Goal: Task Accomplishment & Management: Use online tool/utility

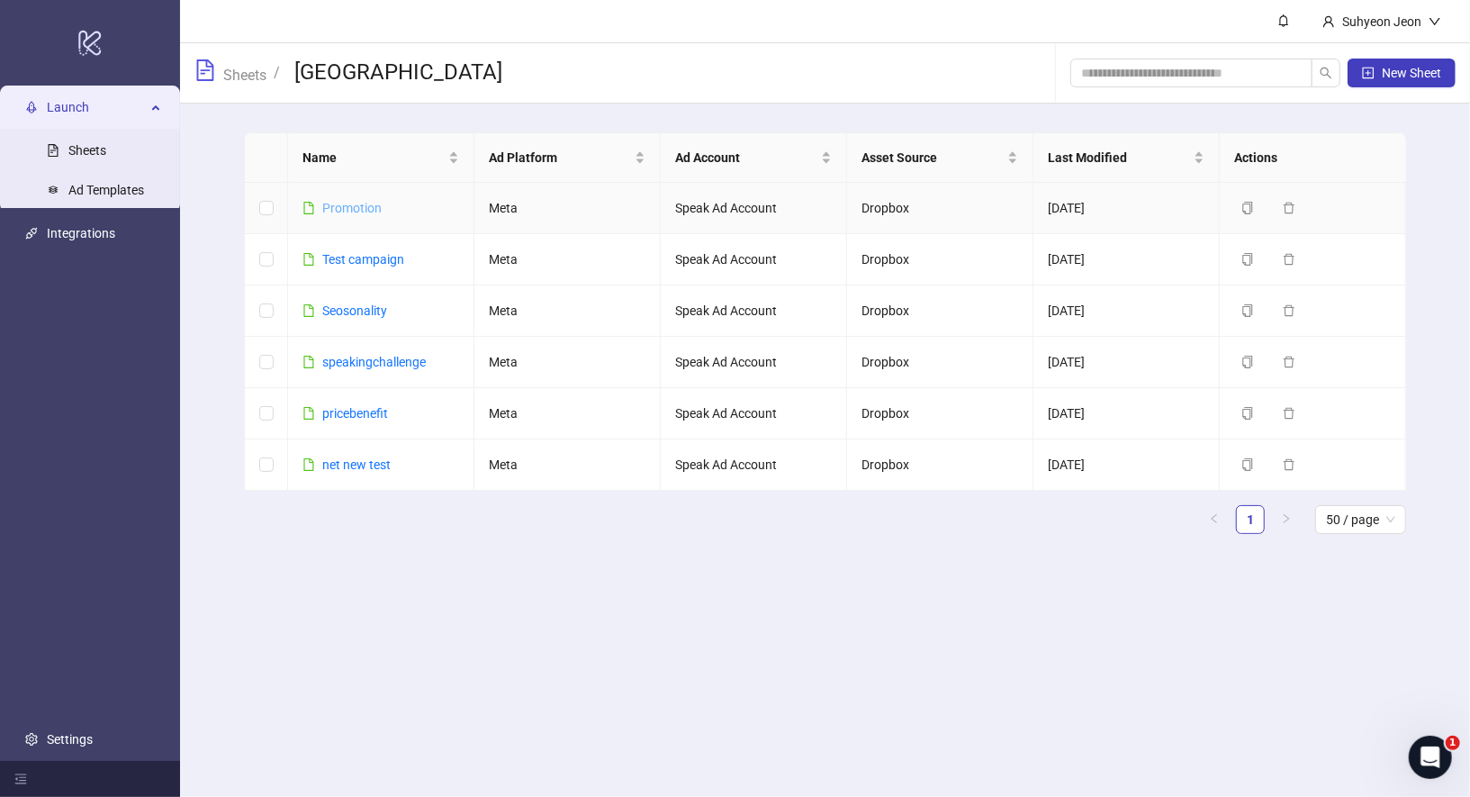
click at [348, 206] on link "Promotion" at bounding box center [351, 208] width 59 height 14
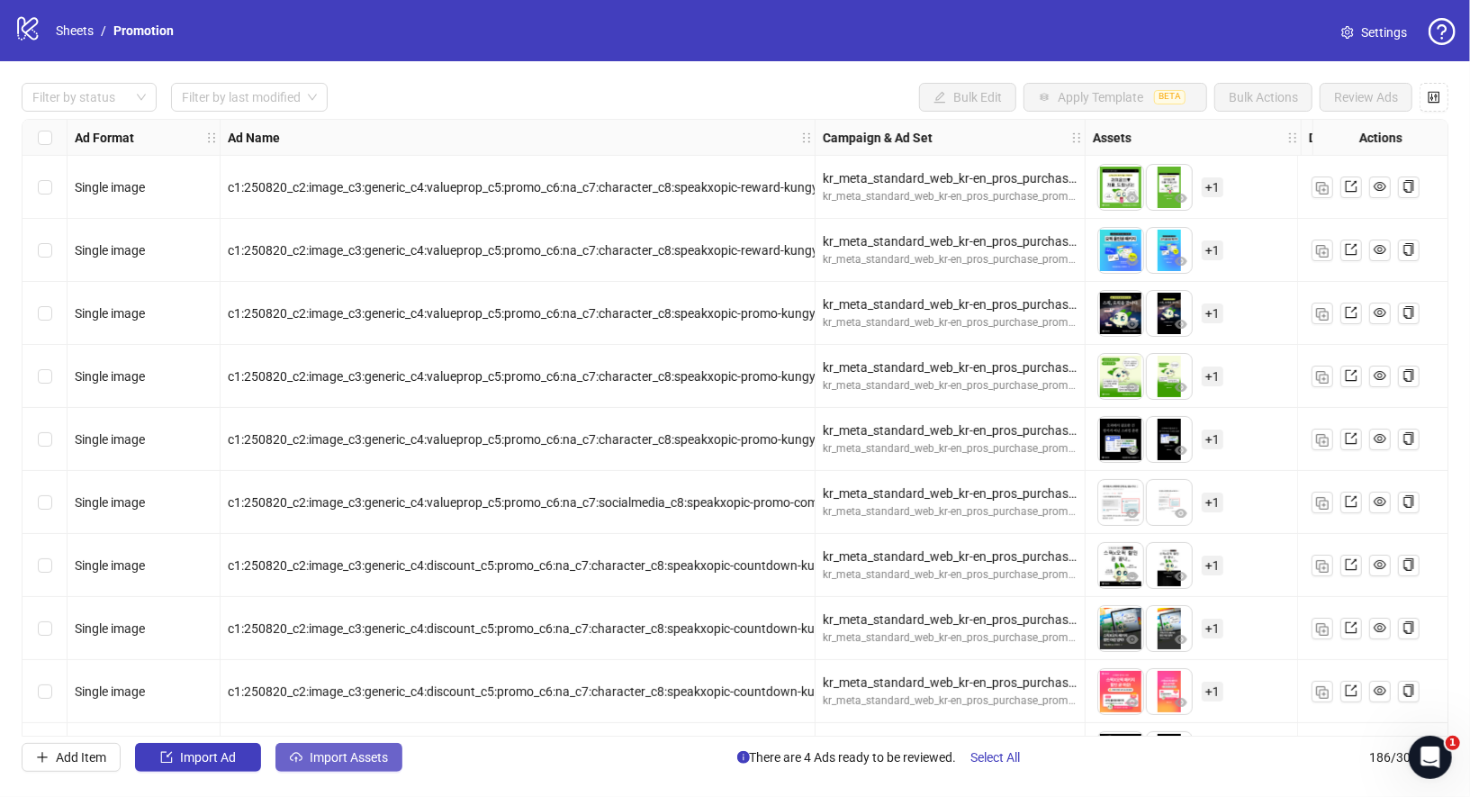
click at [310, 767] on button "Import Assets" at bounding box center [339, 757] width 127 height 29
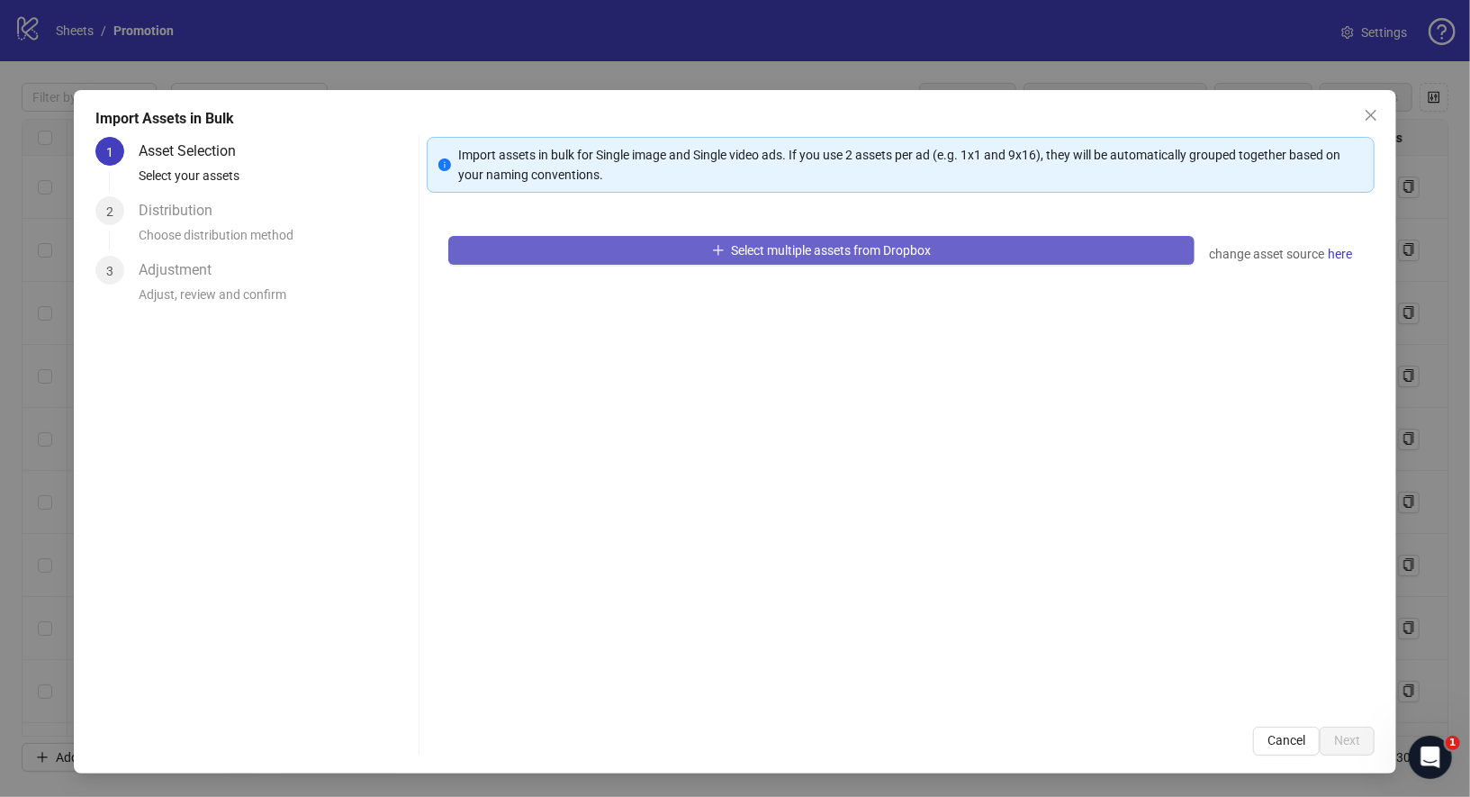
click at [768, 238] on button "Select multiple assets from Dropbox" at bounding box center [821, 250] width 747 height 29
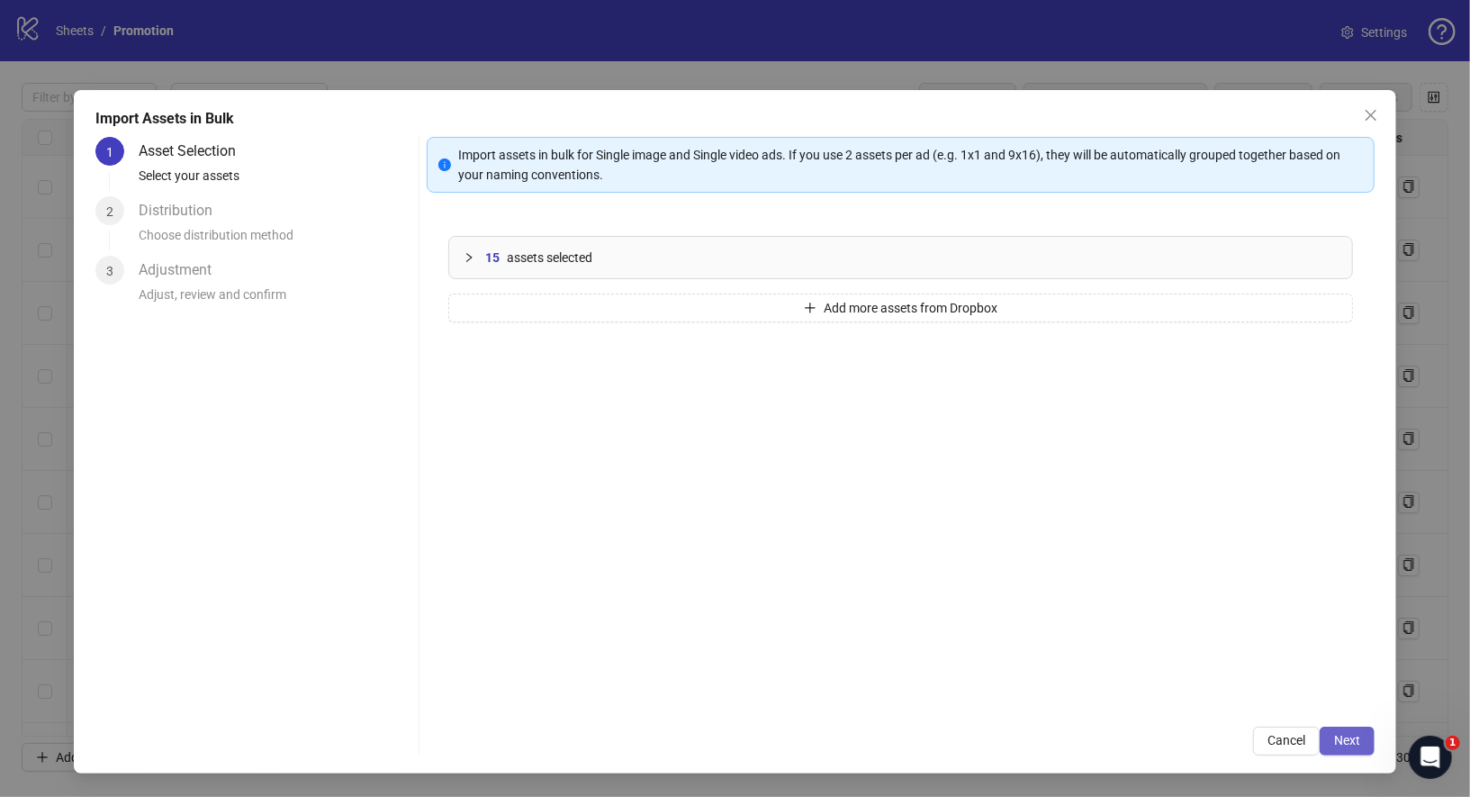
click at [1336, 748] on button "Next" at bounding box center [1347, 741] width 55 height 29
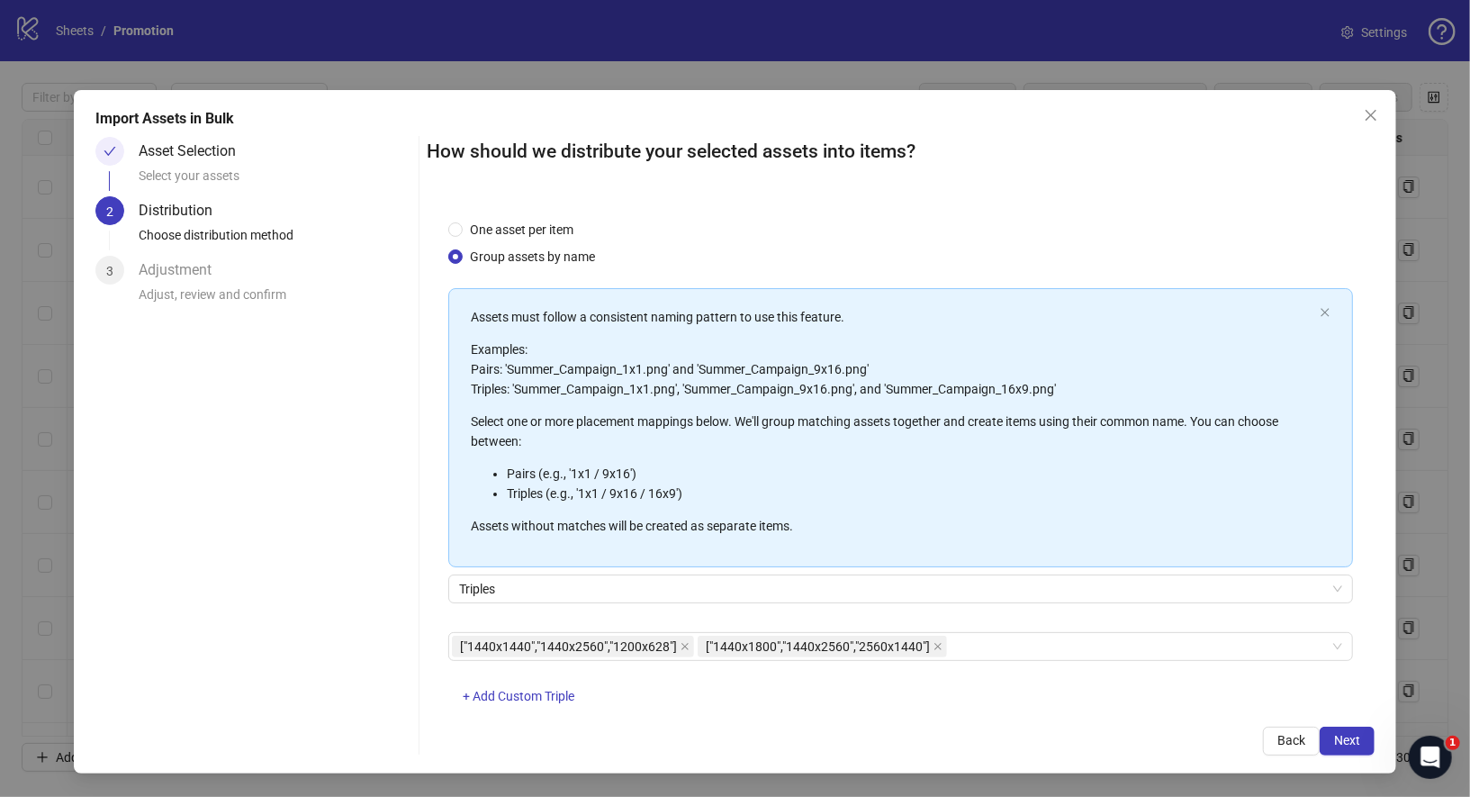
click at [899, 253] on div "One asset per item Group assets by name" at bounding box center [901, 243] width 906 height 47
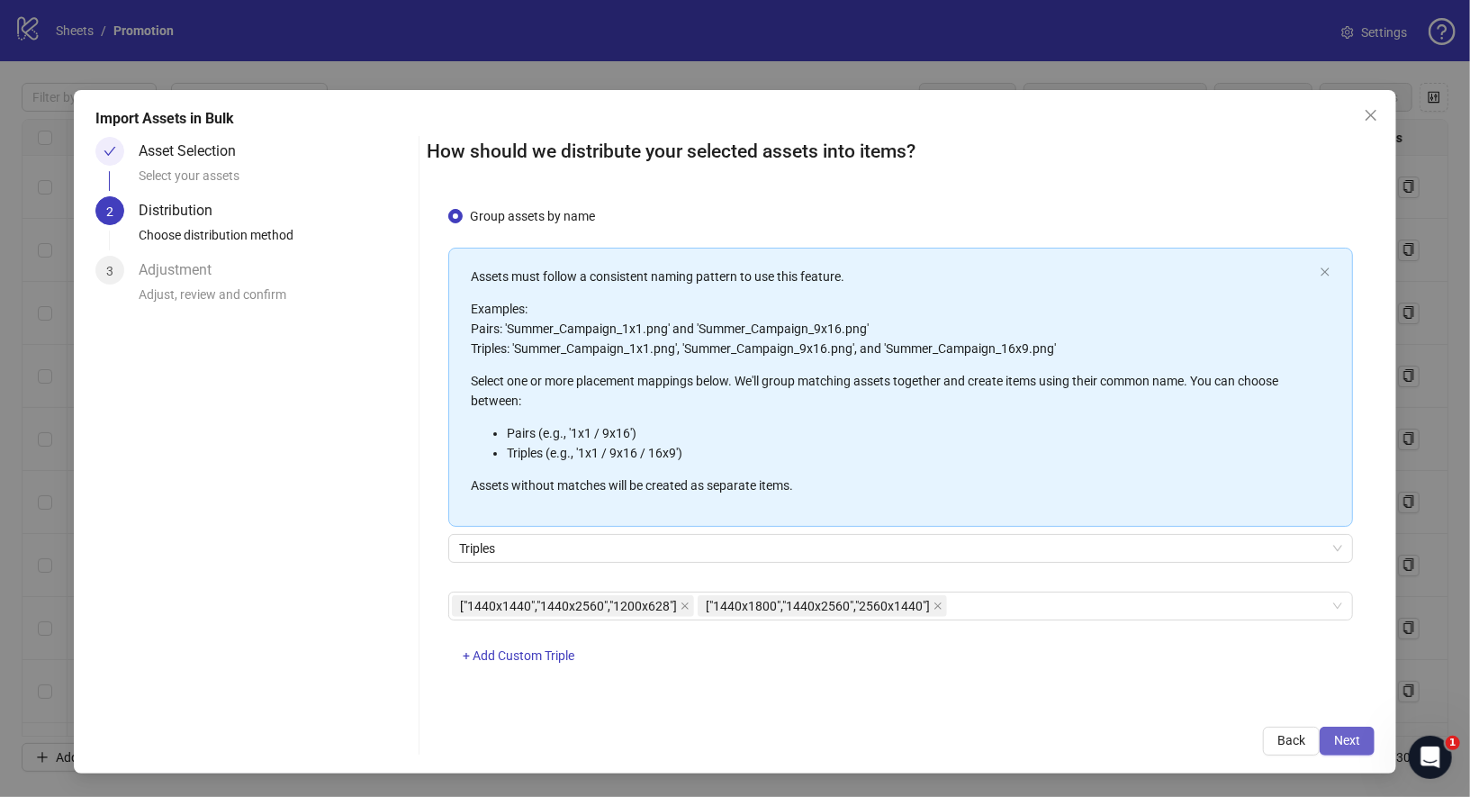
click at [1338, 728] on button "Next" at bounding box center [1347, 741] width 55 height 29
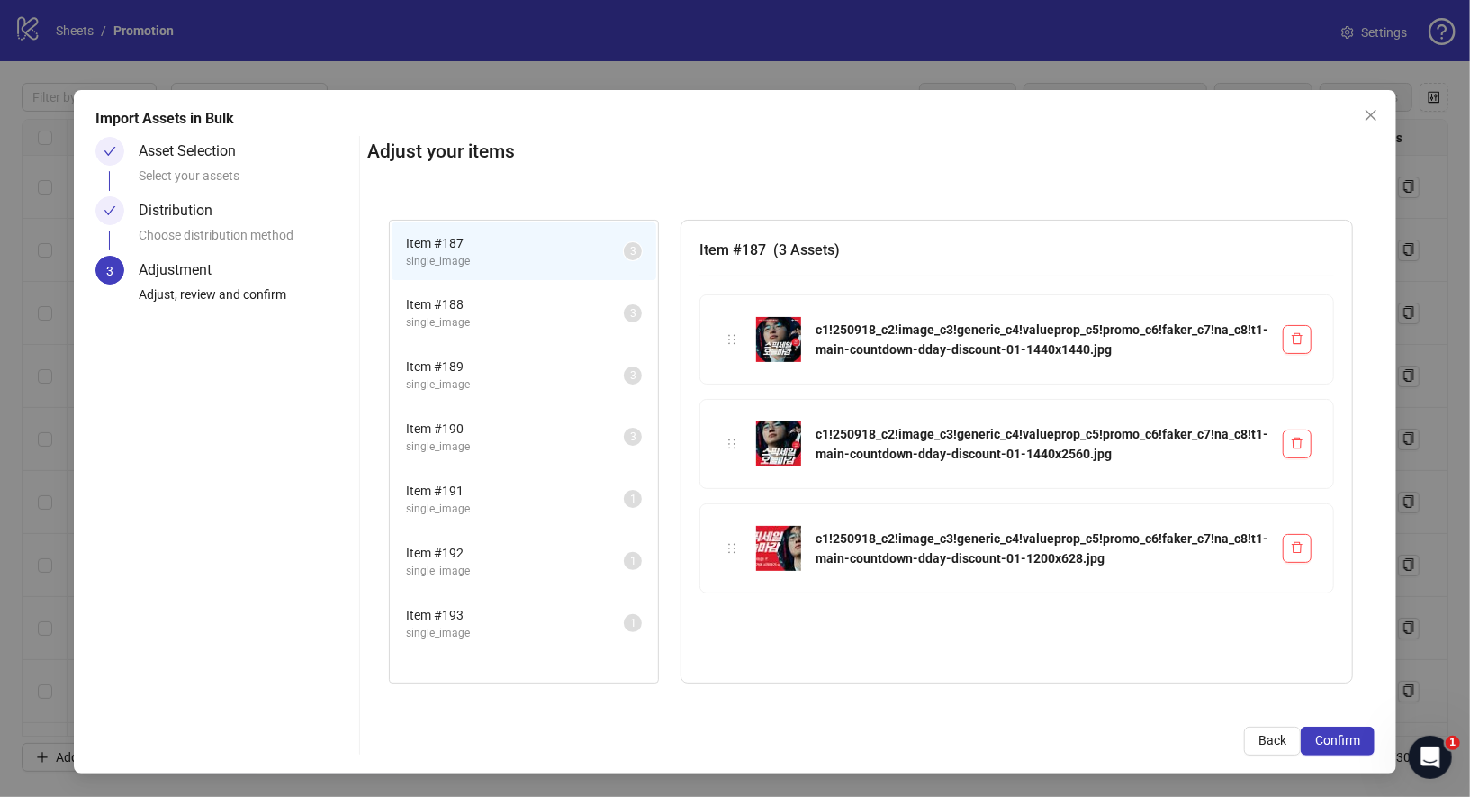
click at [476, 482] on span "Item # 191" at bounding box center [515, 491] width 218 height 20
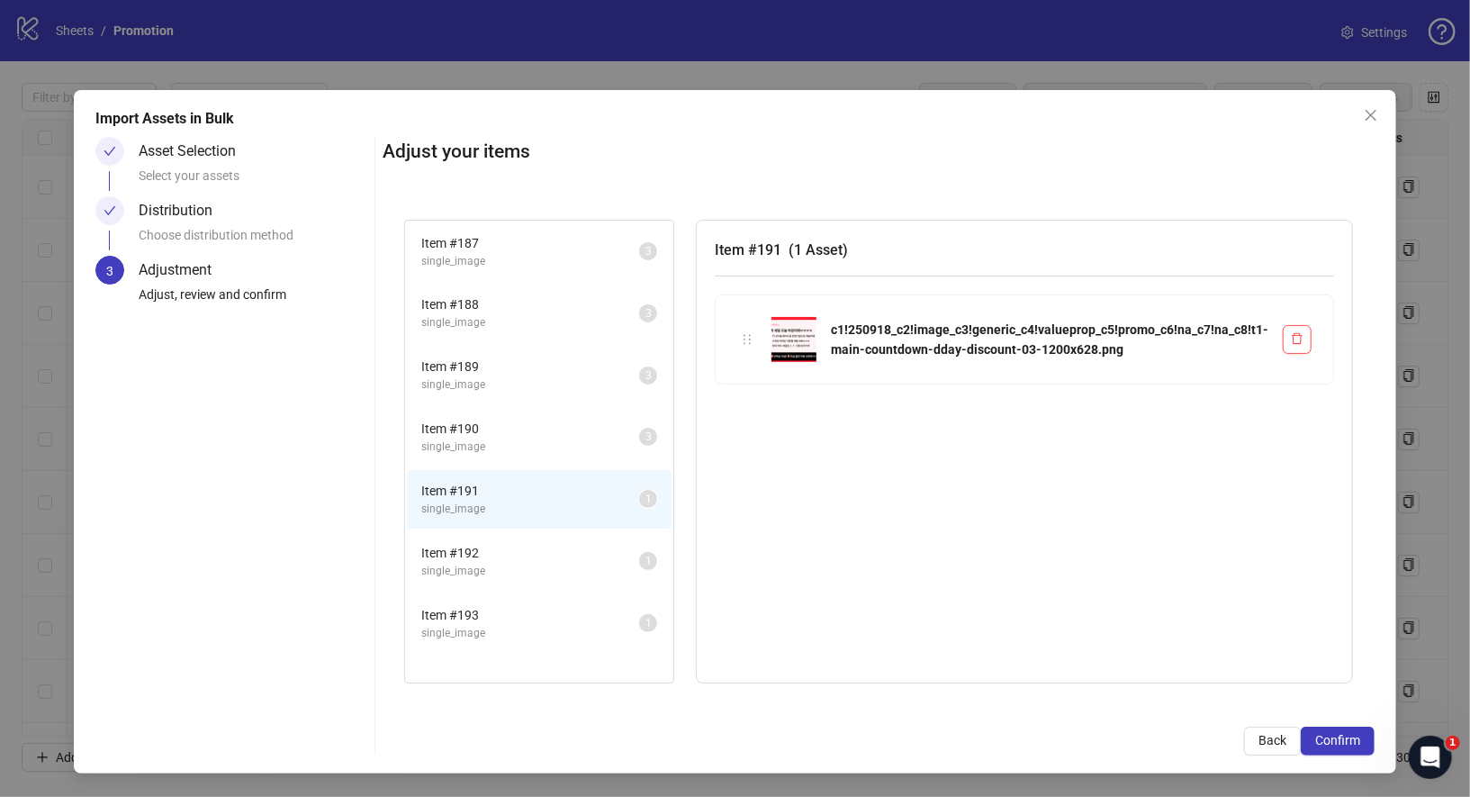
click at [513, 532] on li "Item # 192 single_image 1" at bounding box center [539, 561] width 265 height 59
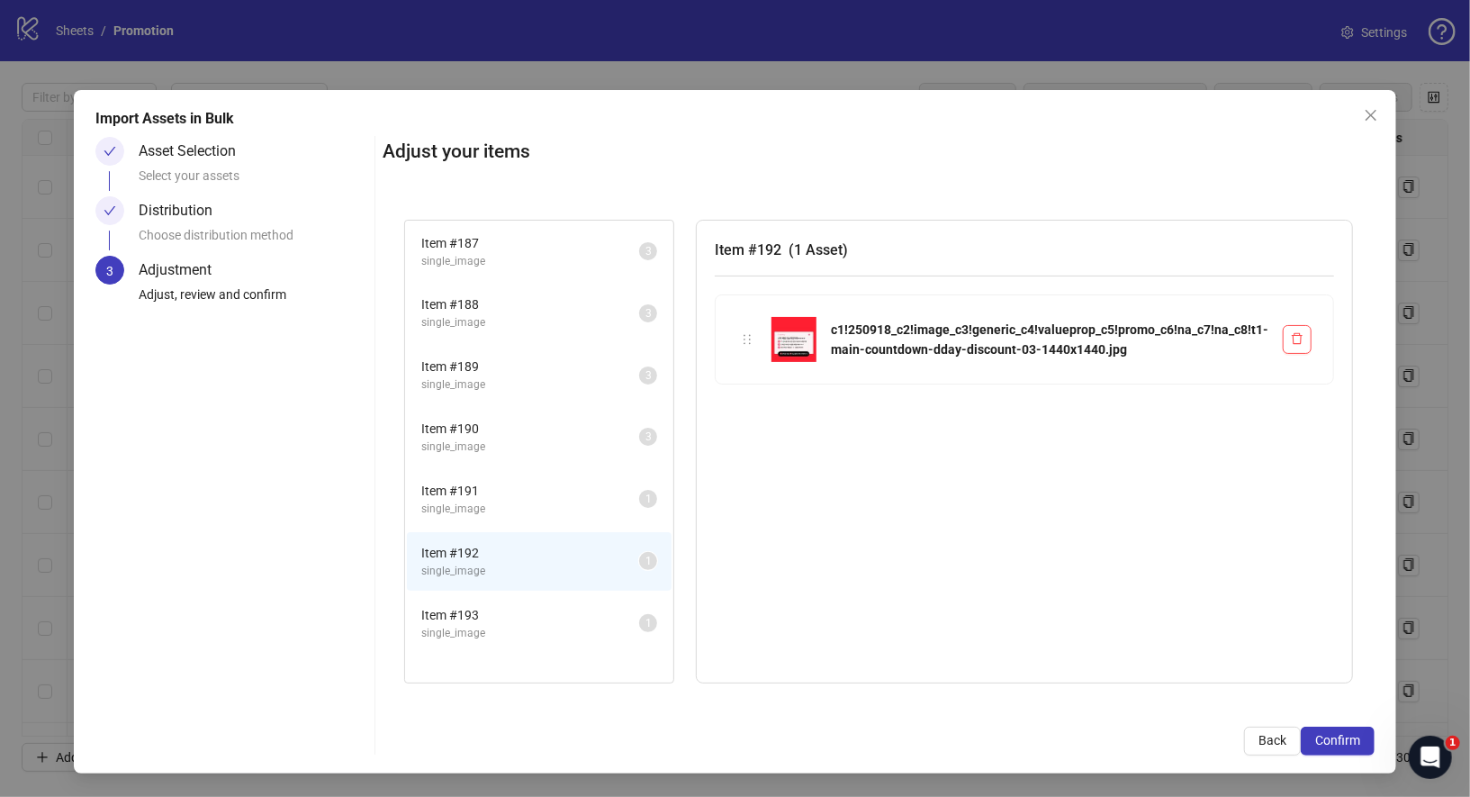
click at [546, 516] on li "Item # 191 single_image 1" at bounding box center [539, 499] width 265 height 59
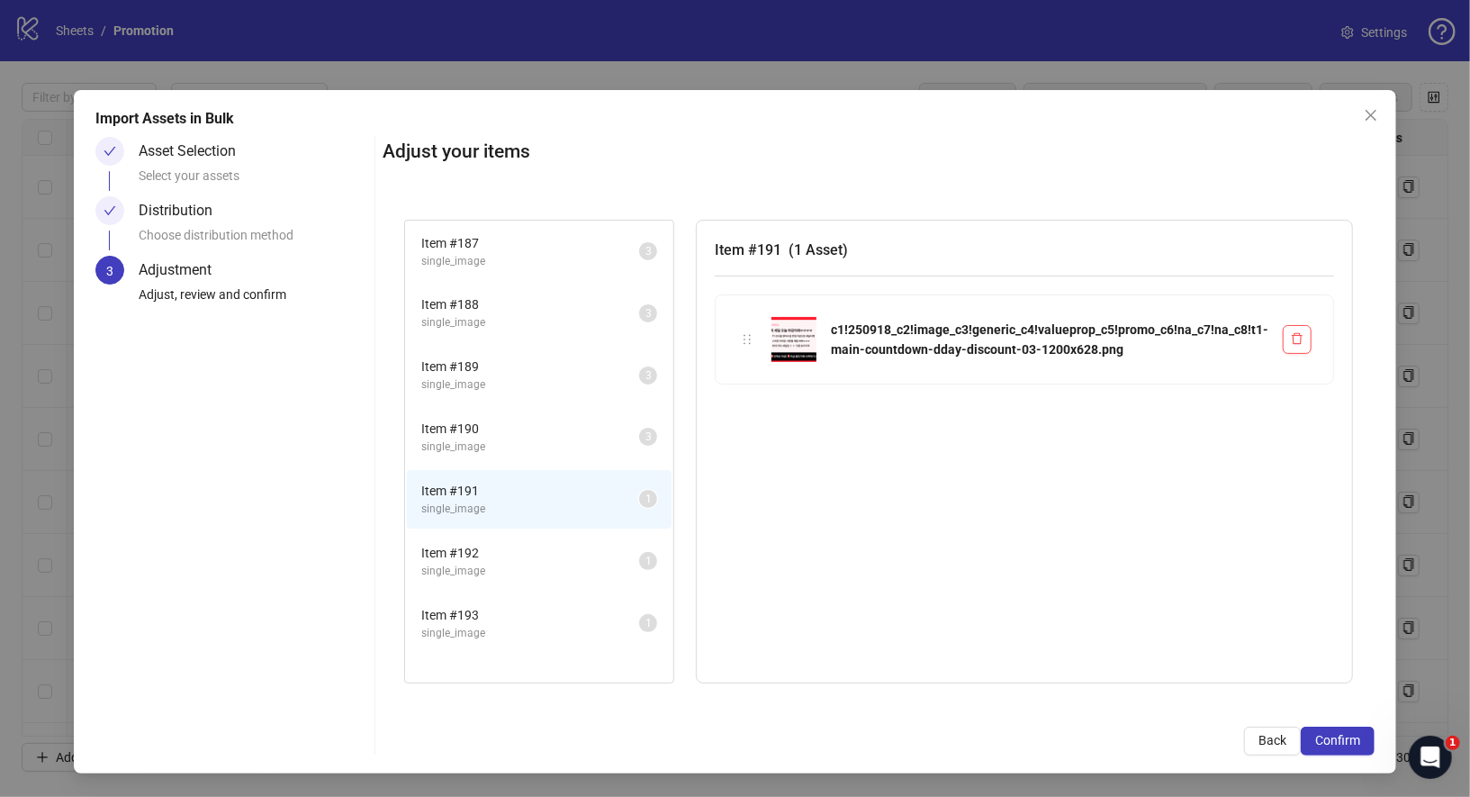
click at [544, 567] on span "single_image" at bounding box center [530, 571] width 218 height 17
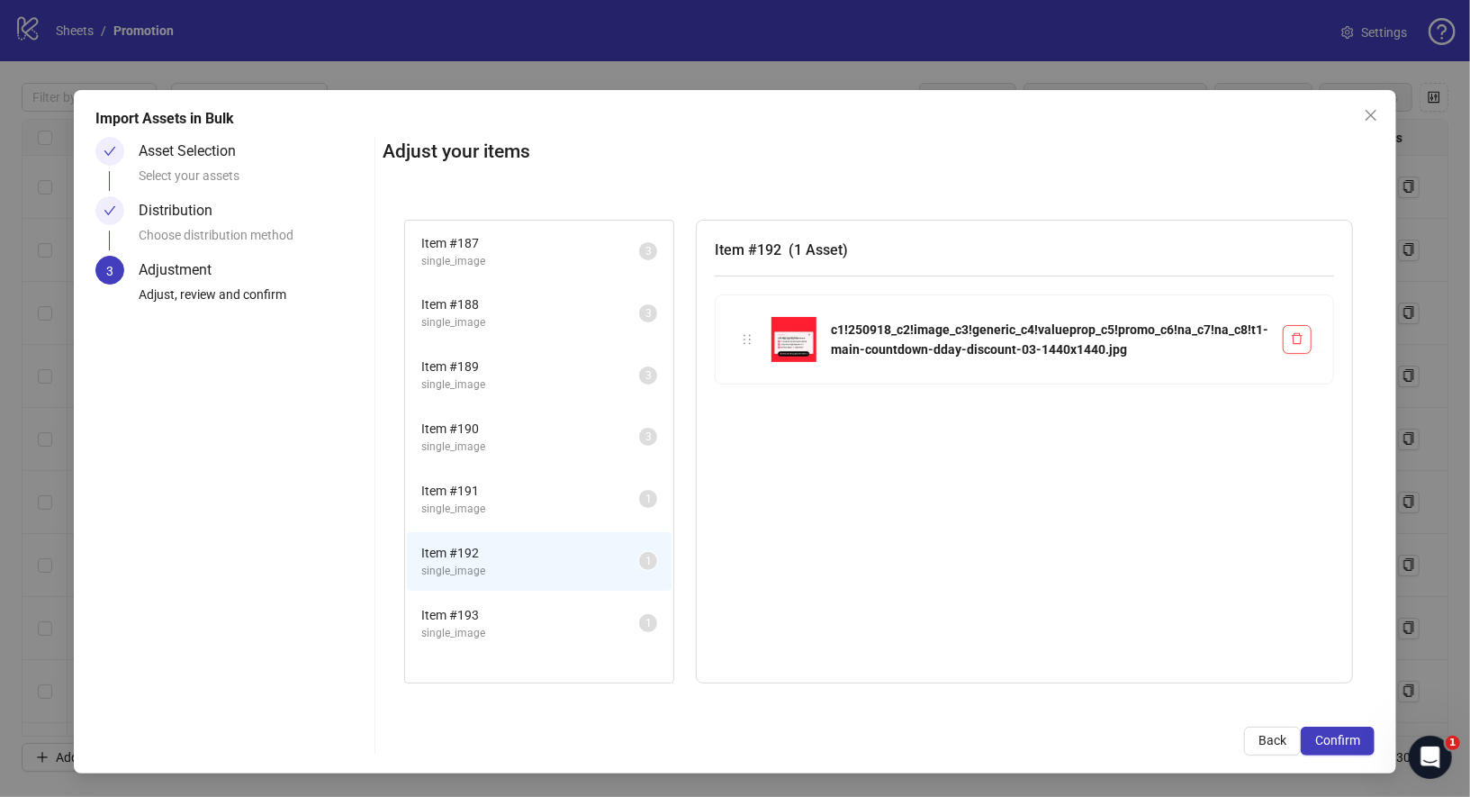
click at [529, 625] on span "single_image" at bounding box center [530, 633] width 218 height 17
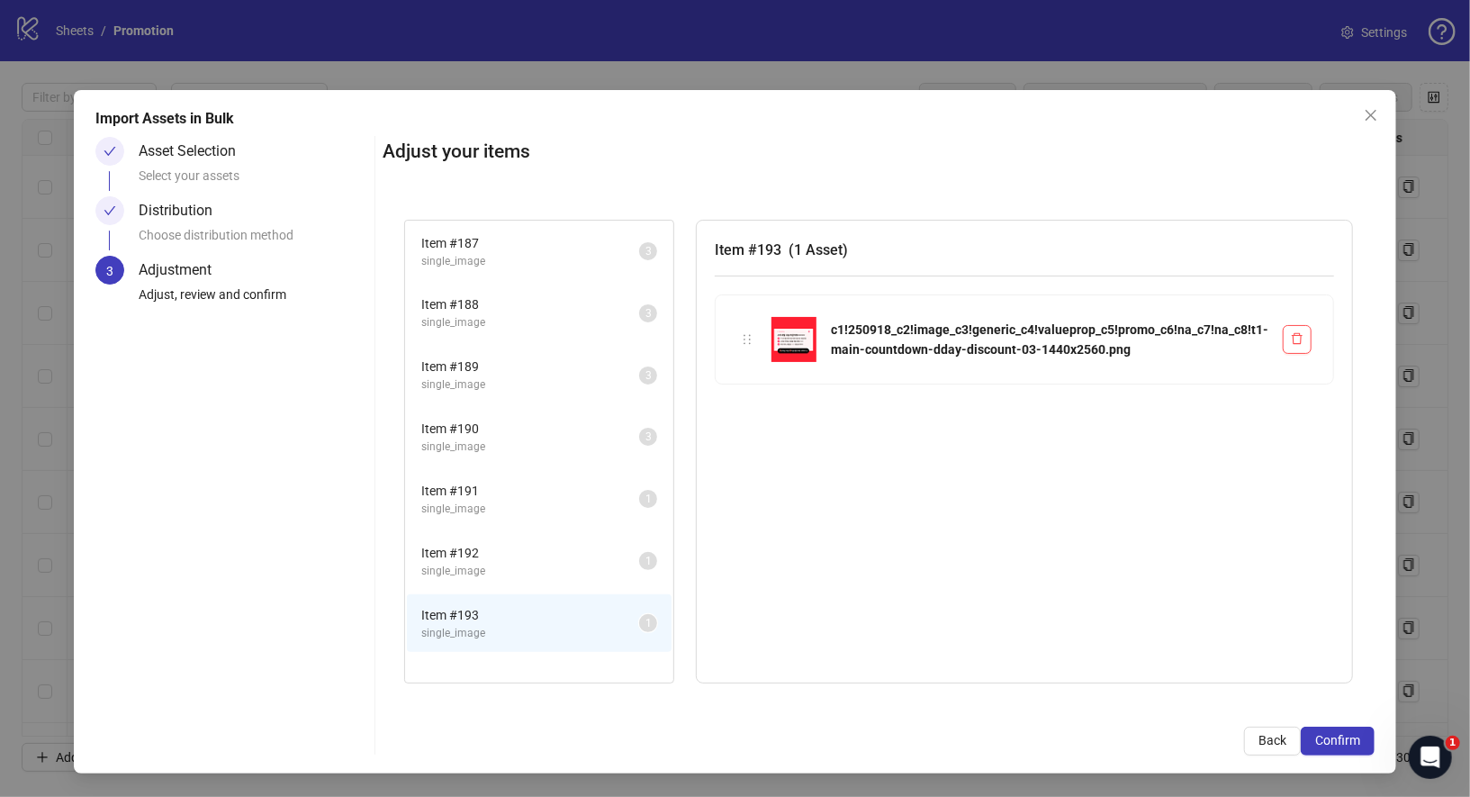
click at [537, 532] on li "Item # 192 single_image 1" at bounding box center [539, 561] width 265 height 59
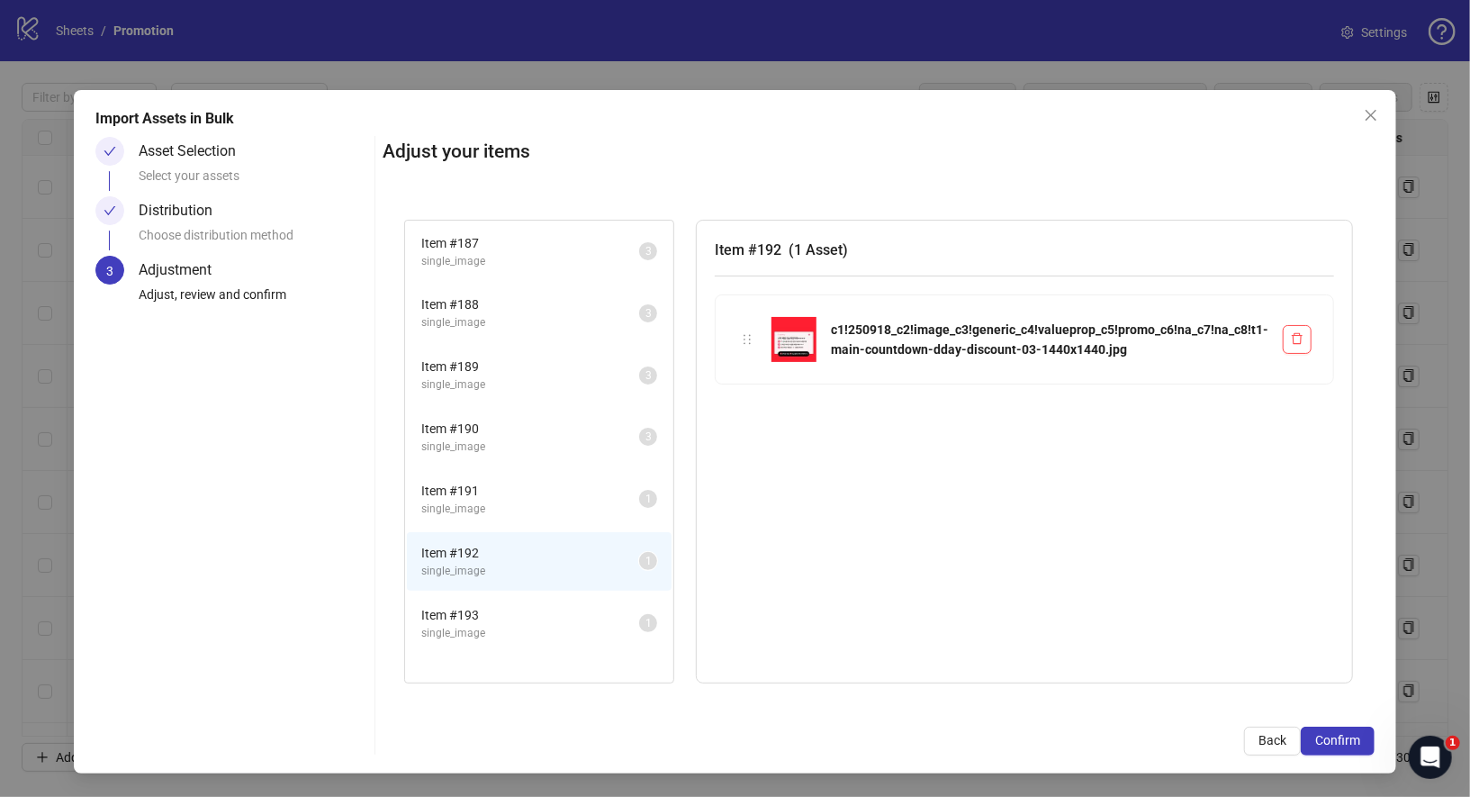
click at [553, 501] on span "single_image" at bounding box center [530, 509] width 218 height 17
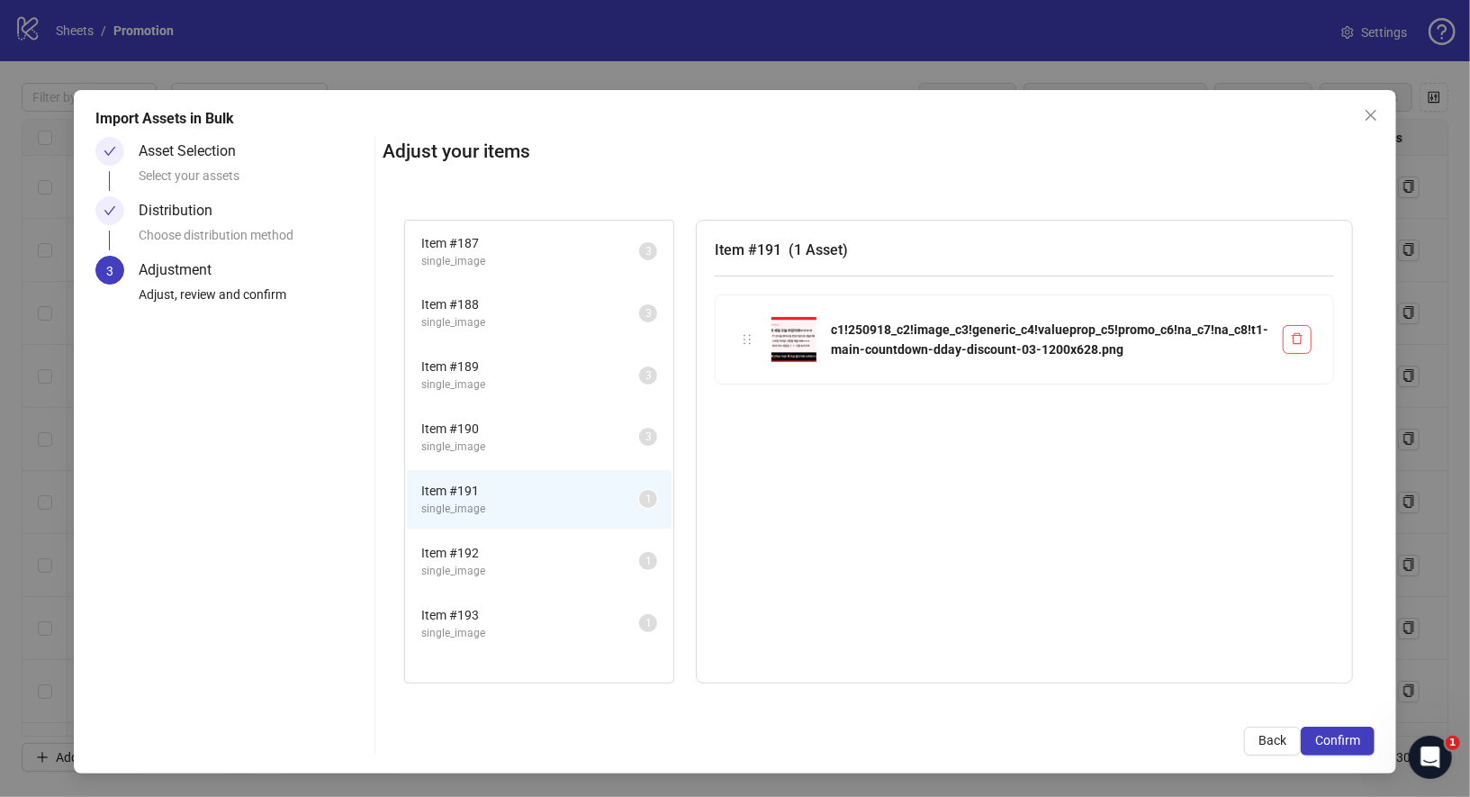
click at [553, 525] on li "Item # 191 single_image 1" at bounding box center [539, 499] width 265 height 59
click at [601, 551] on span "Item # 192" at bounding box center [530, 553] width 218 height 20
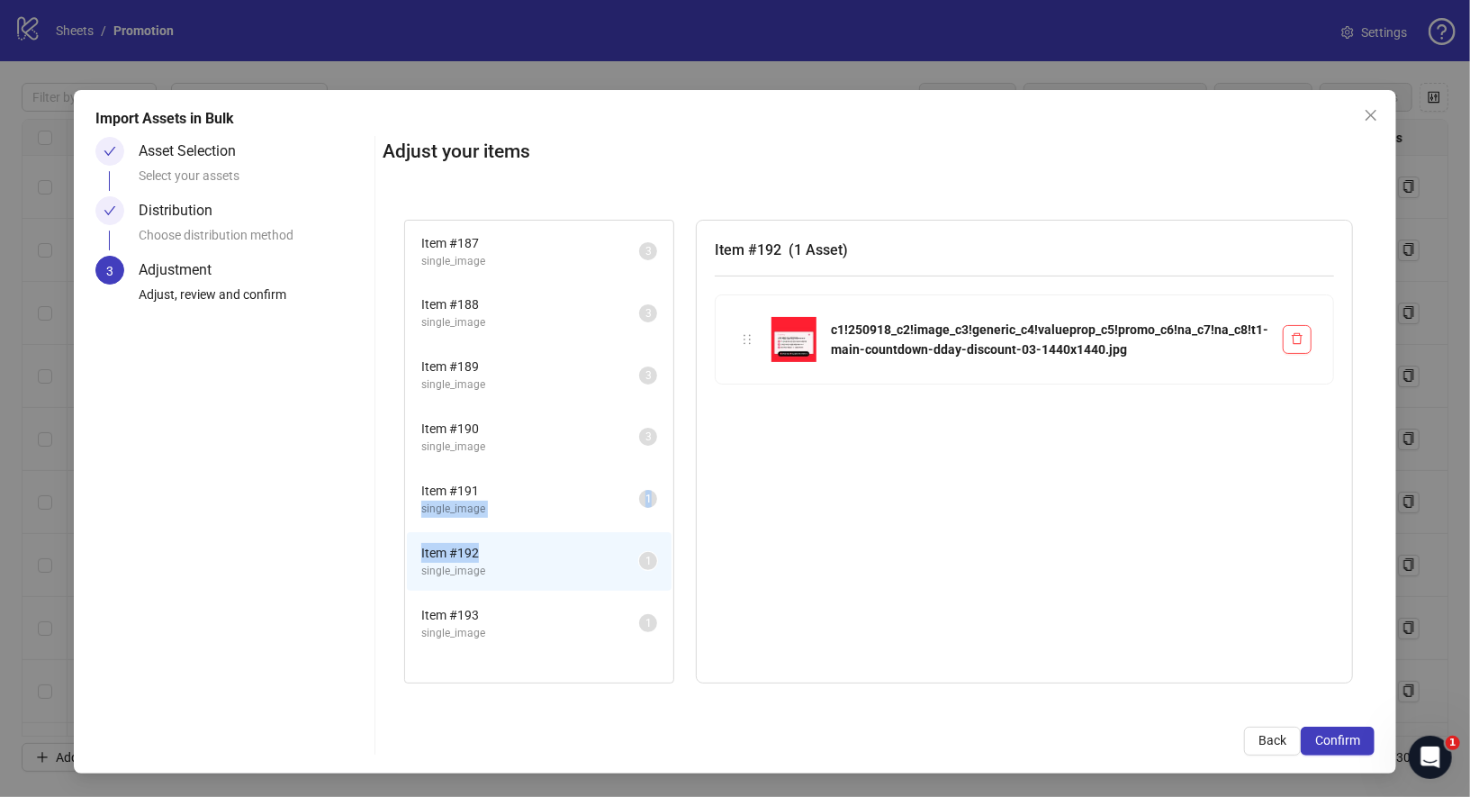
drag, startPoint x: 594, startPoint y: 552, endPoint x: 593, endPoint y: 491, distance: 61.2
click at [593, 490] on ul "Item # 187 single_image 3 Item # 188 single_image 3 Item # 189 single_image 3 I…" at bounding box center [539, 438] width 268 height 434
click at [656, 539] on li "Item # 192 single_image 1" at bounding box center [539, 561] width 265 height 59
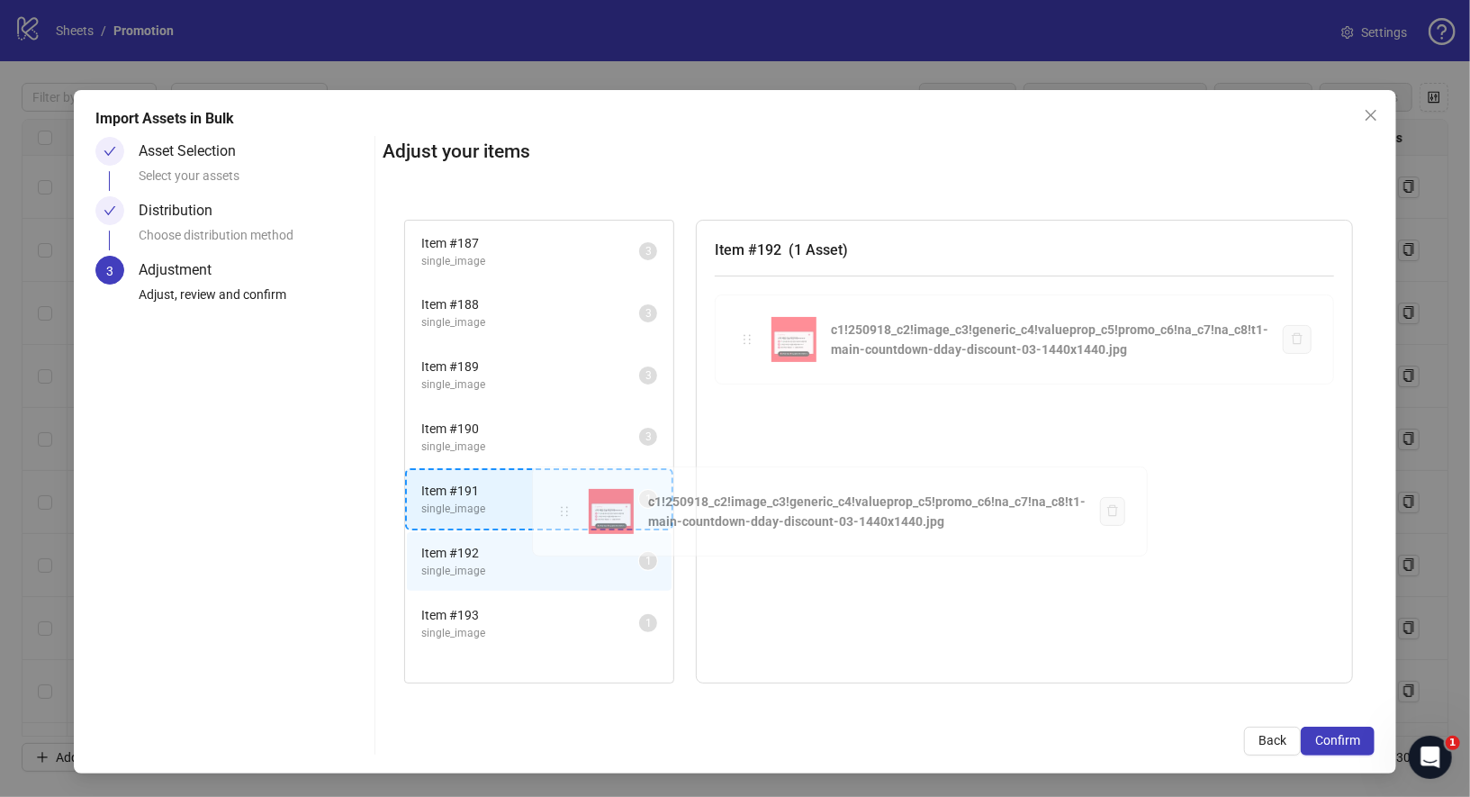
drag, startPoint x: 751, startPoint y: 342, endPoint x: 564, endPoint y: 515, distance: 254.9
click at [564, 515] on div "Item # 187 single_image 3 Item # 188 single_image 3 Item # 189 single_image 3 I…" at bounding box center [879, 451] width 992 height 507
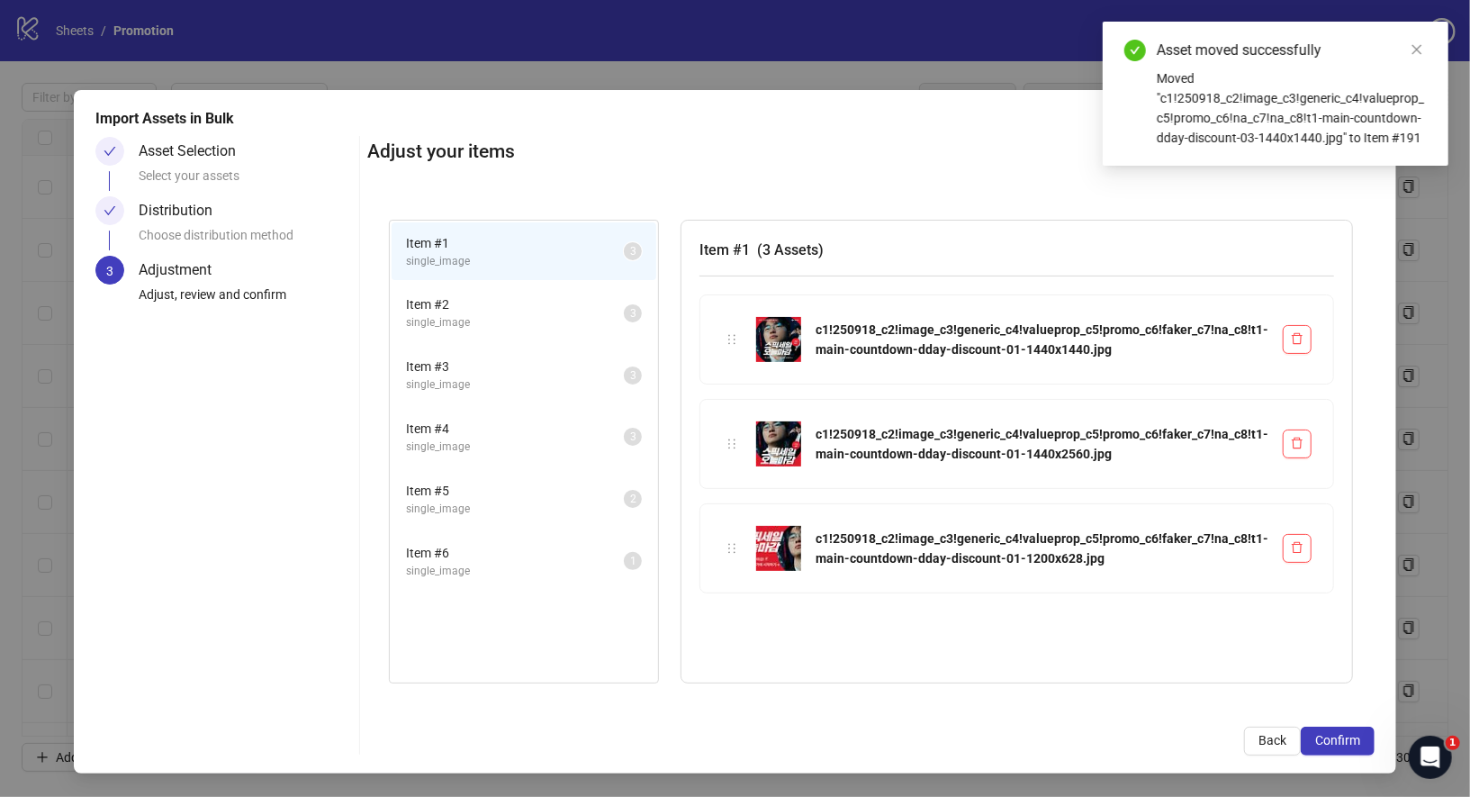
click at [583, 548] on span "Item # 6" at bounding box center [515, 553] width 218 height 20
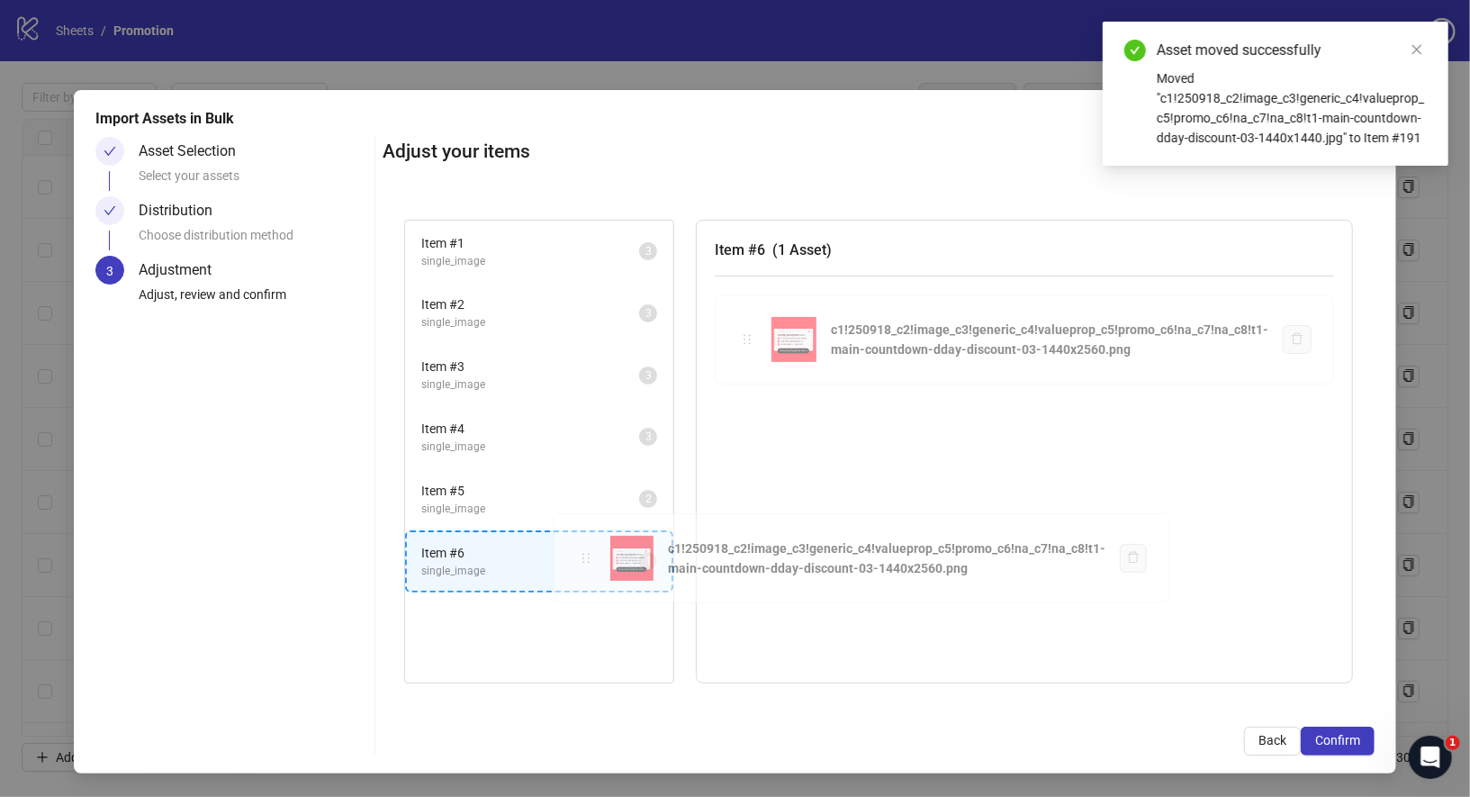
drag, startPoint x: 755, startPoint y: 337, endPoint x: 590, endPoint y: 557, distance: 275.9
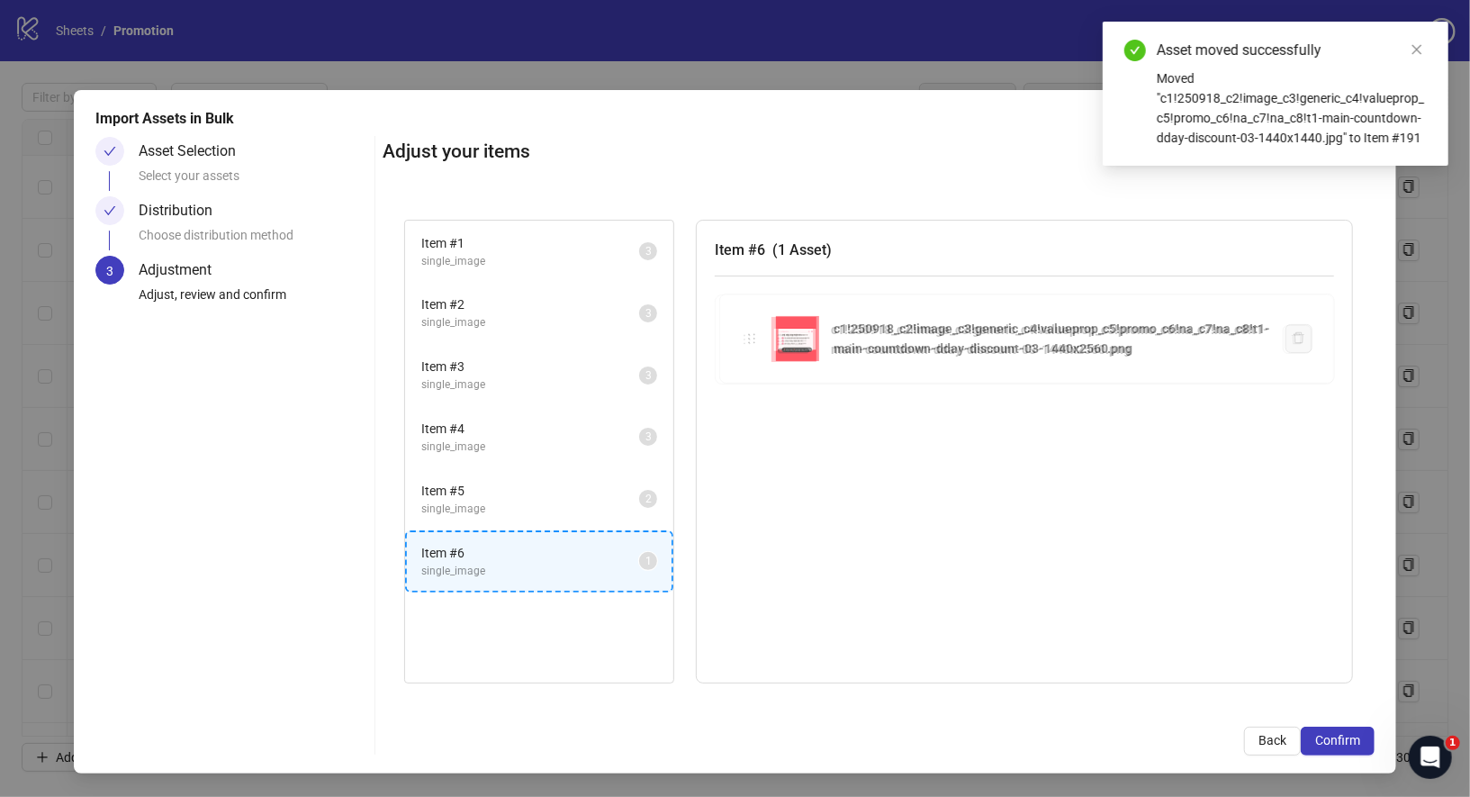
click at [590, 557] on div "Item # 1 single_image 3 Item # 2 single_image 3 Item # 3 single_image 3 Item # …" at bounding box center [879, 451] width 992 height 507
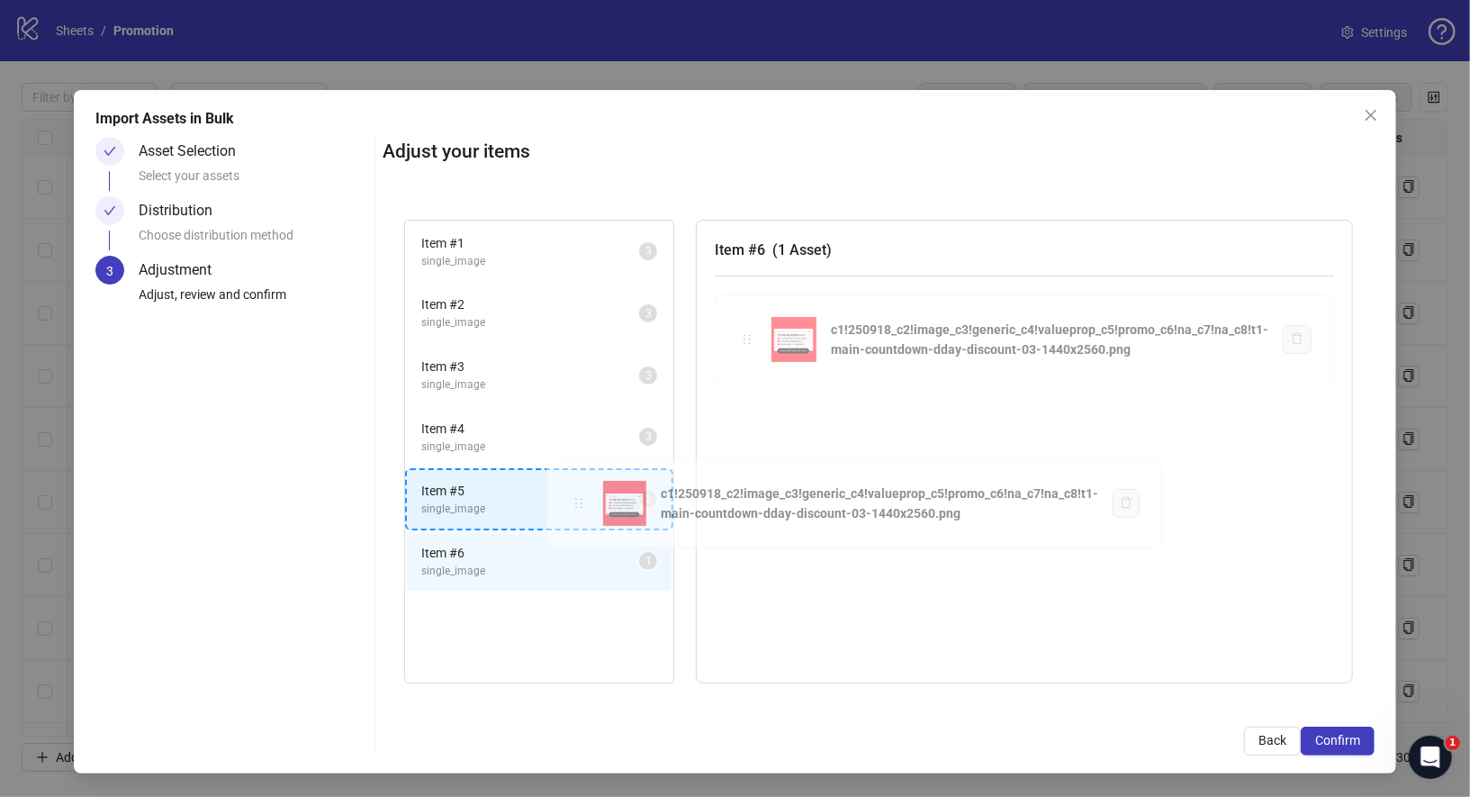
drag, startPoint x: 748, startPoint y: 340, endPoint x: 576, endPoint y: 507, distance: 239.4
click at [576, 506] on div "Item # 1 single_image 3 Item # 2 single_image 3 Item # 3 single_image 3 Item # …" at bounding box center [879, 451] width 992 height 507
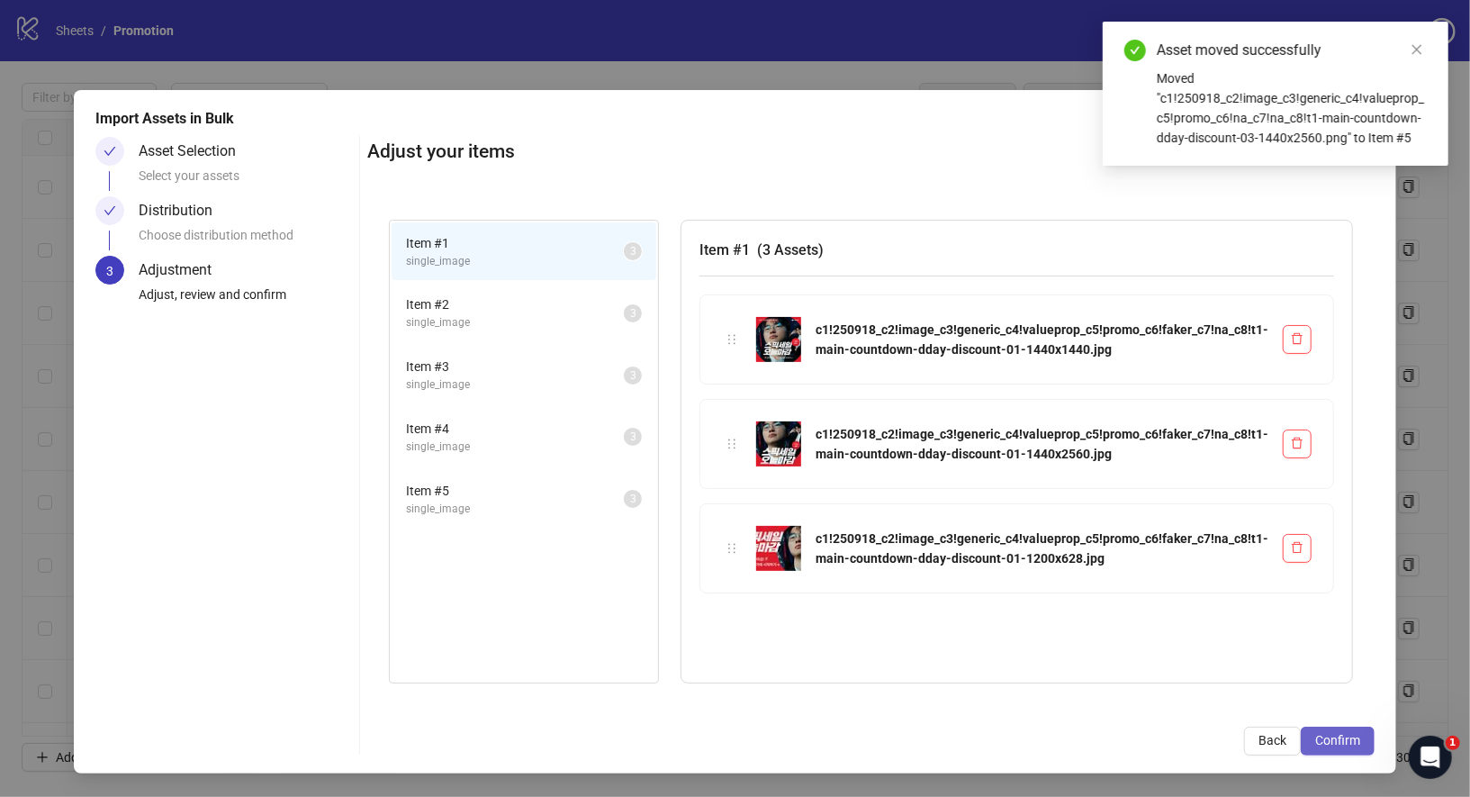
click at [1355, 738] on span "Confirm" at bounding box center [1337, 740] width 45 height 14
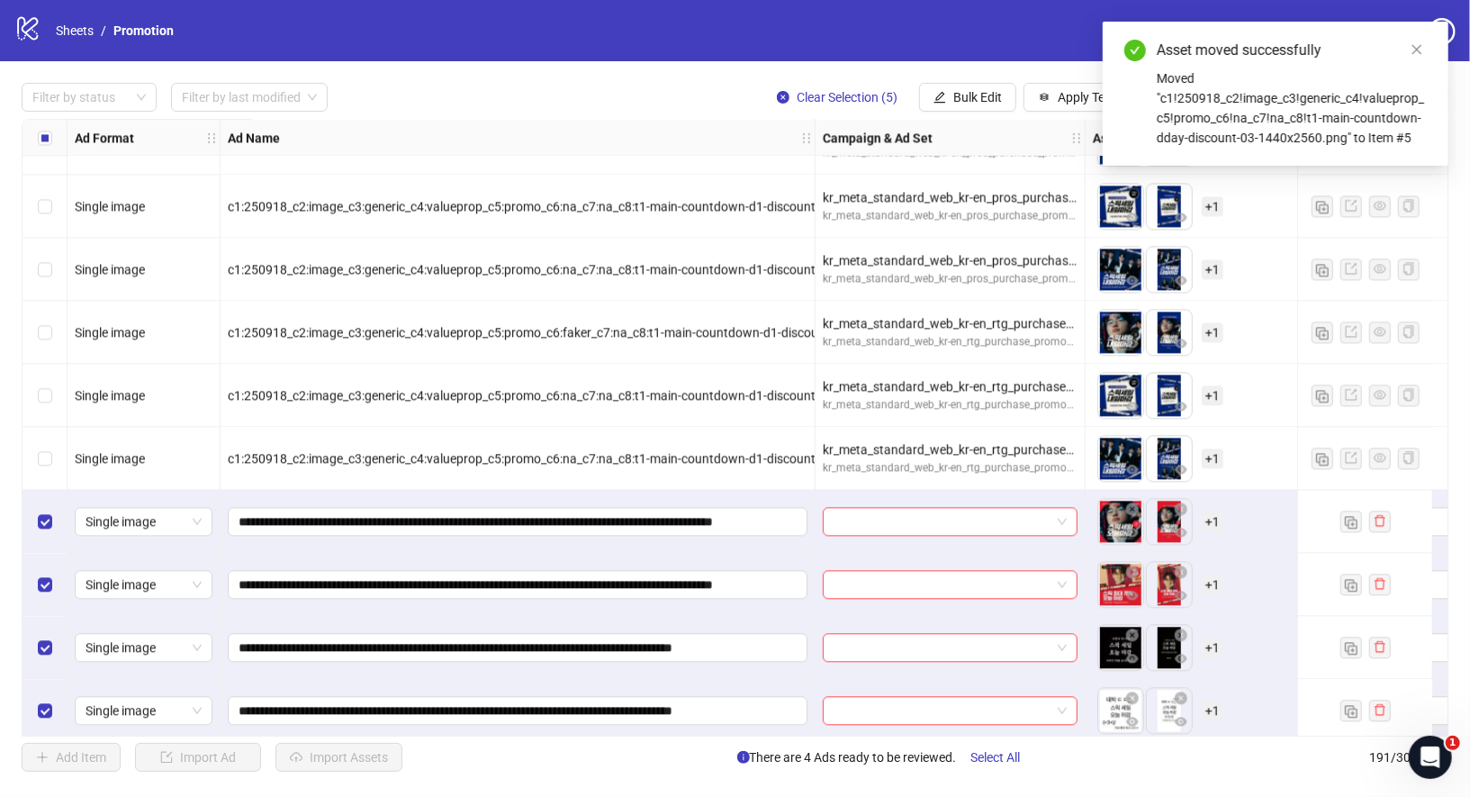
scroll to position [11463, 0]
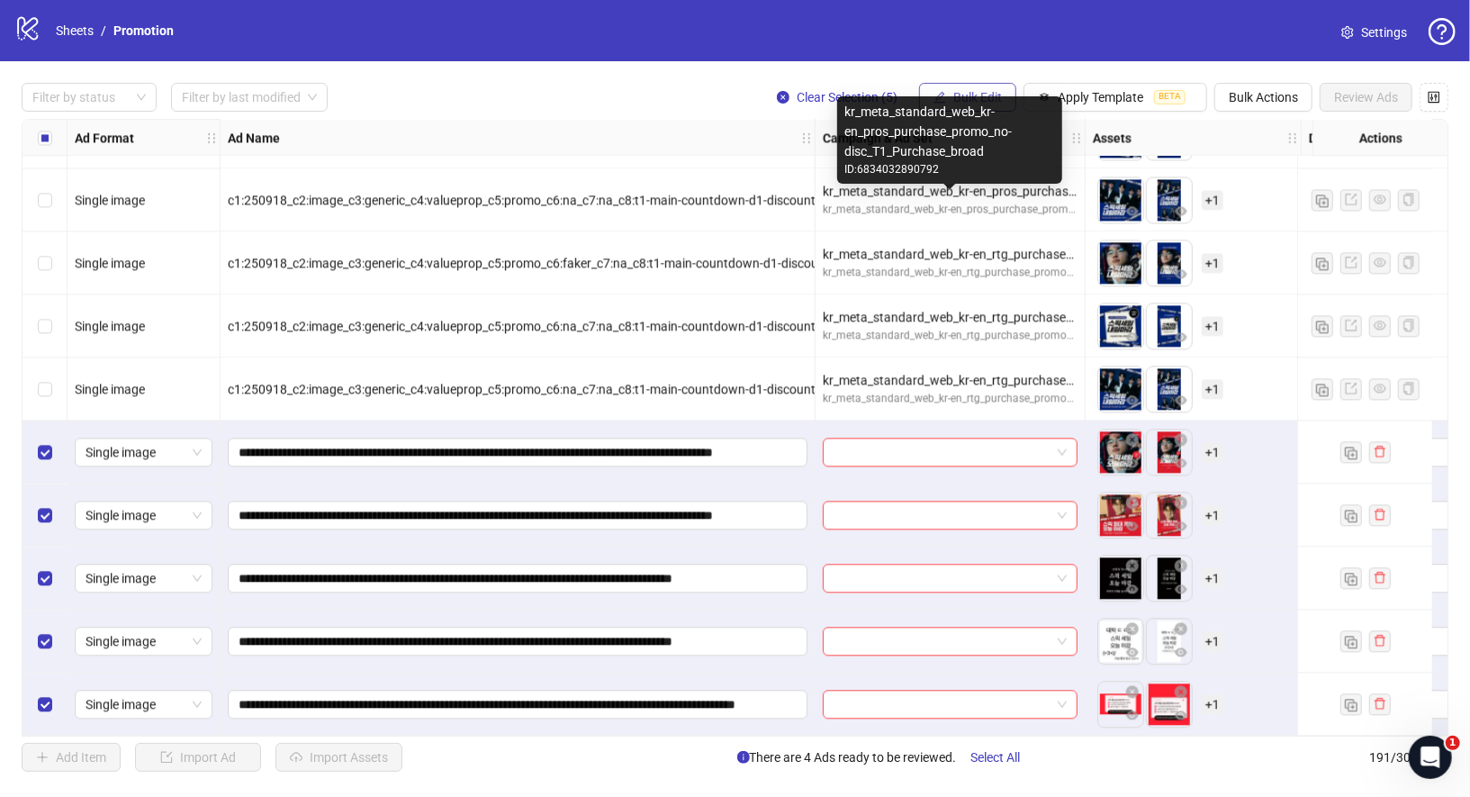
click at [976, 89] on button "Bulk Edit" at bounding box center [967, 97] width 97 height 29
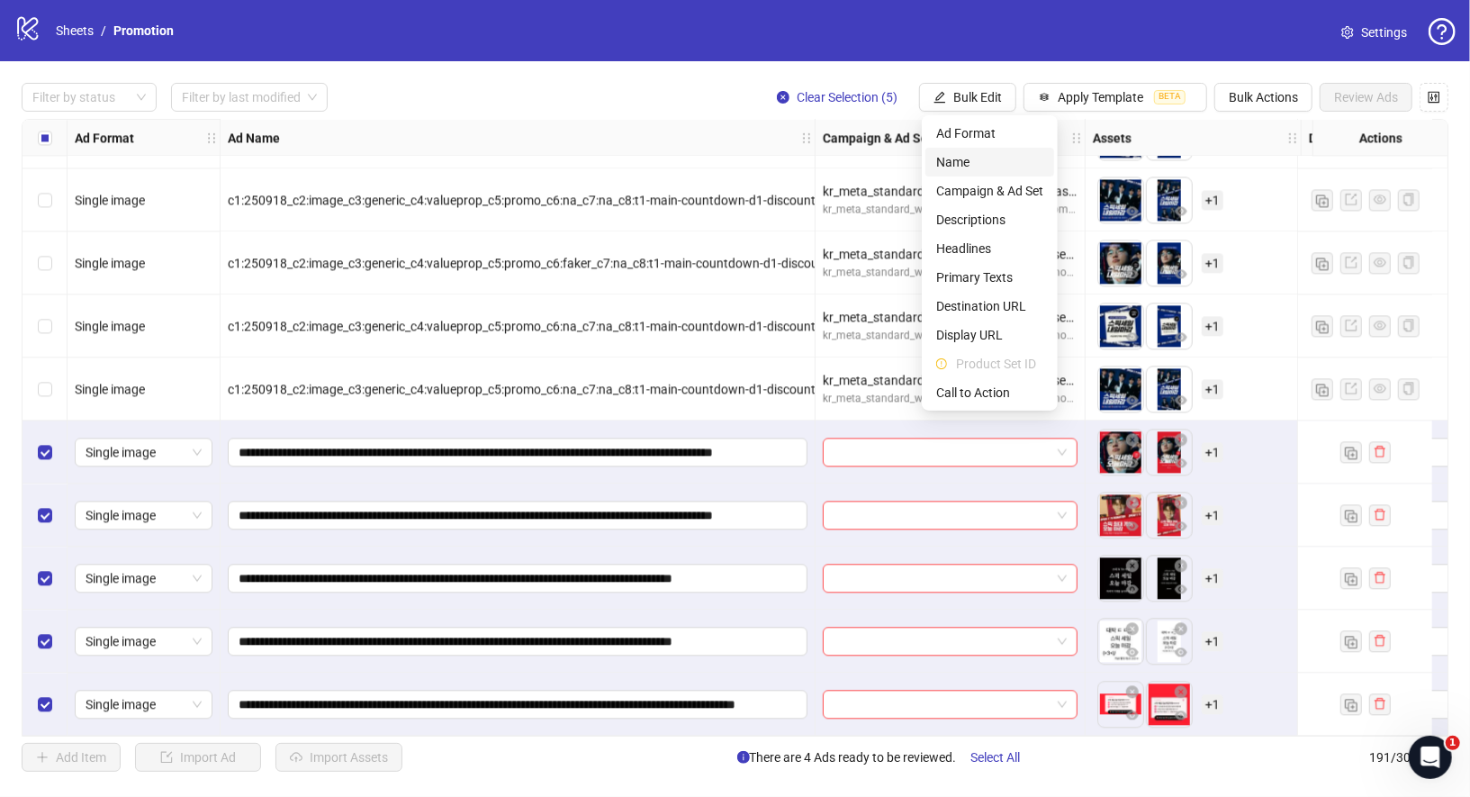
click at [978, 167] on span "Name" at bounding box center [989, 162] width 107 height 20
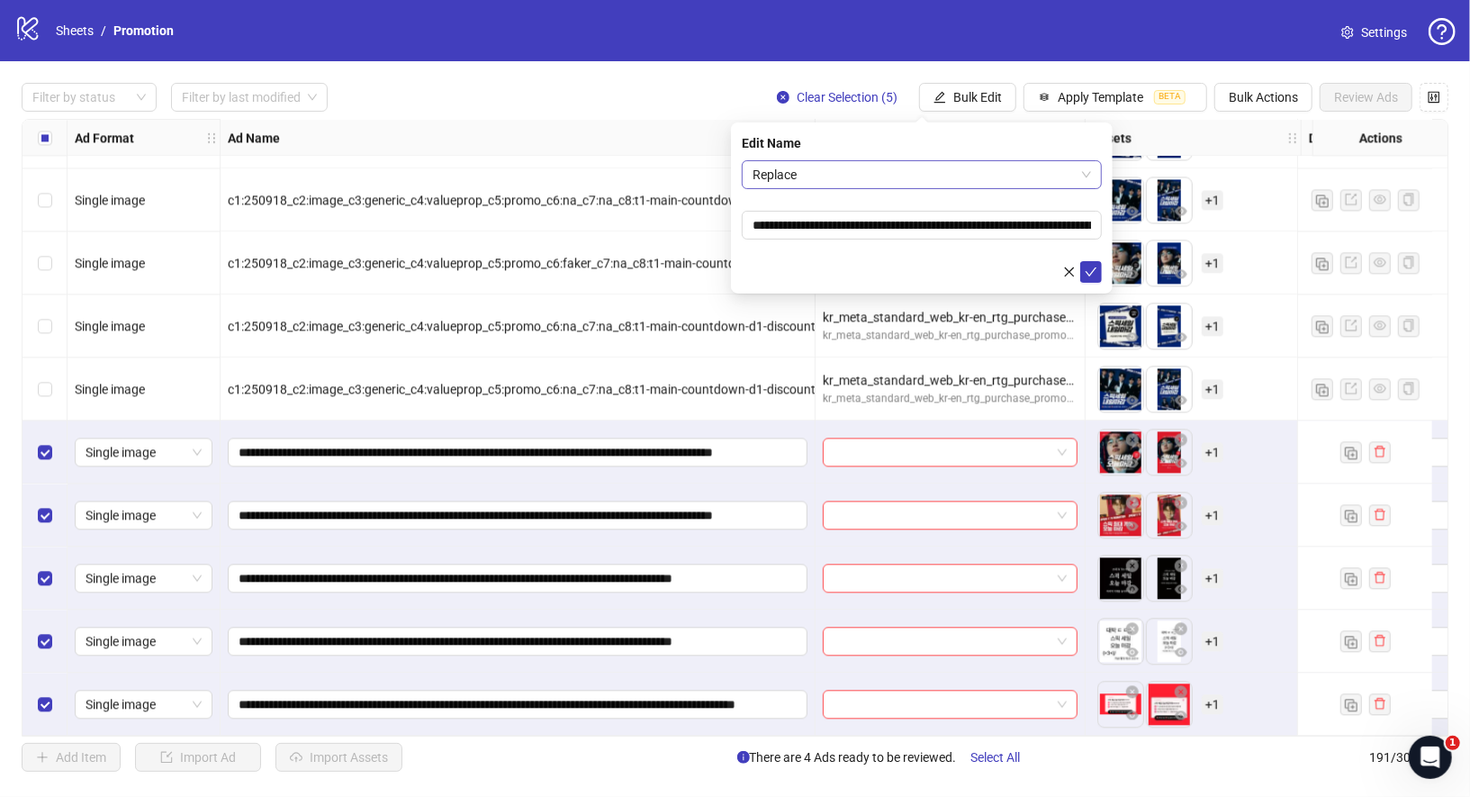
click at [910, 181] on span "Replace" at bounding box center [922, 174] width 339 height 27
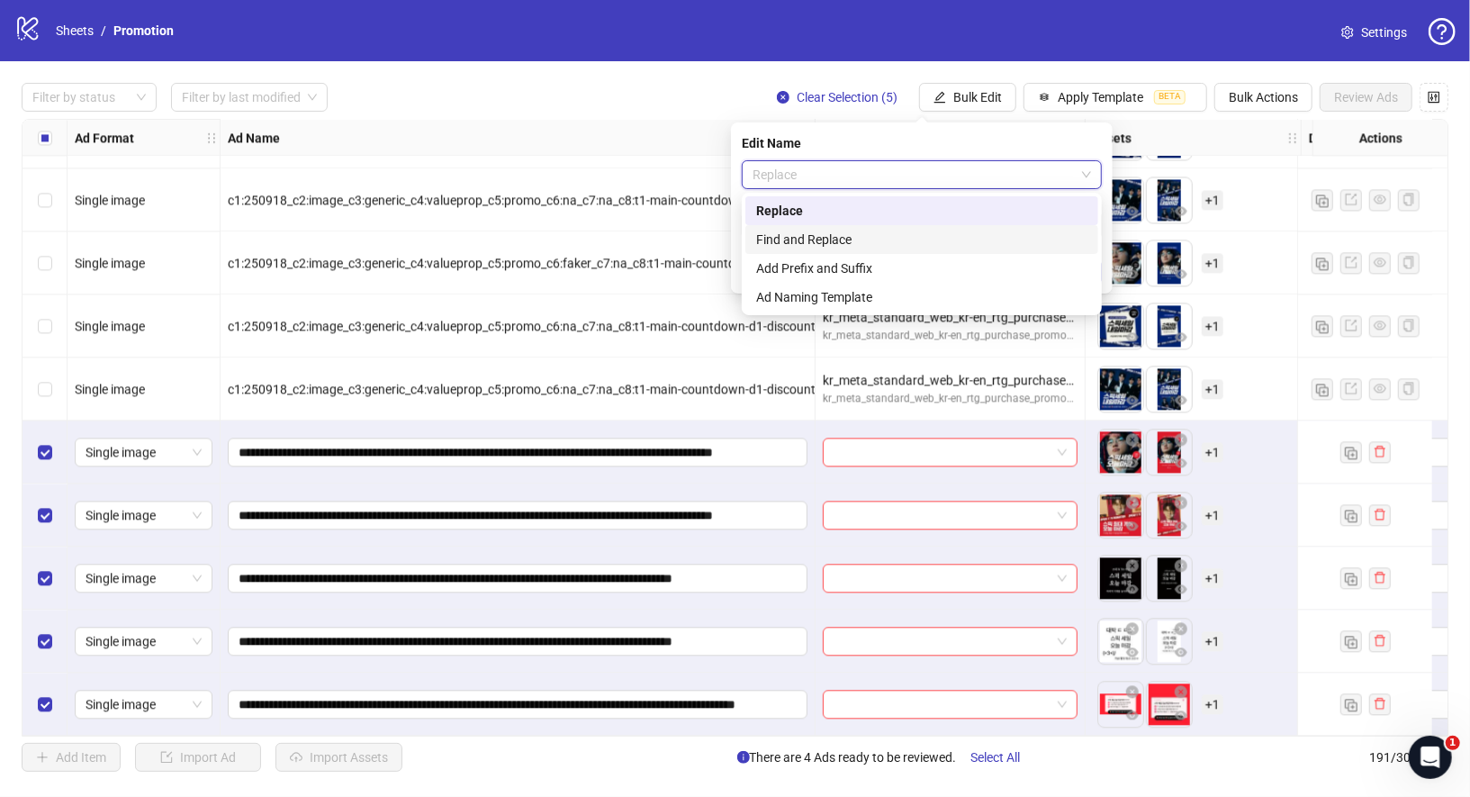
click at [867, 227] on div "Find and Replace" at bounding box center [921, 239] width 353 height 29
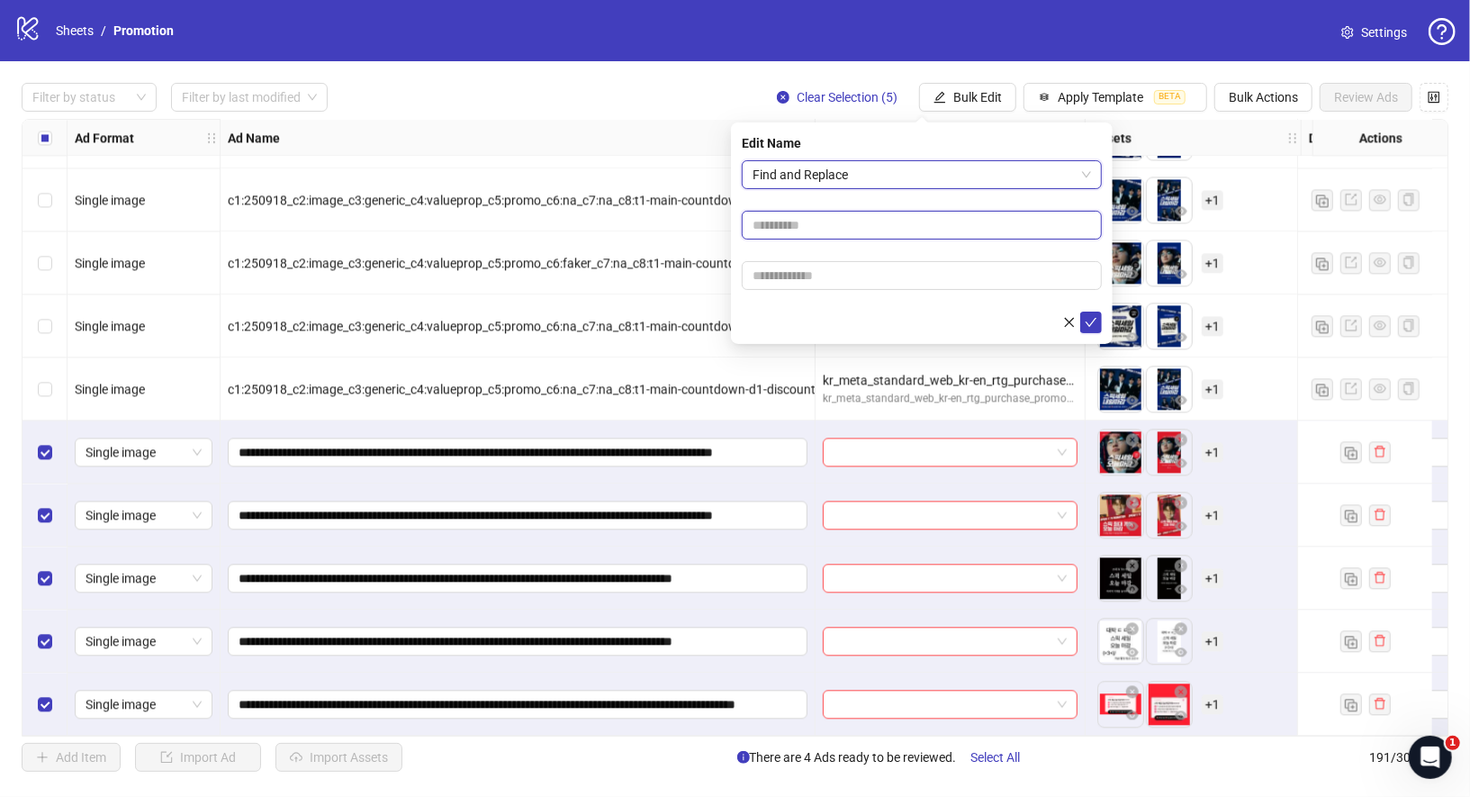
click at [887, 227] on input "text" at bounding box center [922, 225] width 360 height 29
type input "*"
click at [876, 262] on input "text" at bounding box center [922, 275] width 360 height 29
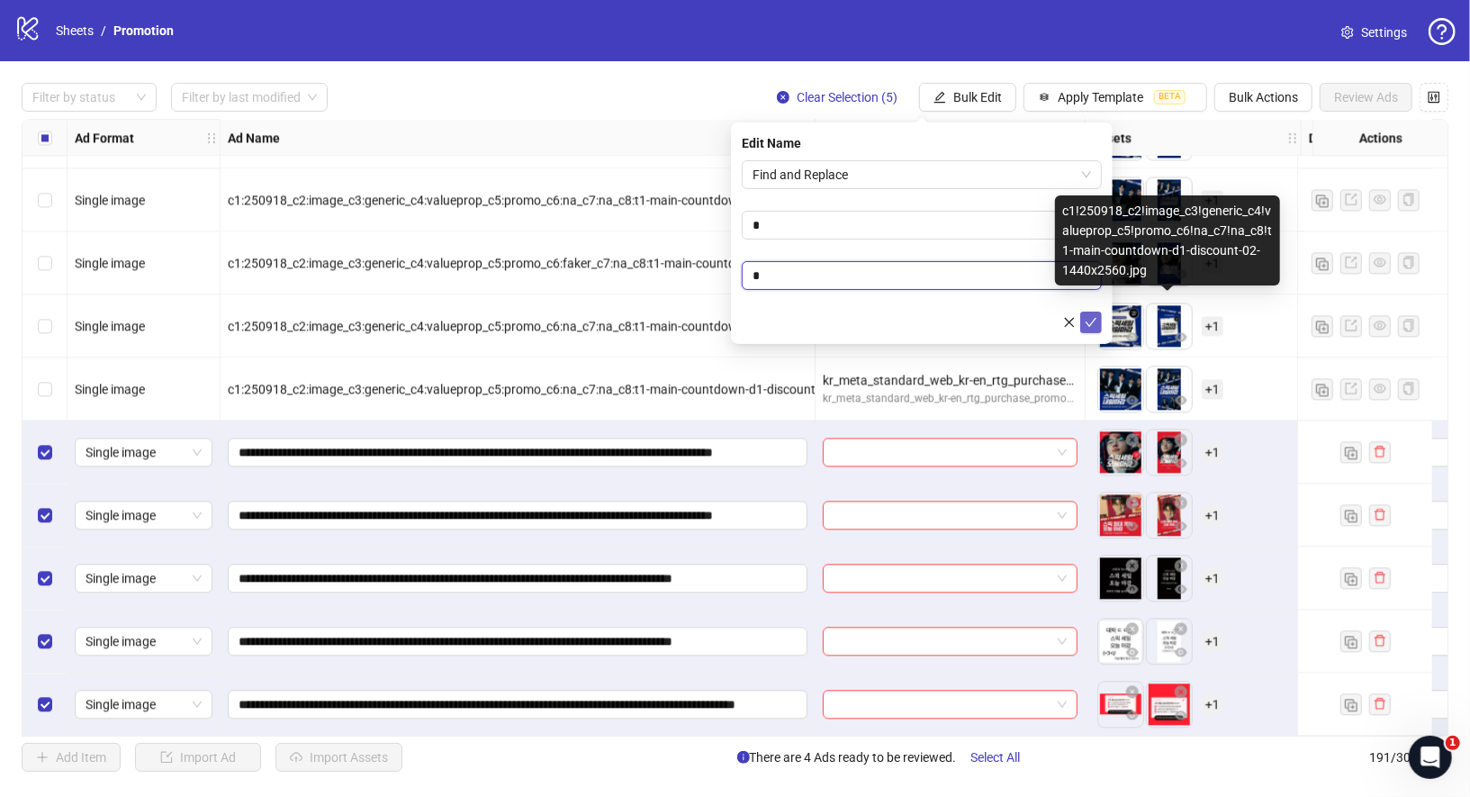
type input "*"
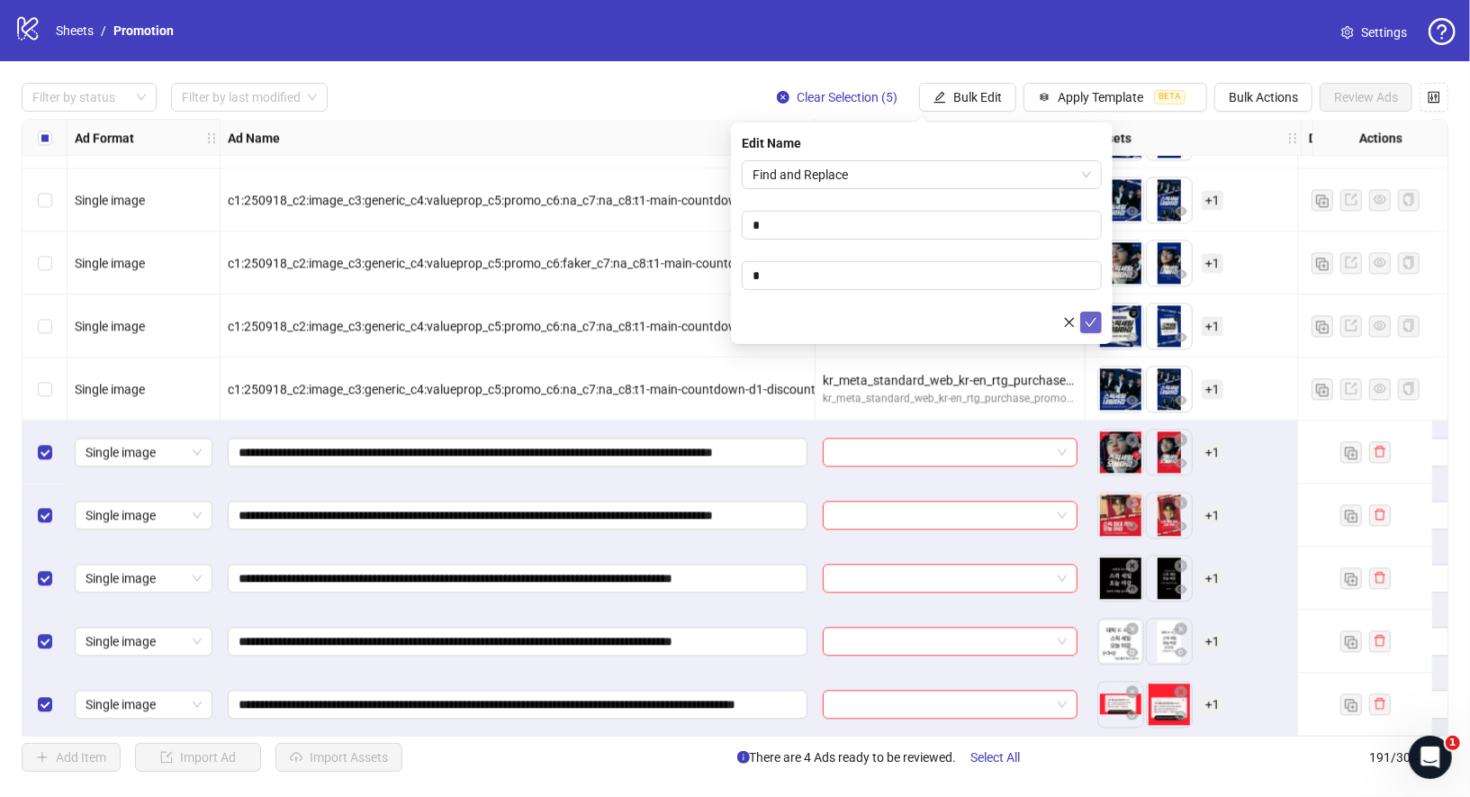
click at [1095, 321] on icon "check" at bounding box center [1091, 322] width 13 height 13
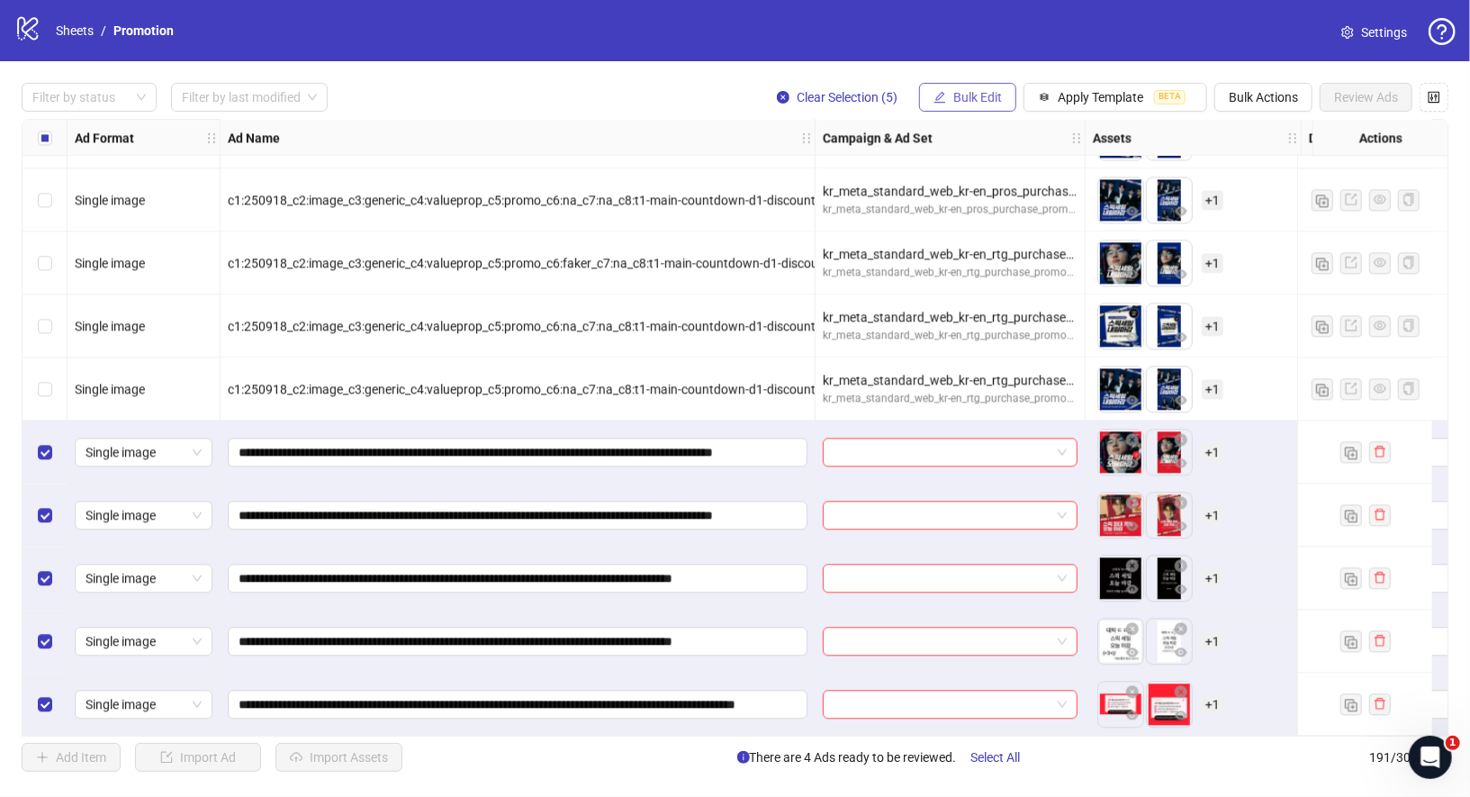
click at [977, 101] on span "Bulk Edit" at bounding box center [977, 97] width 49 height 14
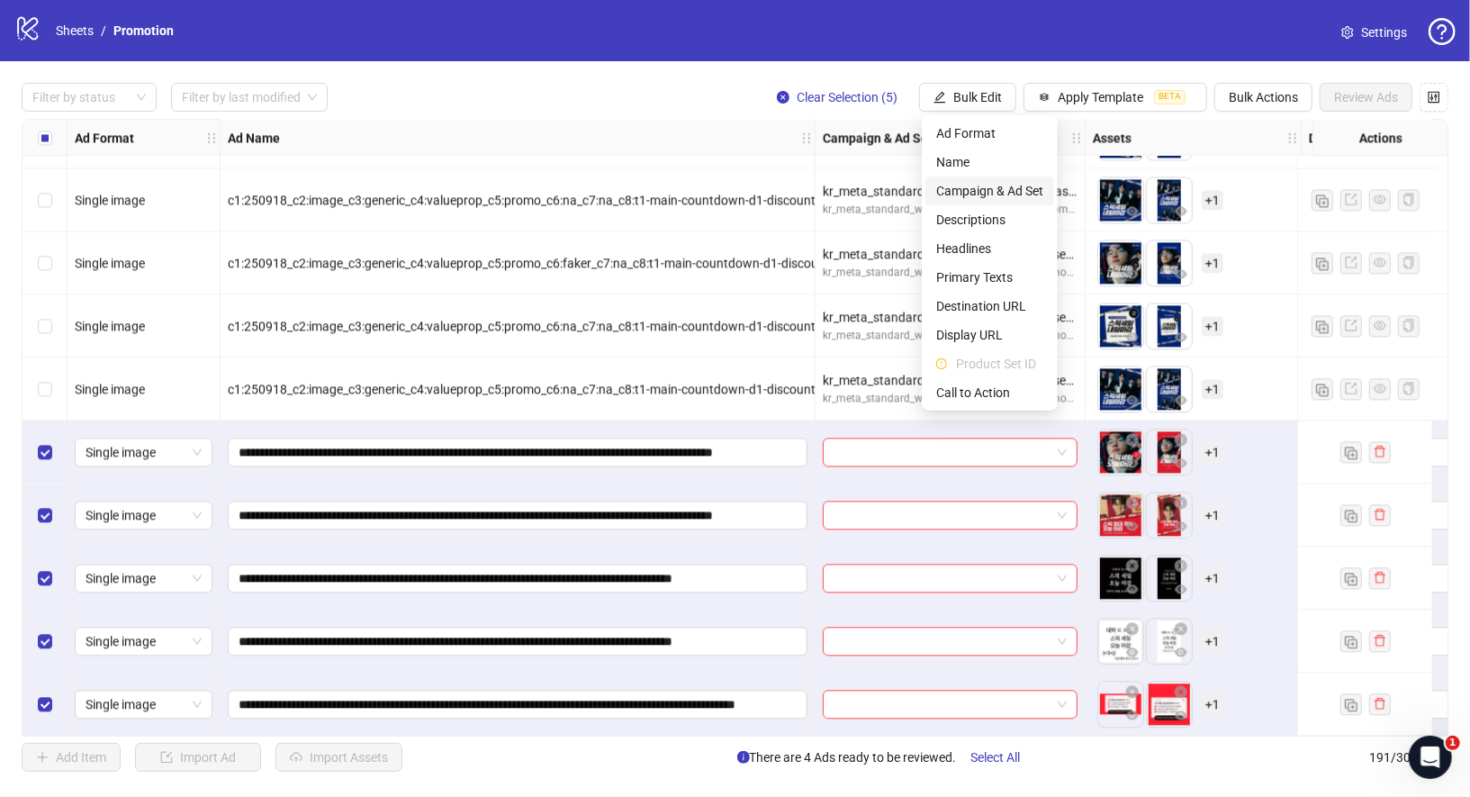
click at [1003, 188] on span "Campaign & Ad Set" at bounding box center [989, 191] width 107 height 20
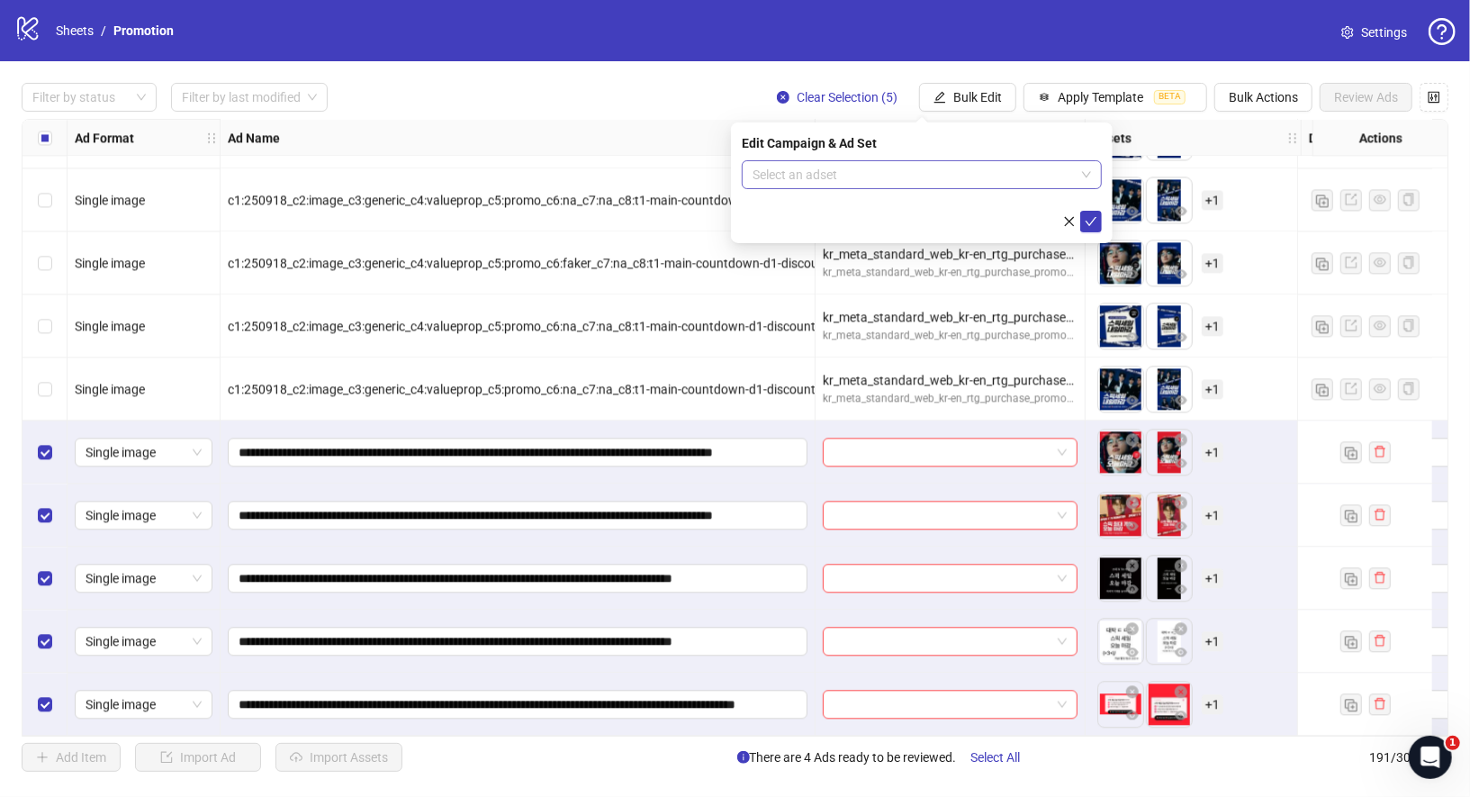
click at [945, 185] on input "search" at bounding box center [914, 174] width 322 height 27
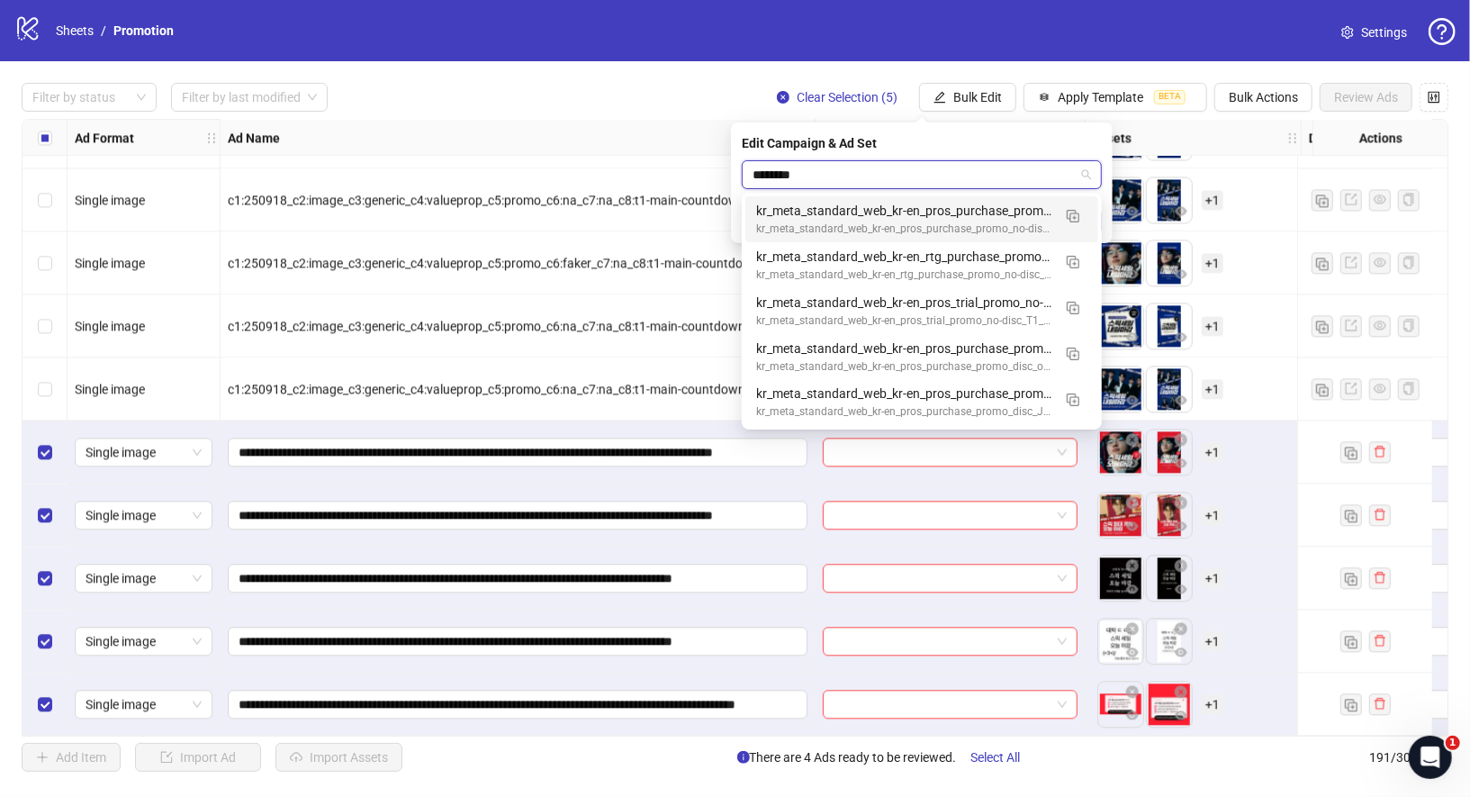
type input "*********"
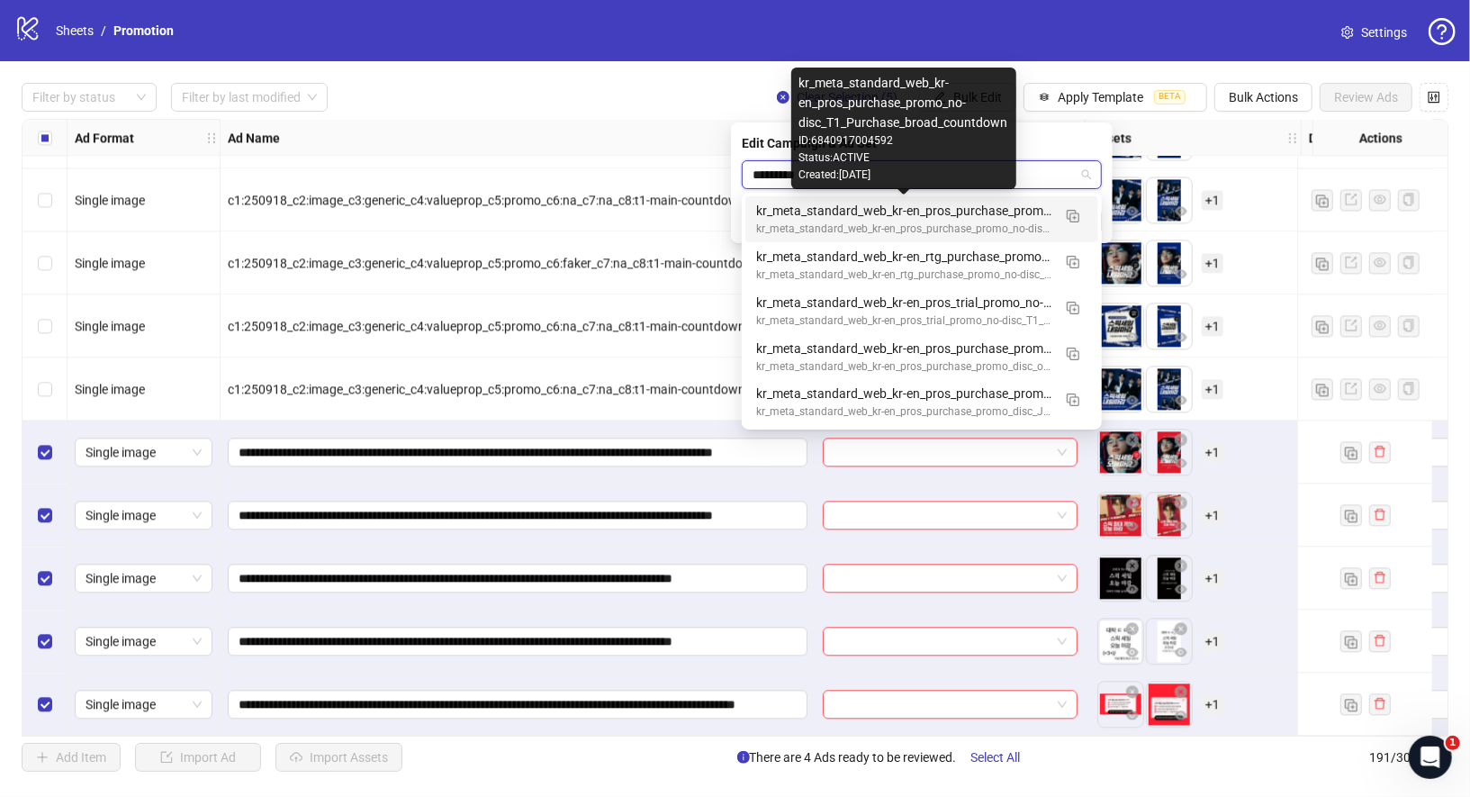
click at [958, 211] on div "kr_meta_standard_web_kr-en_pros_purchase_promo_no-disc_T1_Purchase_broad_countd…" at bounding box center [903, 211] width 295 height 20
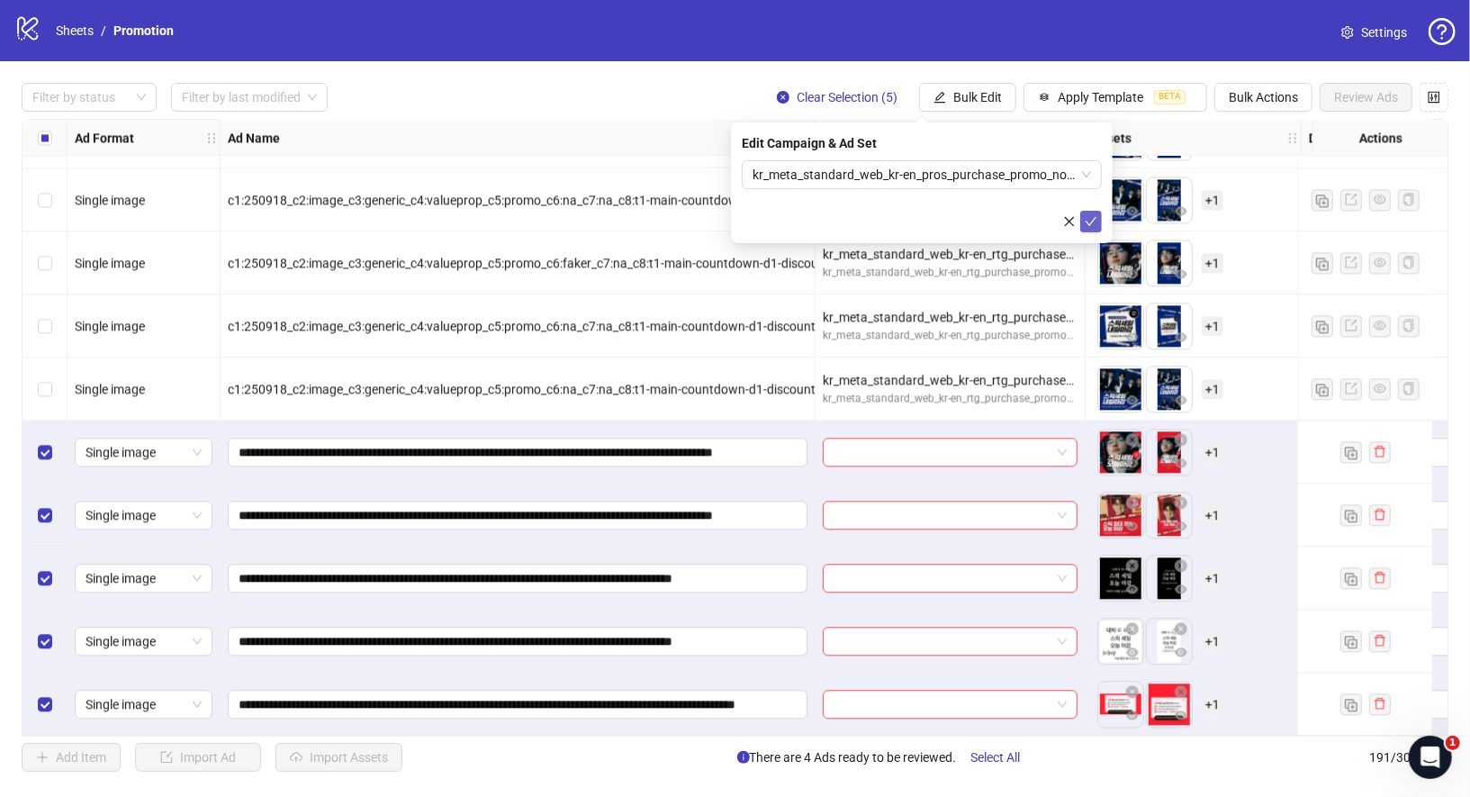
click at [1095, 220] on icon "check" at bounding box center [1091, 221] width 13 height 13
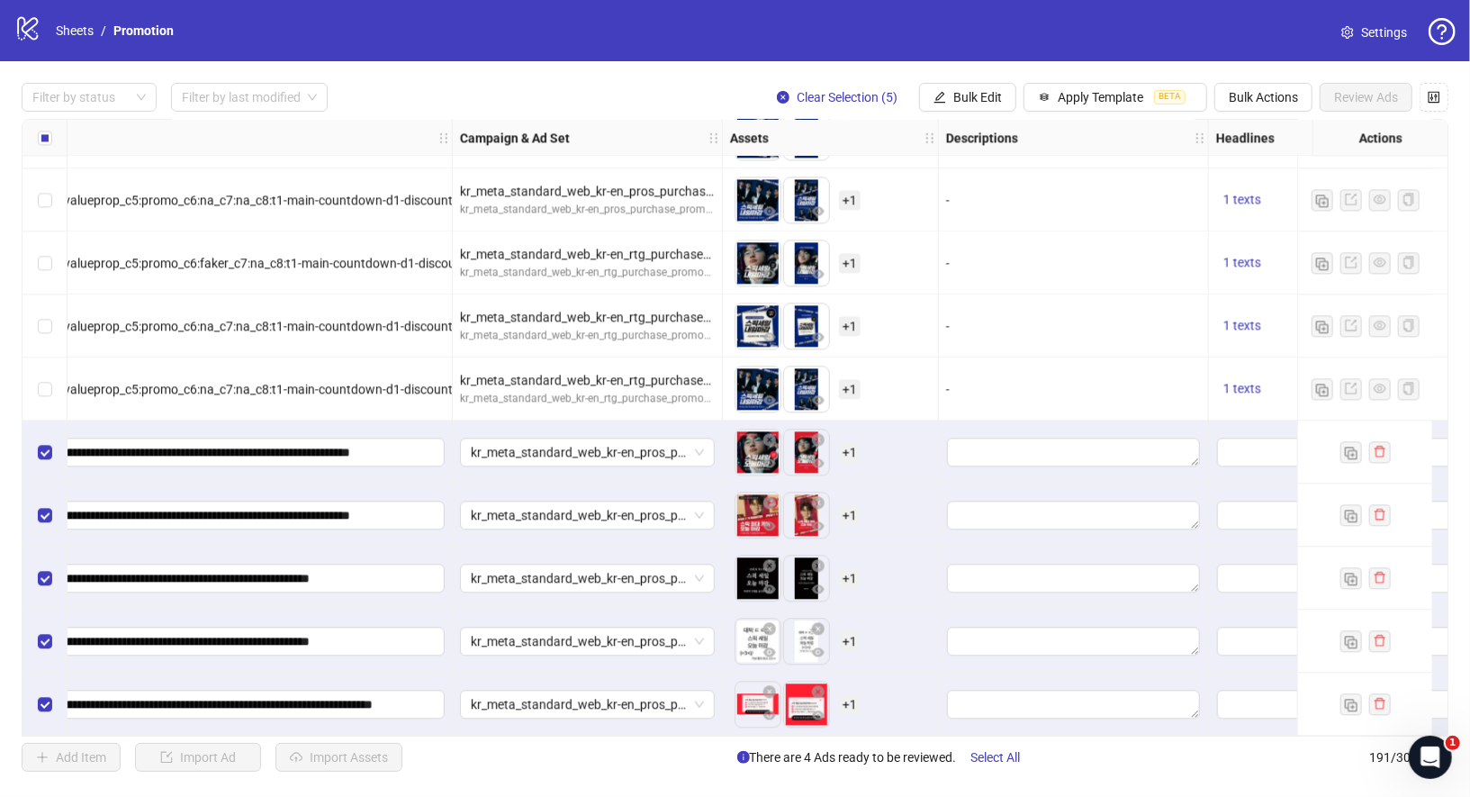
scroll to position [11463, 466]
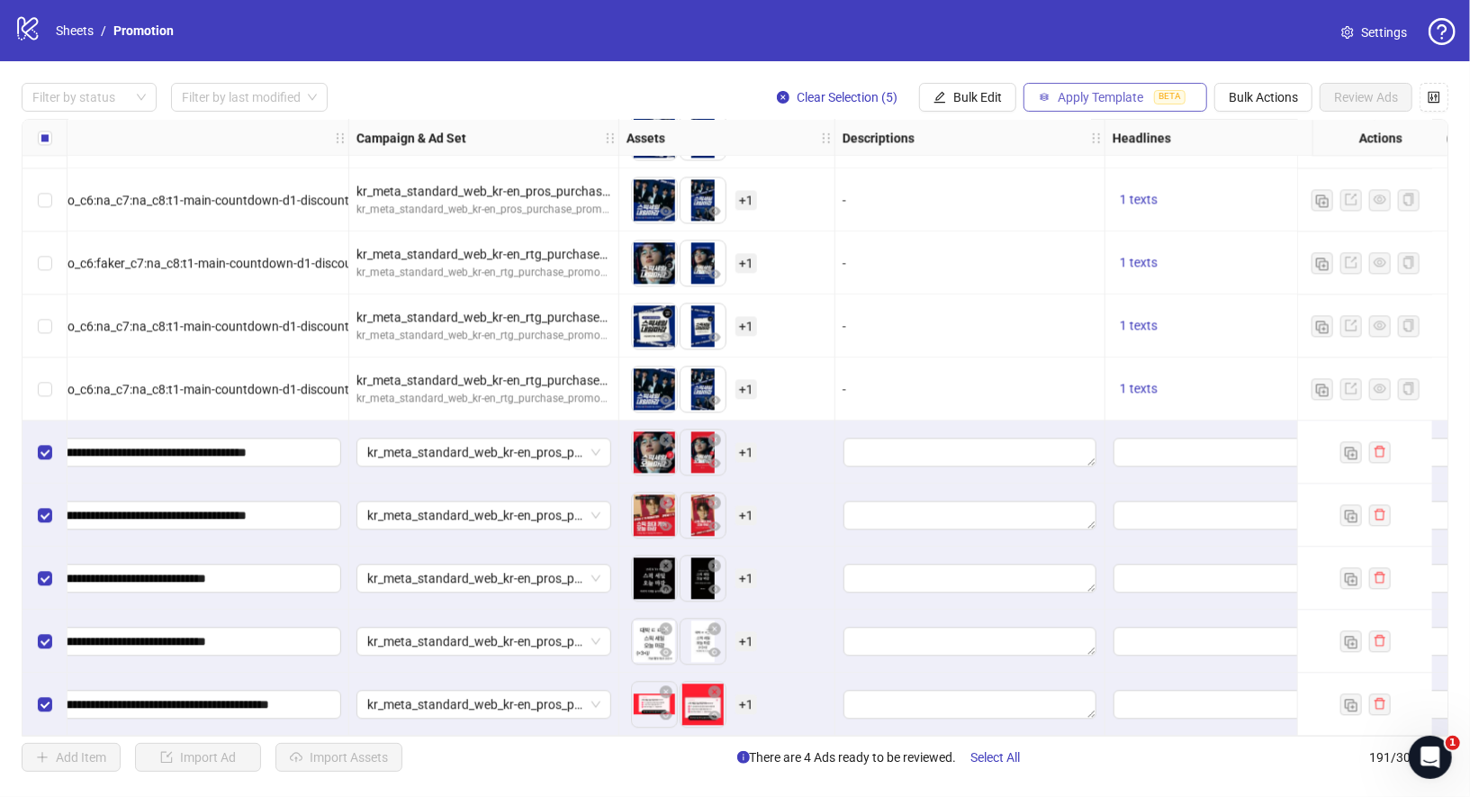
click at [1137, 84] on button "Apply Template BETA" at bounding box center [1116, 97] width 184 height 29
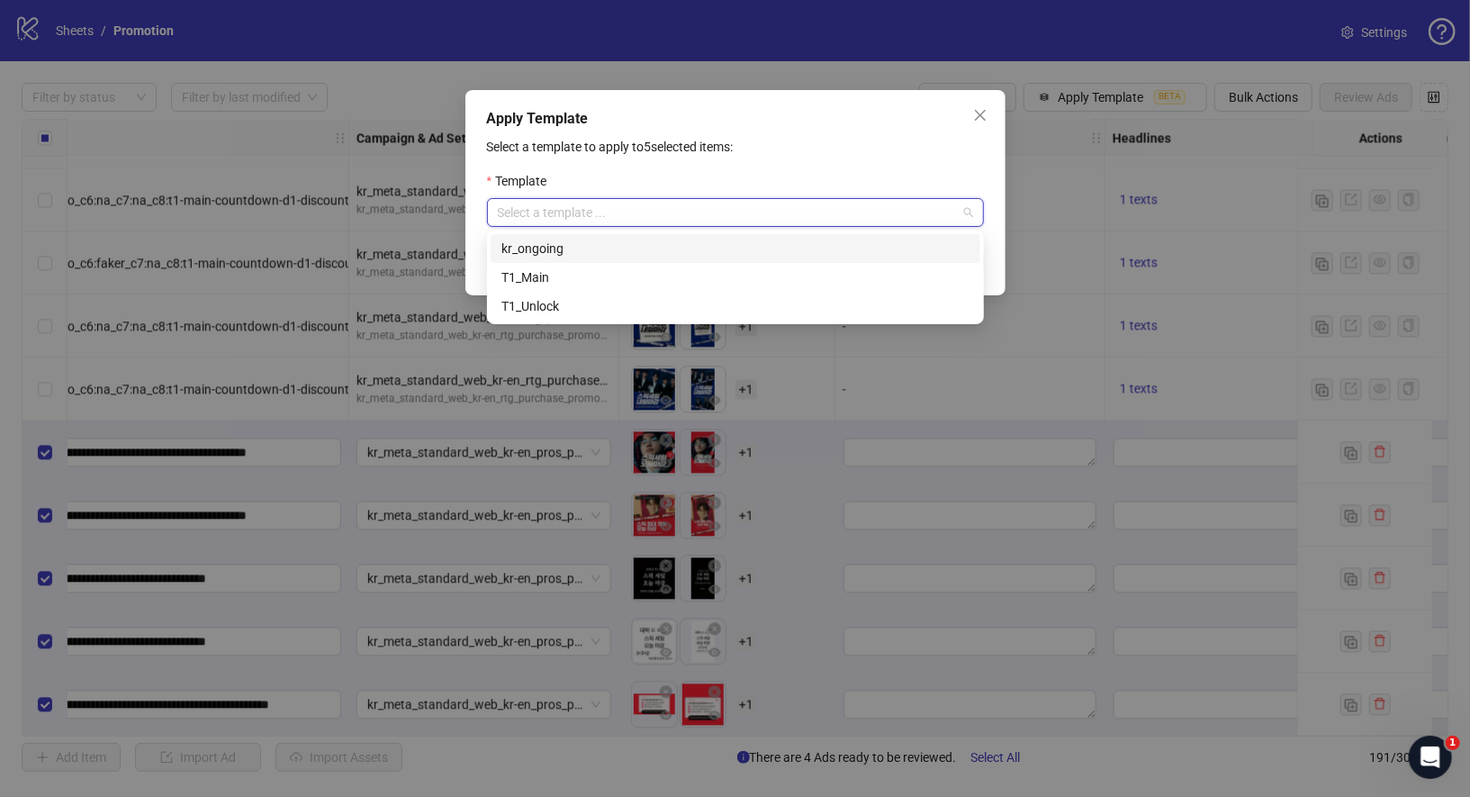
click at [828, 210] on input "search" at bounding box center [727, 212] width 459 height 27
click at [620, 275] on div "T1_Main" at bounding box center [736, 277] width 468 height 20
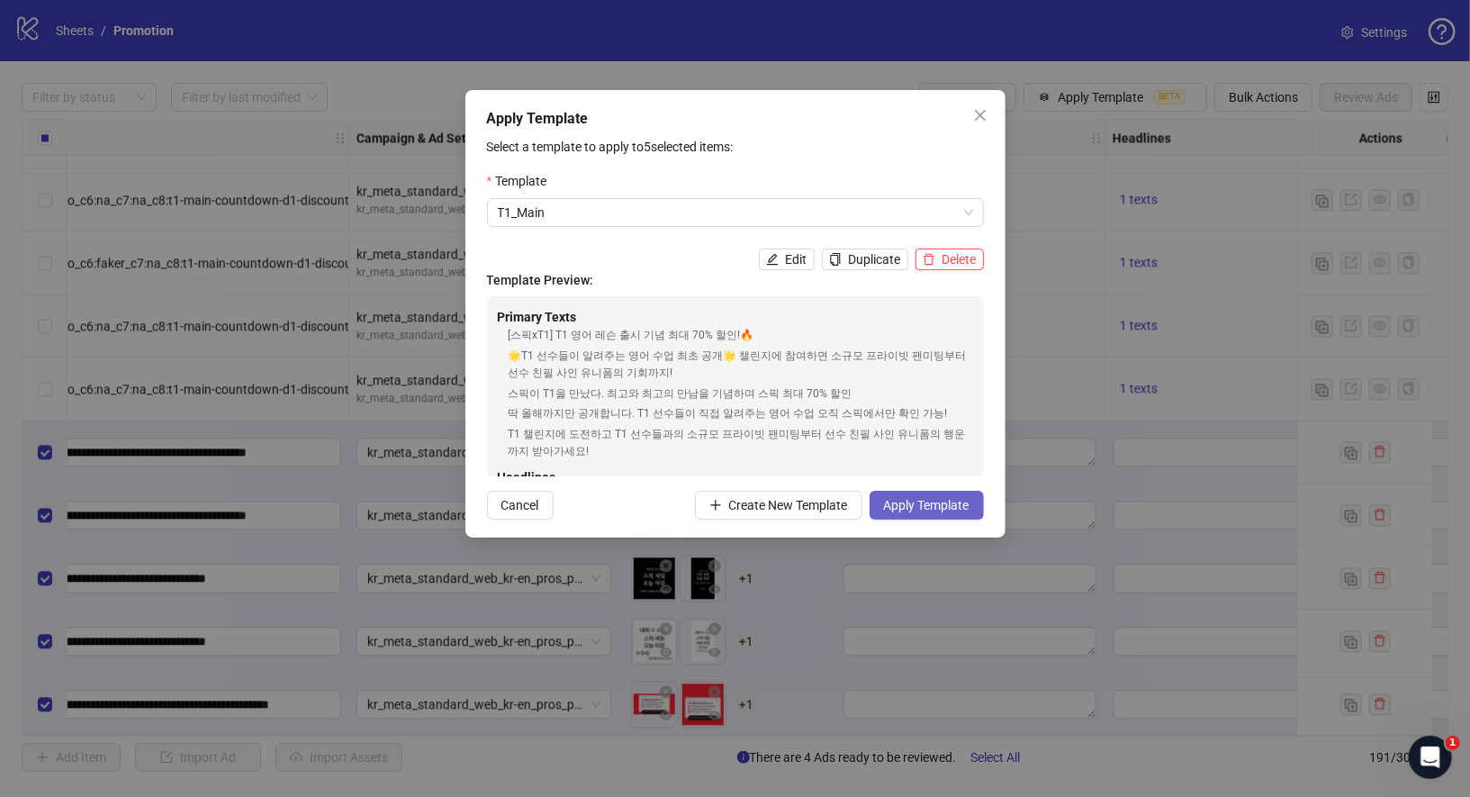
click at [952, 498] on span "Apply Template" at bounding box center [927, 505] width 86 height 14
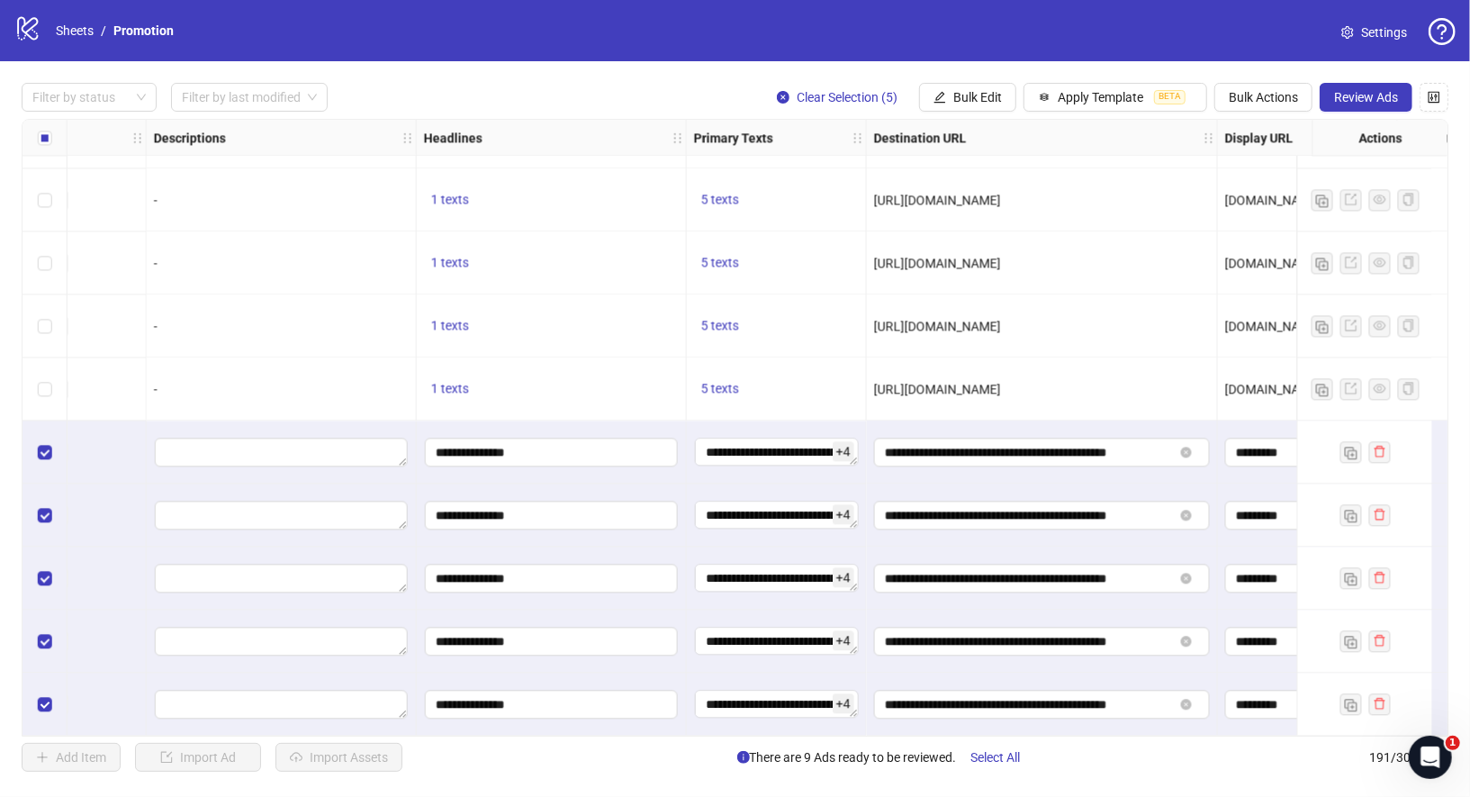
scroll to position [11463, 0]
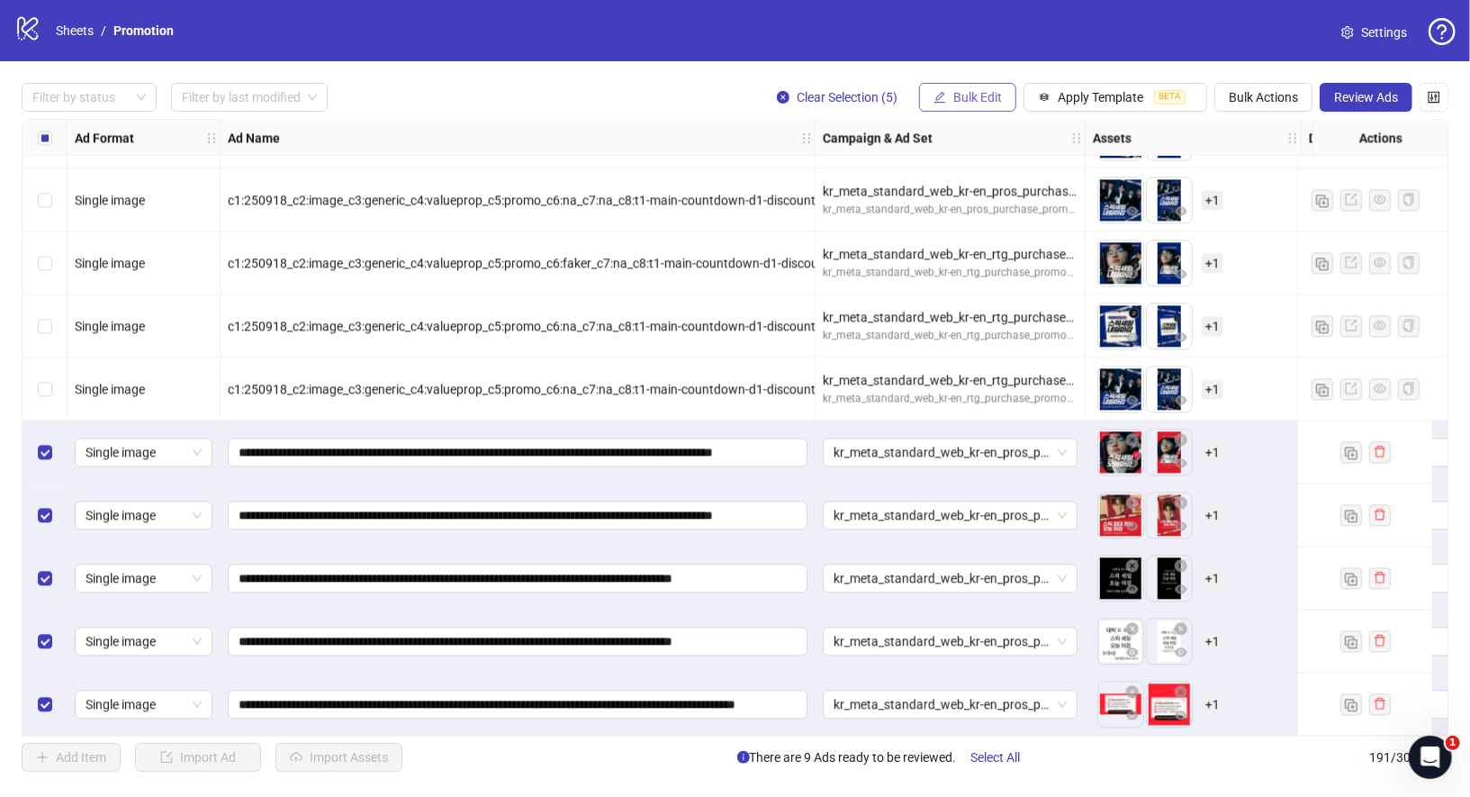
click at [983, 91] on span "Bulk Edit" at bounding box center [977, 97] width 49 height 14
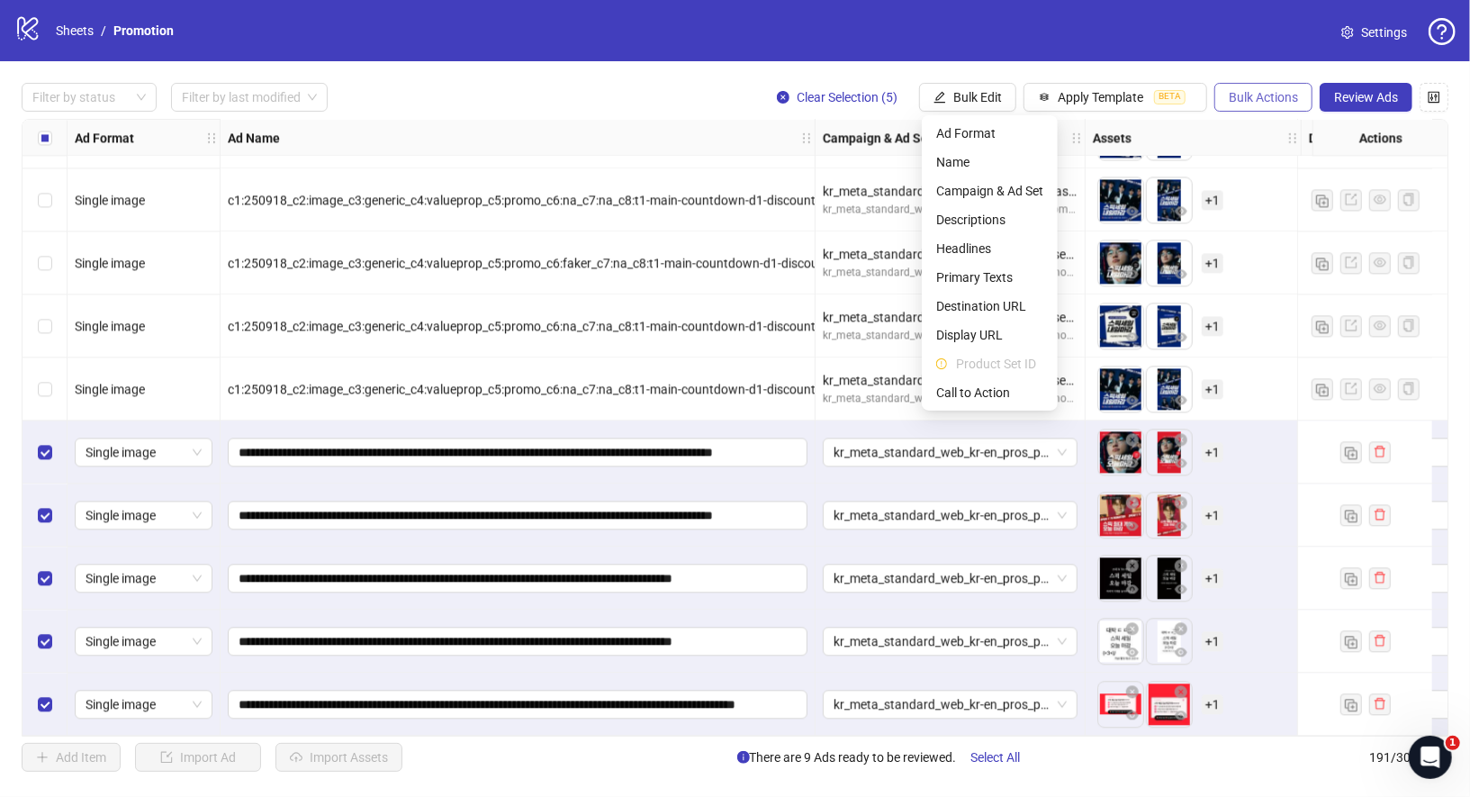
click at [1285, 94] on span "Bulk Actions" at bounding box center [1263, 97] width 69 height 14
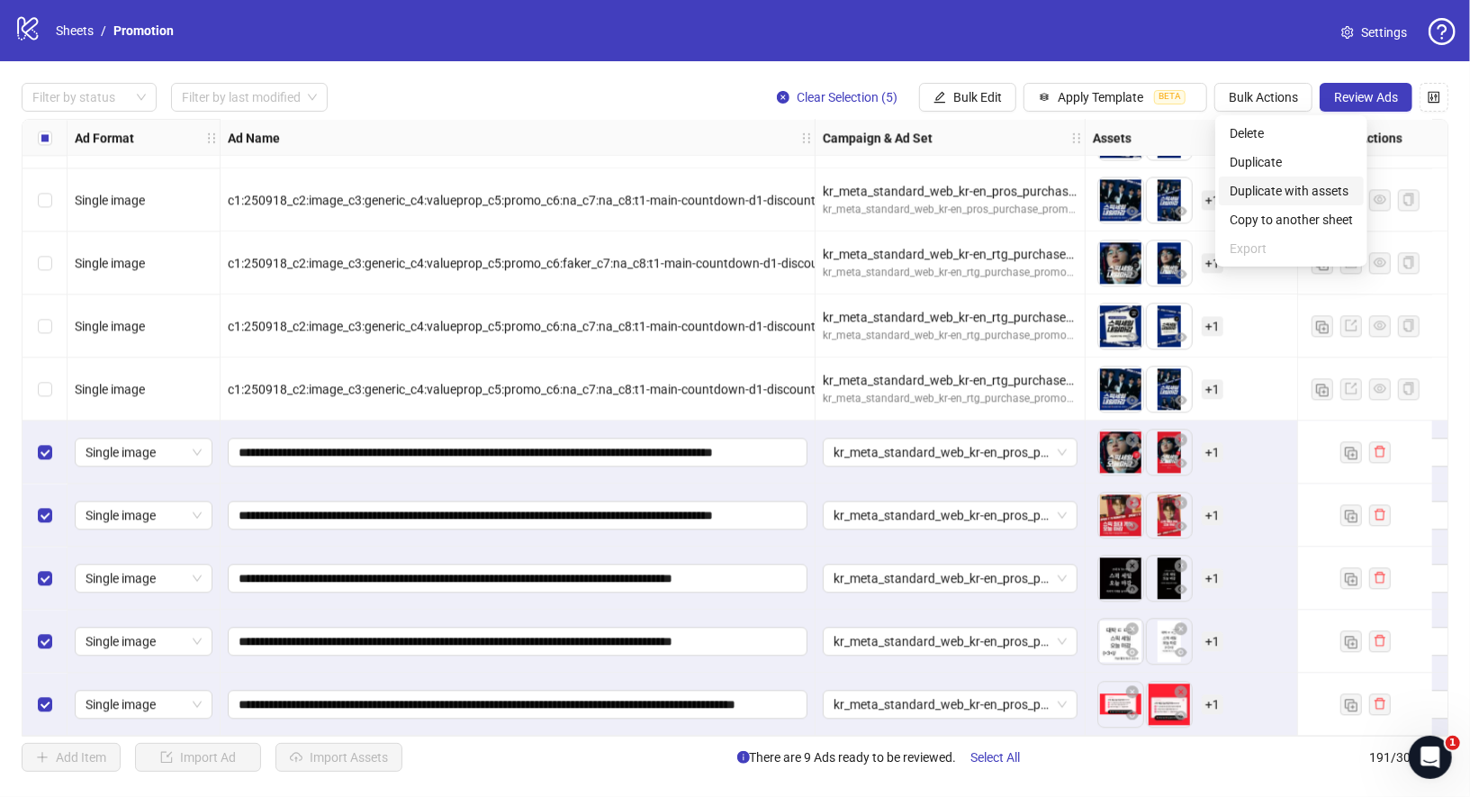
click at [1288, 191] on span "Duplicate with assets" at bounding box center [1291, 191] width 123 height 20
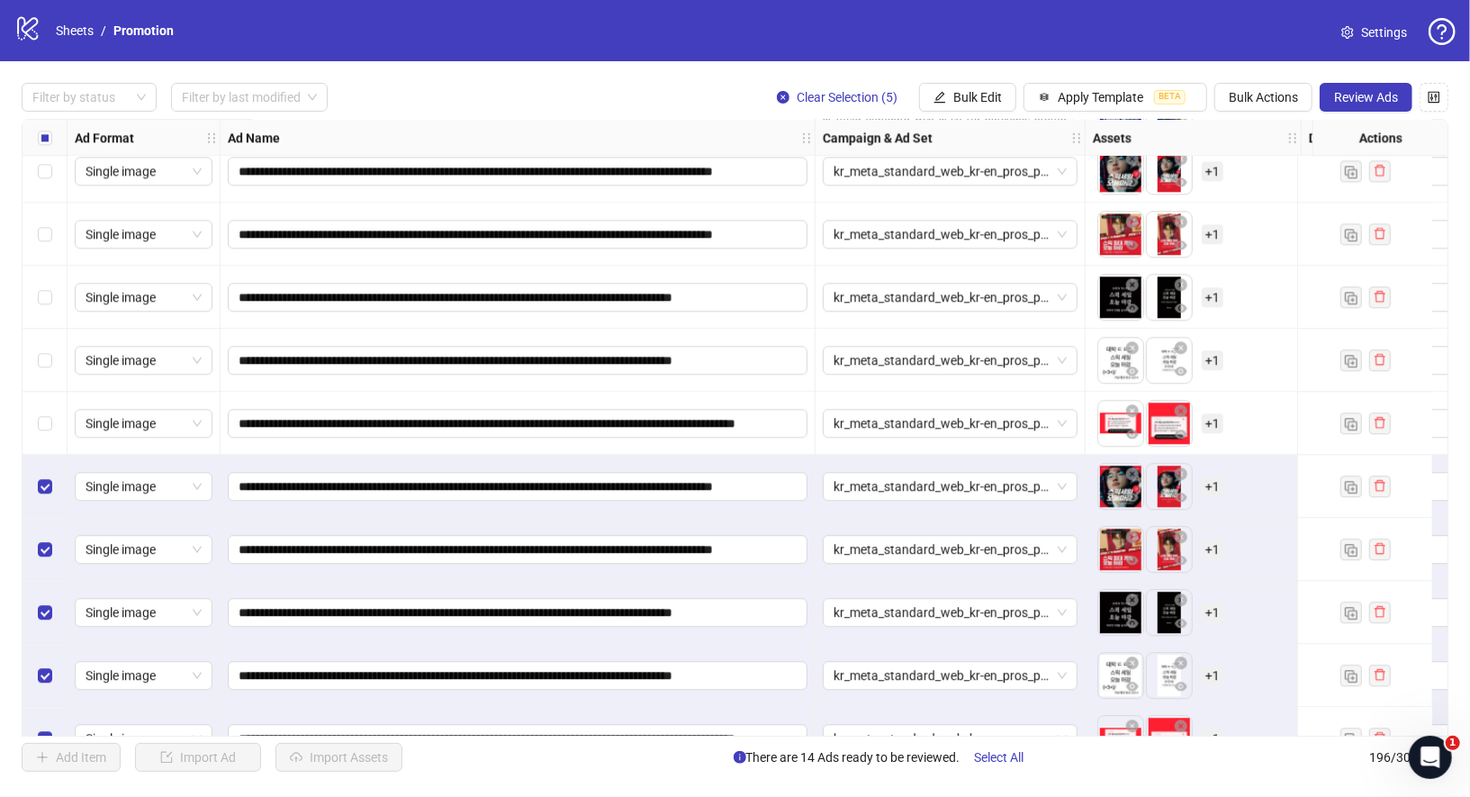
scroll to position [11779, 0]
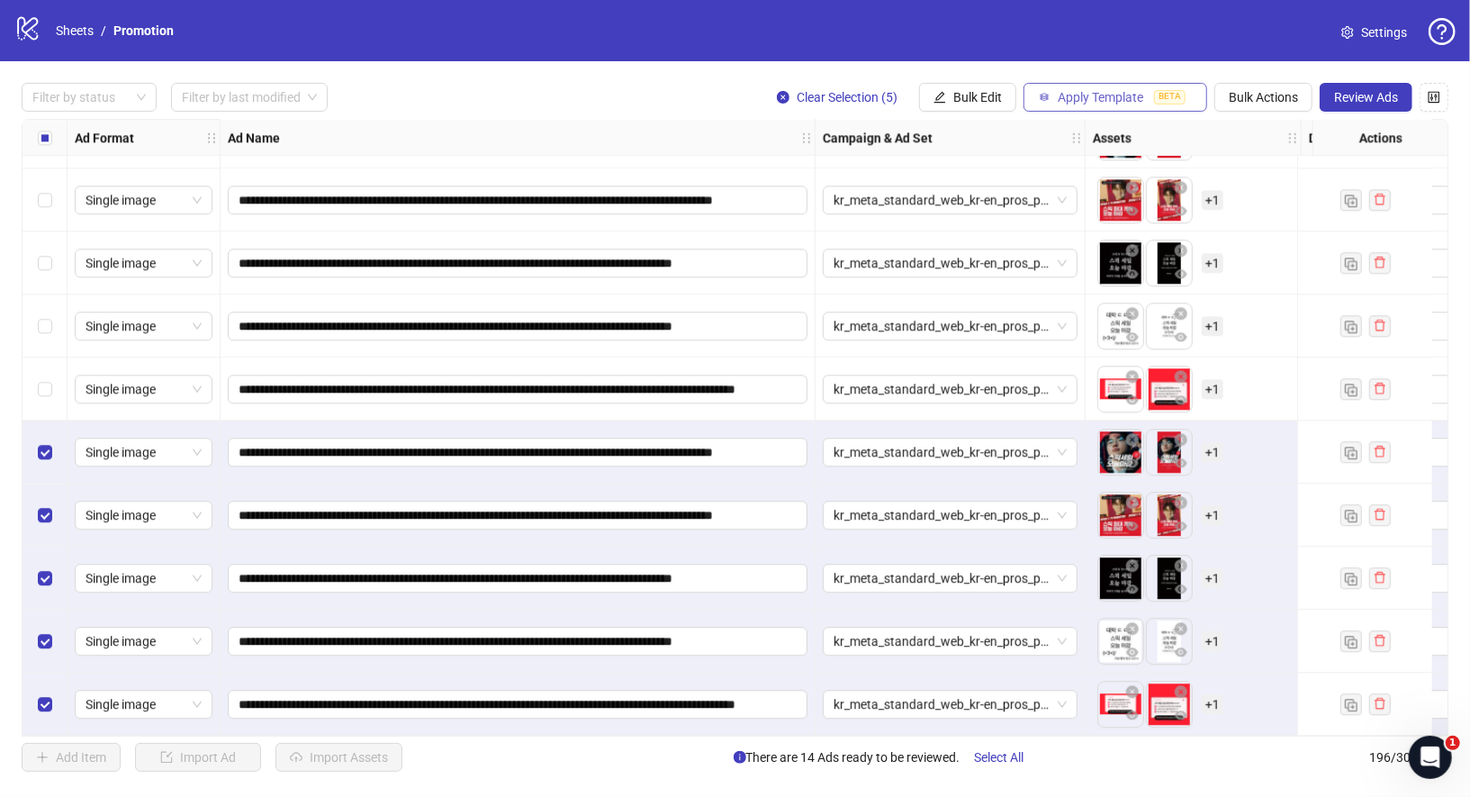
click at [1121, 93] on span "Apply Template" at bounding box center [1101, 97] width 86 height 14
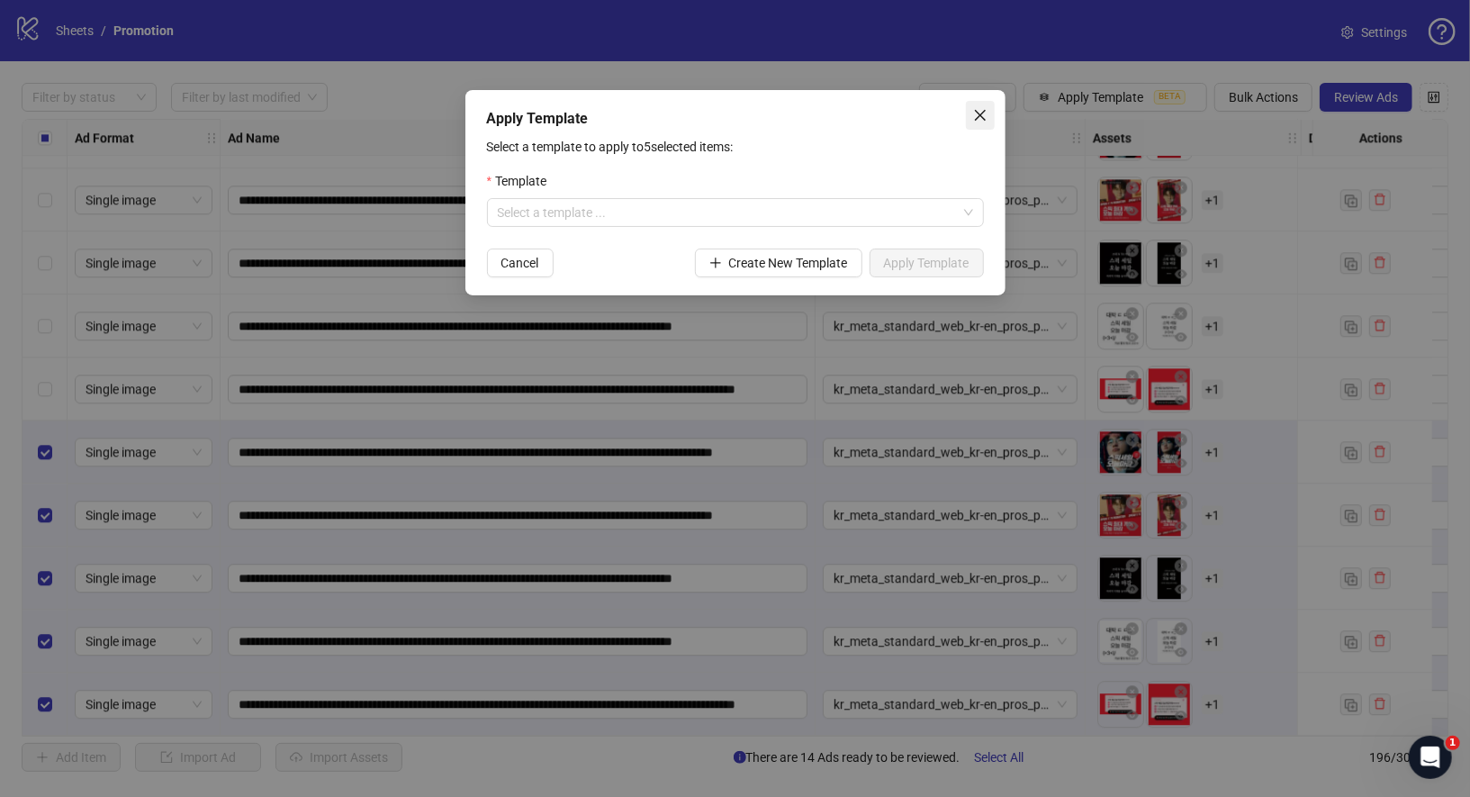
click at [972, 123] on button "Close" at bounding box center [980, 115] width 29 height 29
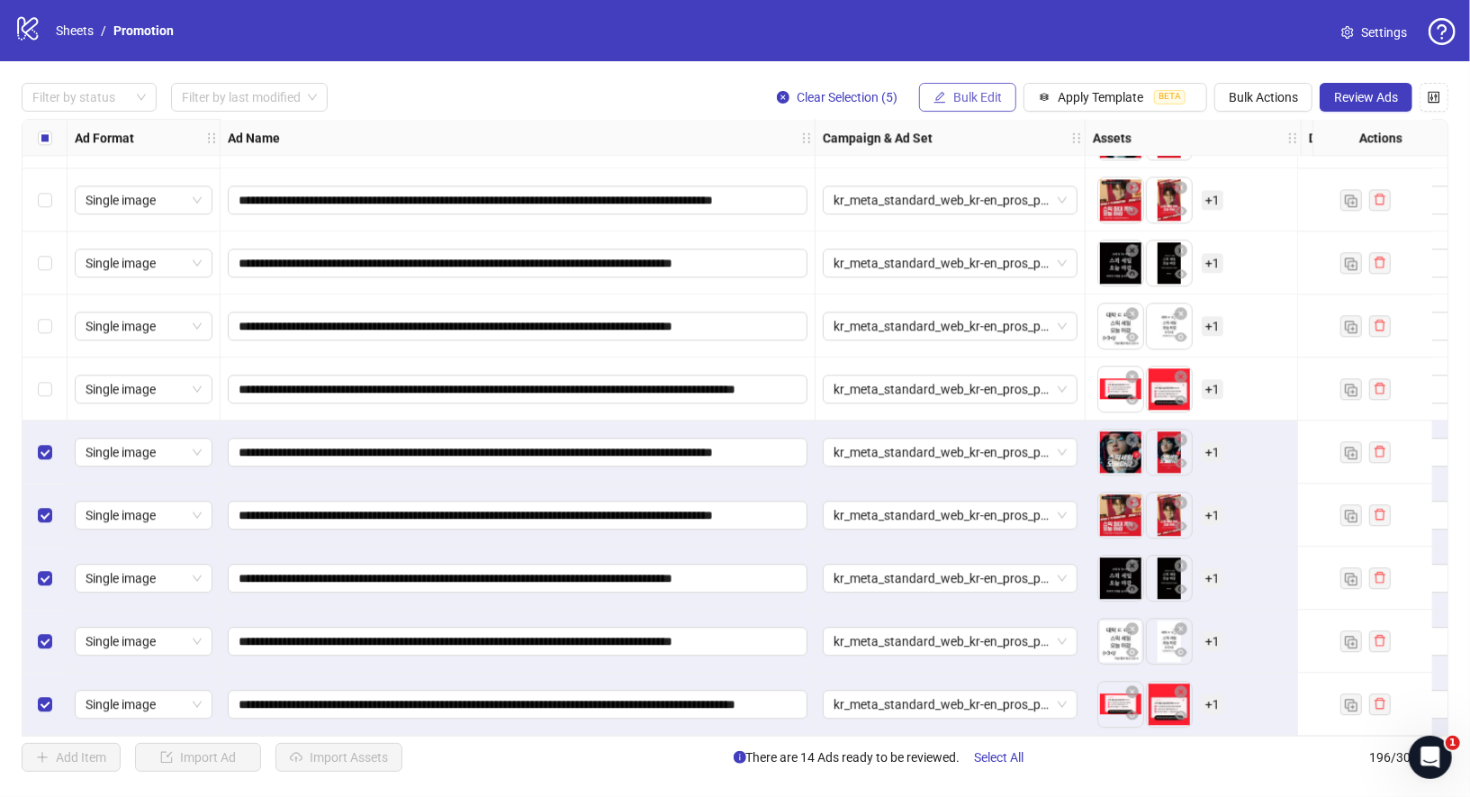
click at [980, 103] on span "Bulk Edit" at bounding box center [977, 97] width 49 height 14
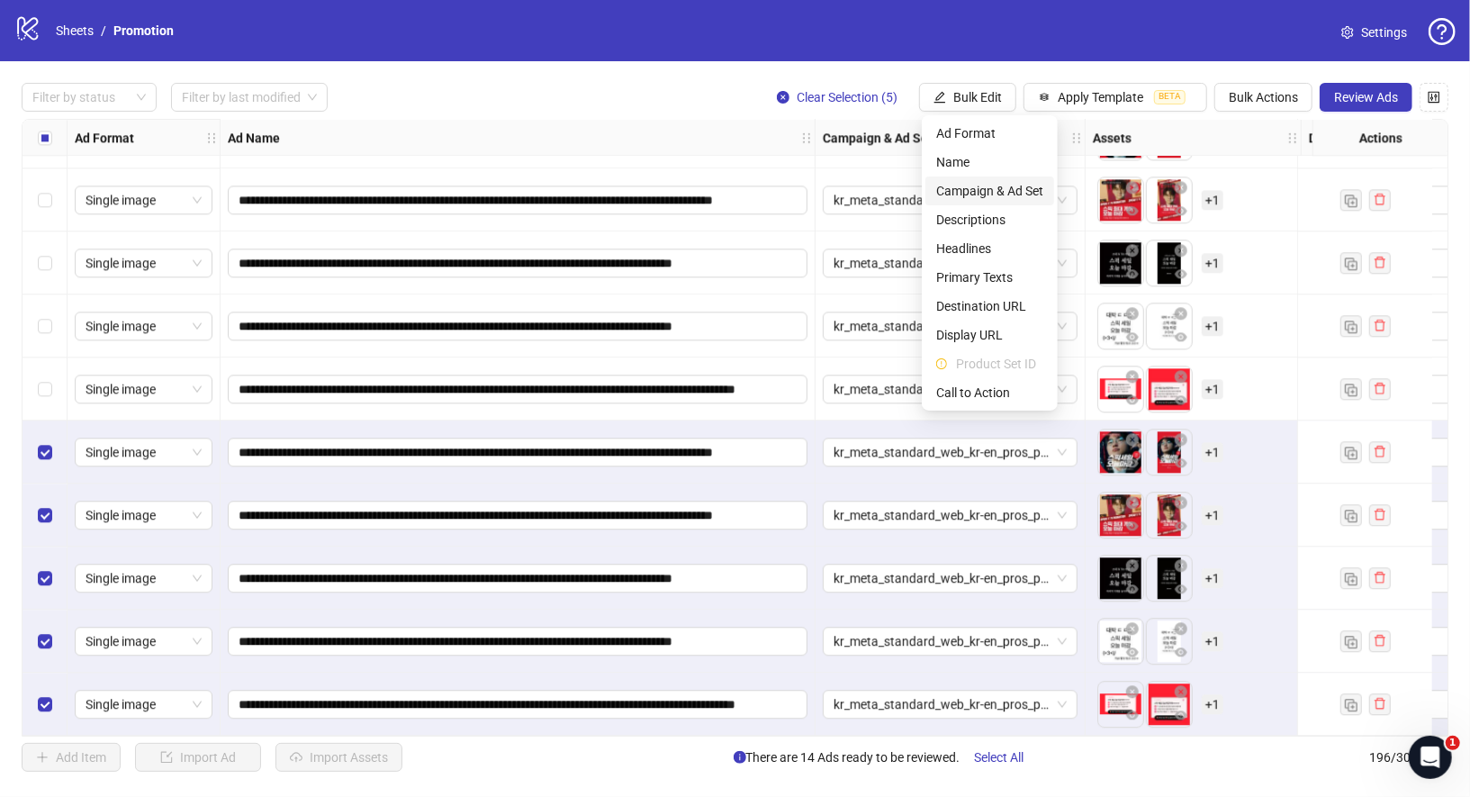
click at [1001, 188] on span "Campaign & Ad Set" at bounding box center [989, 191] width 107 height 20
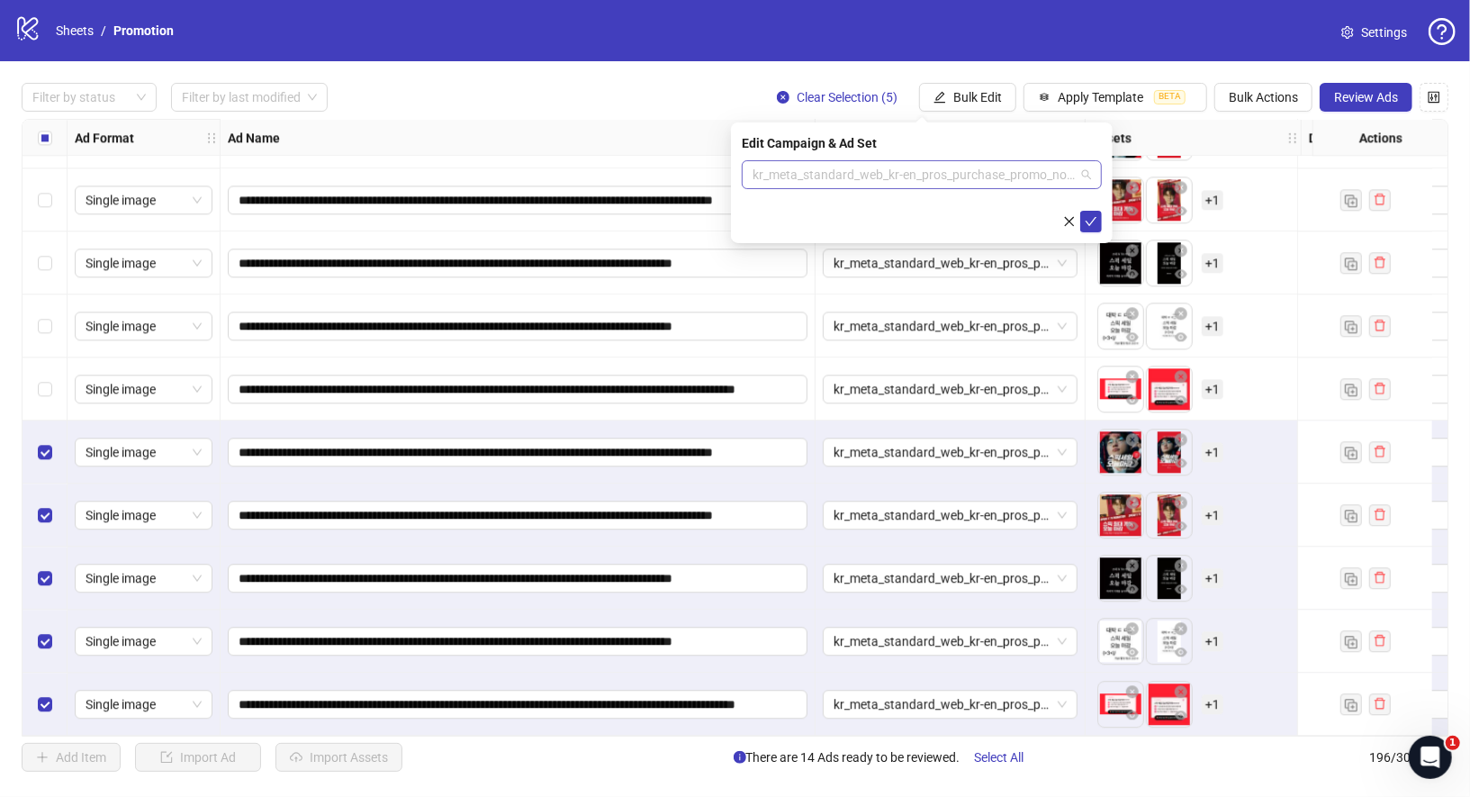
click at [926, 176] on span "kr_meta_standard_web_kr-en_pros_purchase_promo_no-disc_T1_Purchase_broad_countd…" at bounding box center [922, 174] width 339 height 27
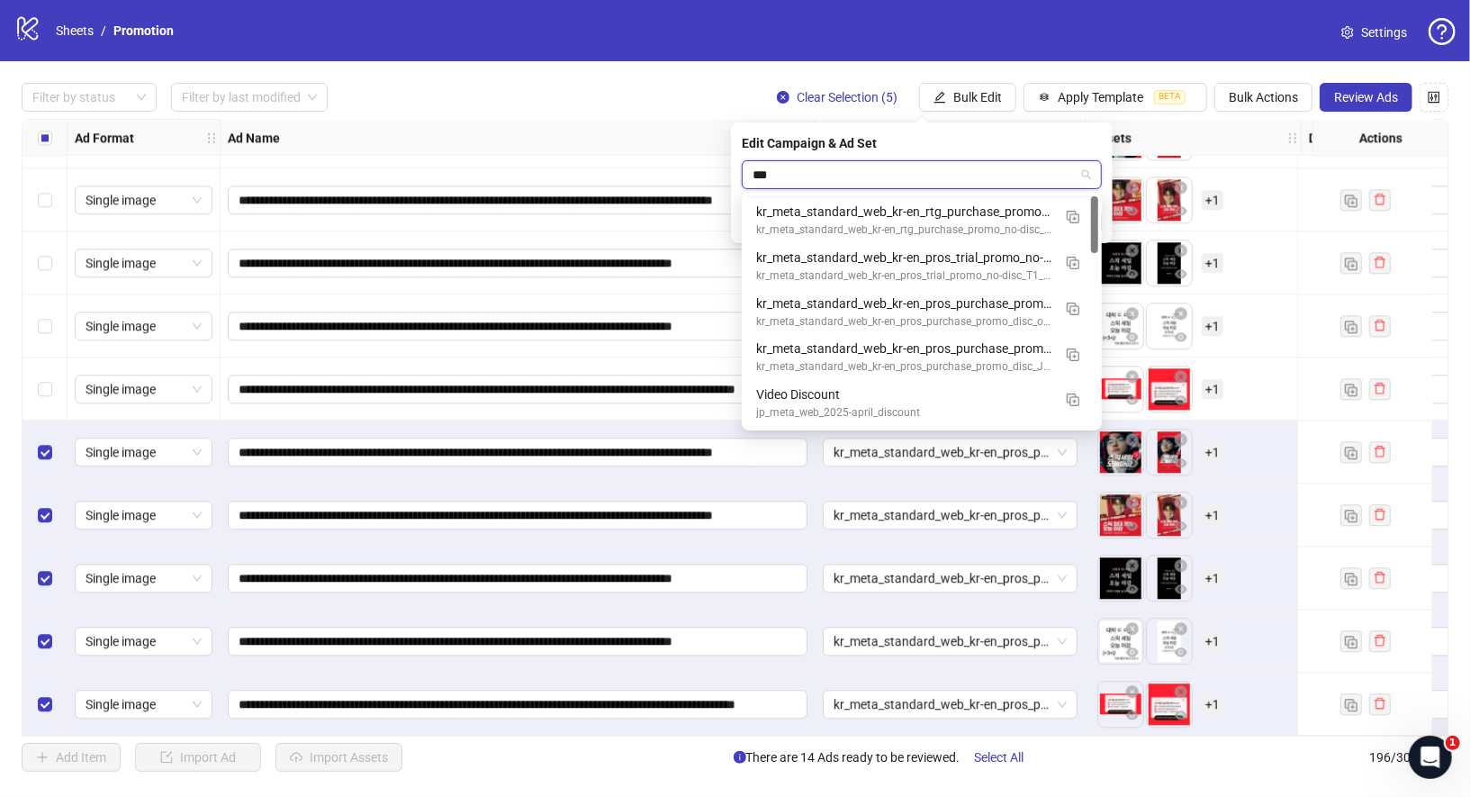
scroll to position [0, 0]
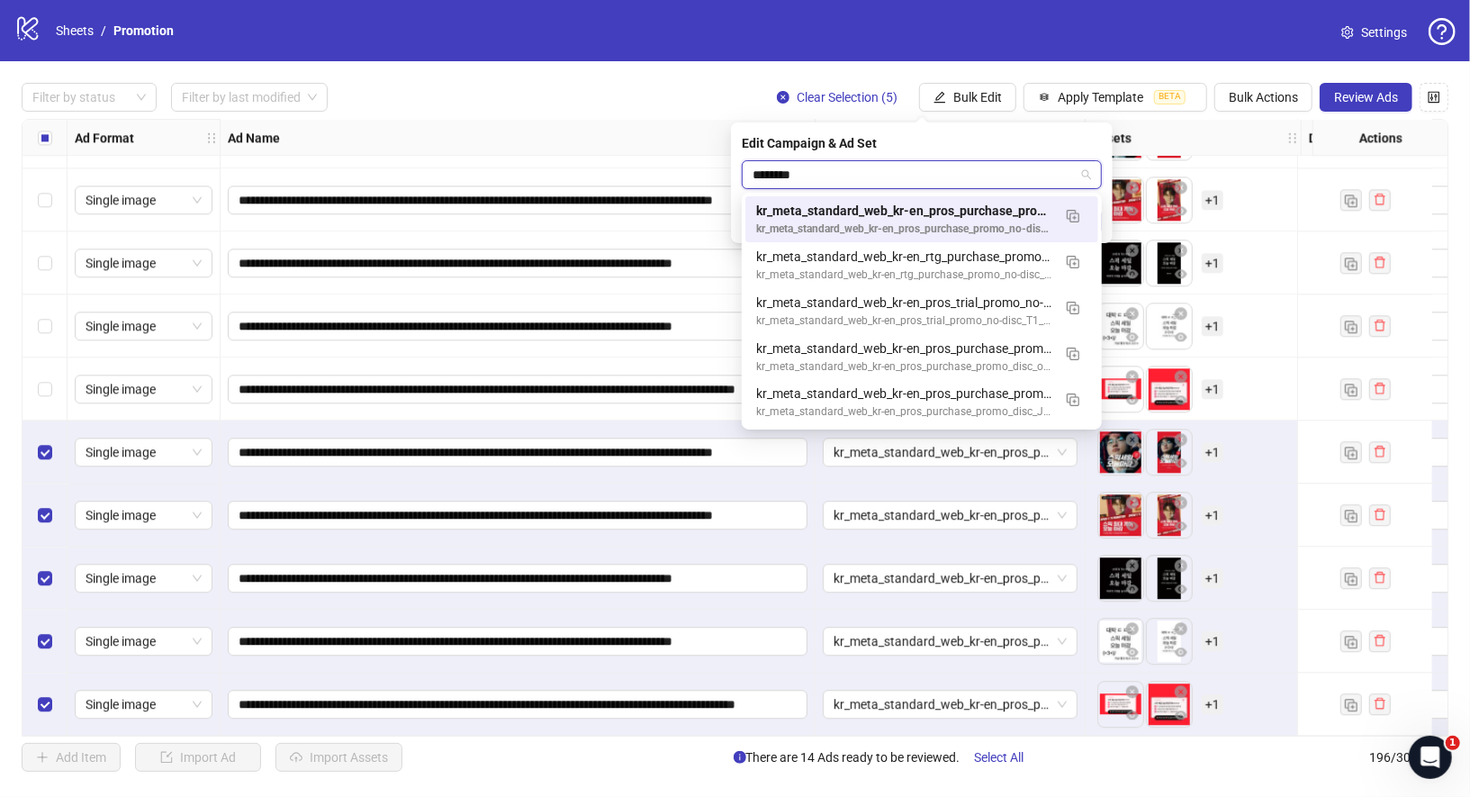
type input "*********"
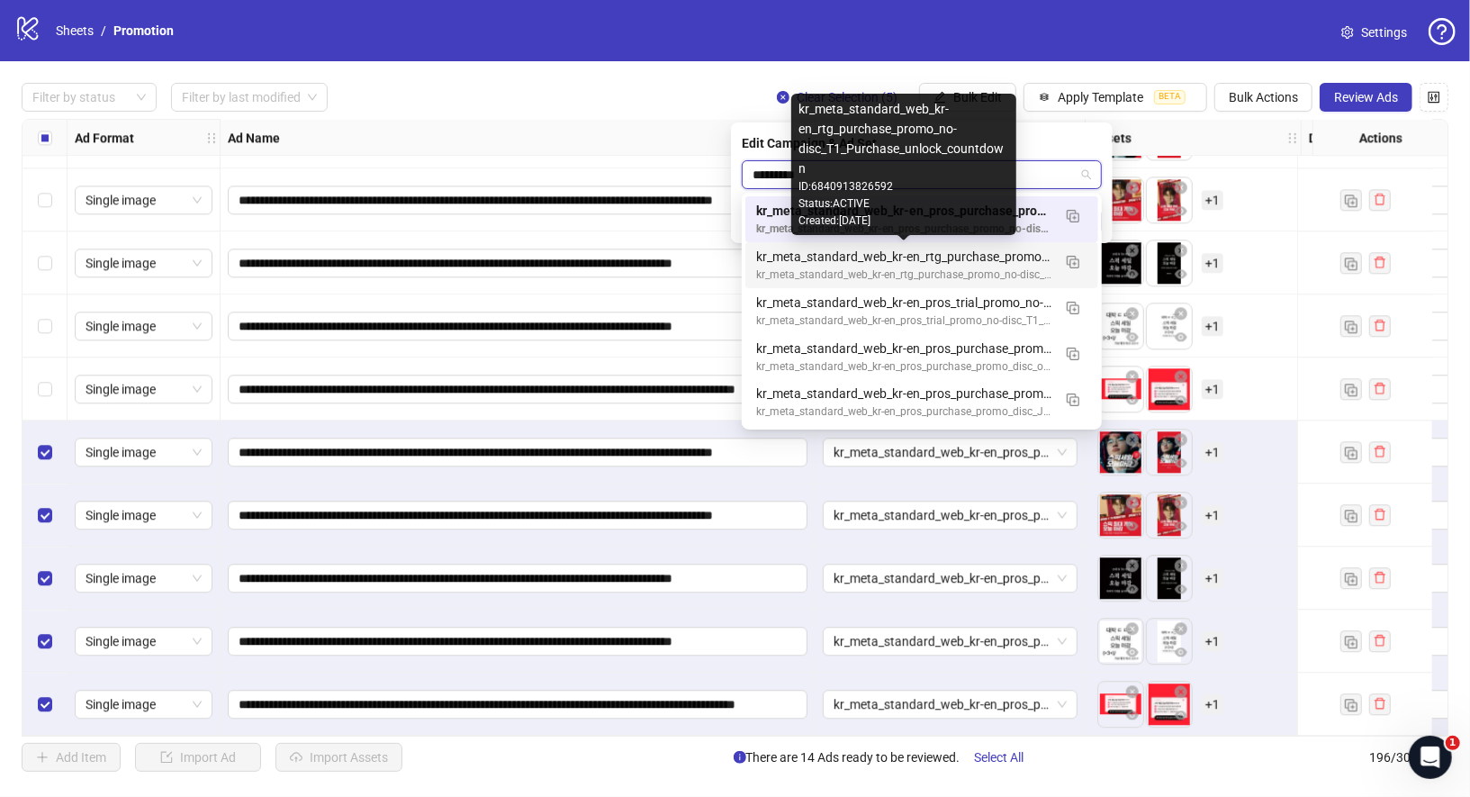
click at [1011, 258] on div "kr_meta_standard_web_kr-en_rtg_purchase_promo_no-disc_T1_Purchase_unlock_countd…" at bounding box center [903, 257] width 295 height 20
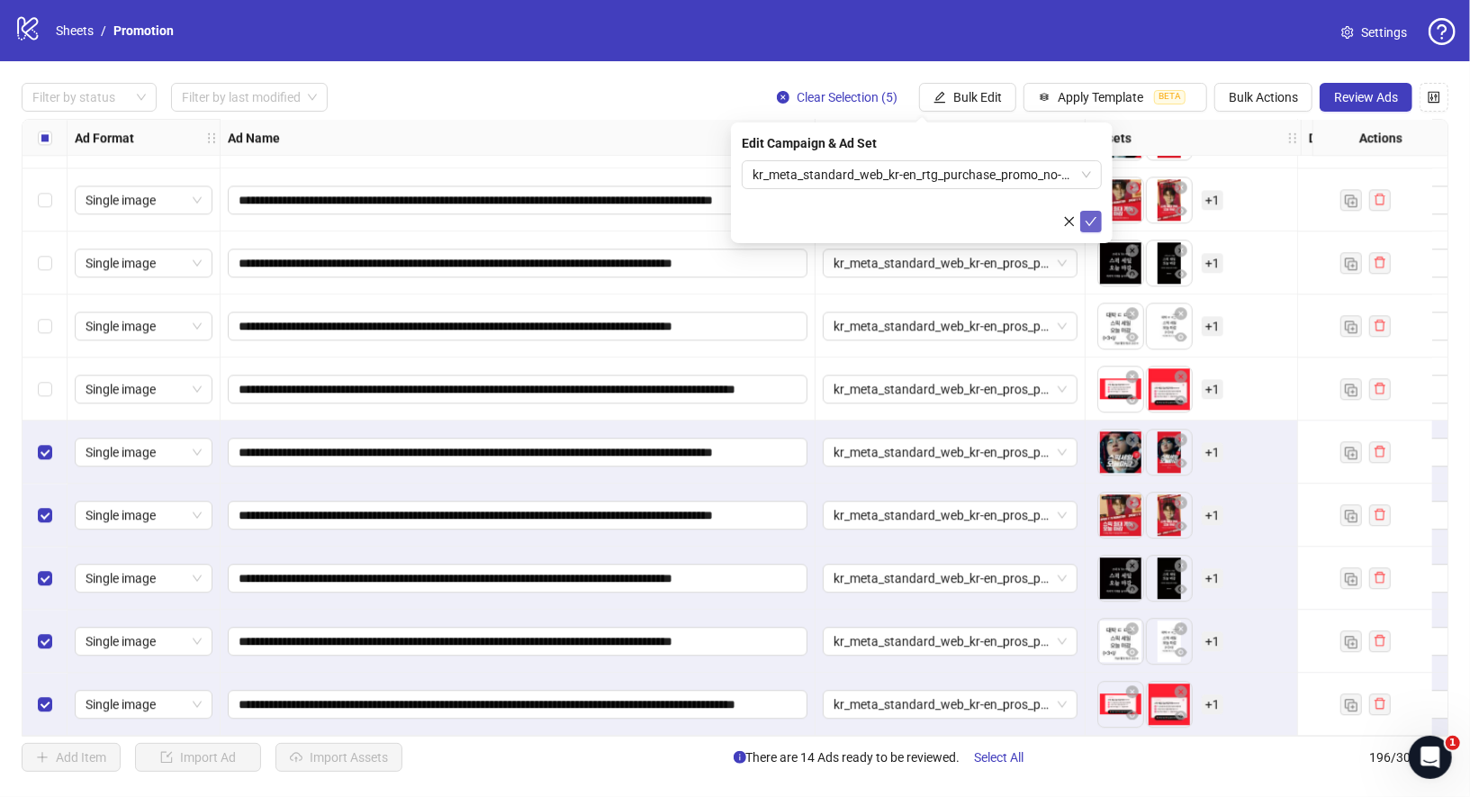
click at [1097, 221] on icon "check" at bounding box center [1091, 221] width 13 height 13
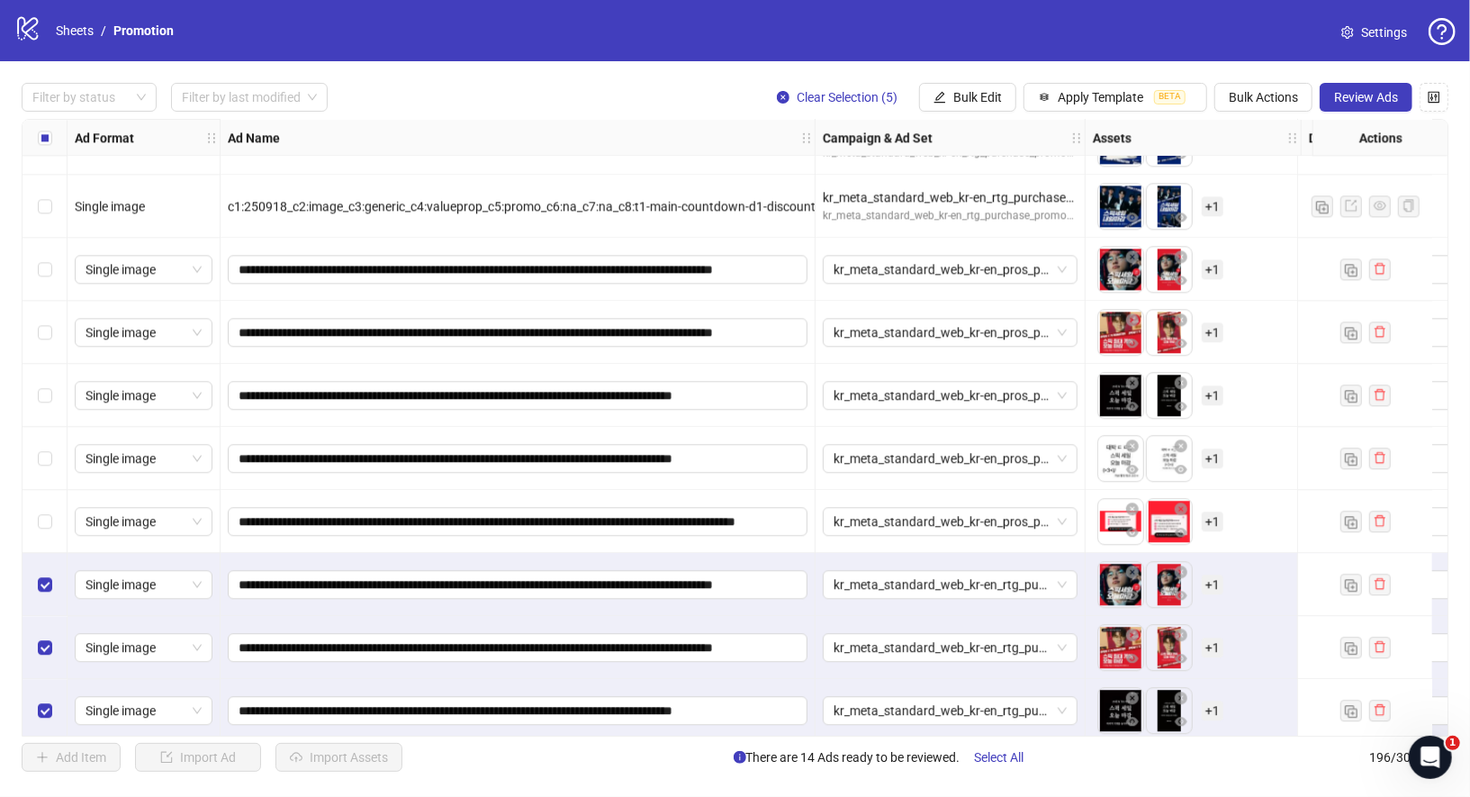
scroll to position [11597, 0]
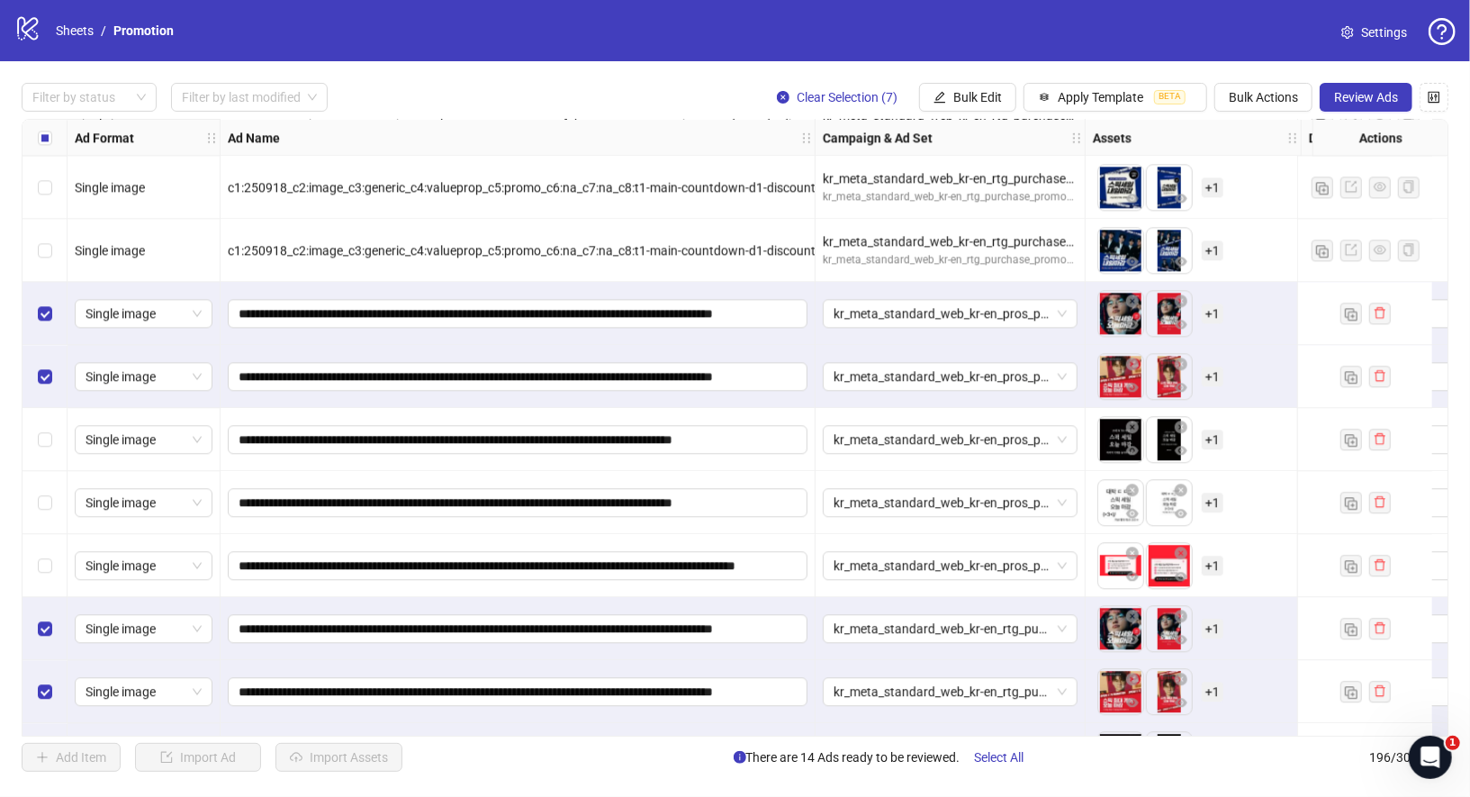
click at [34, 441] on div "Select row 189" at bounding box center [45, 439] width 45 height 63
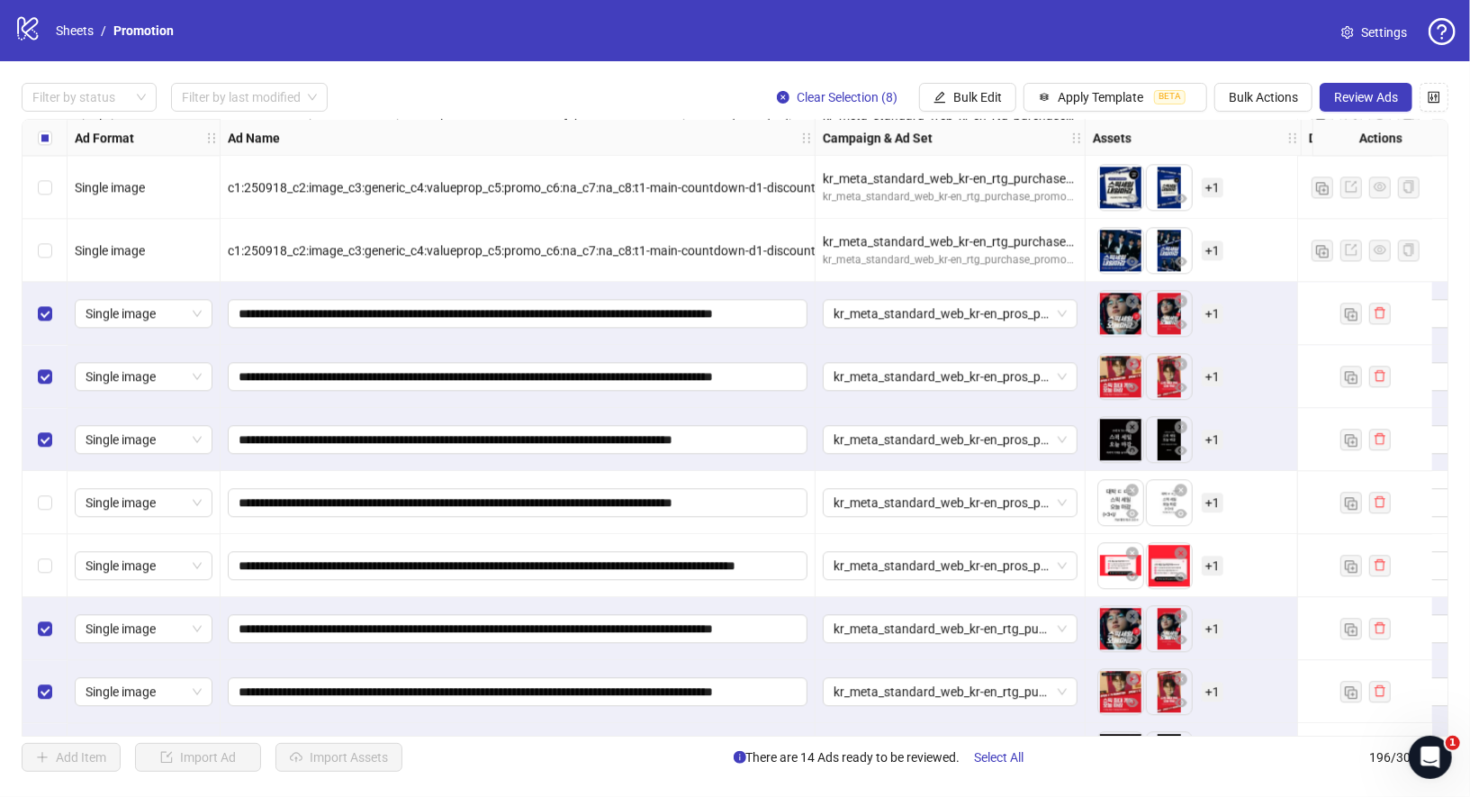
click at [34, 495] on div "Select row 190" at bounding box center [45, 502] width 45 height 63
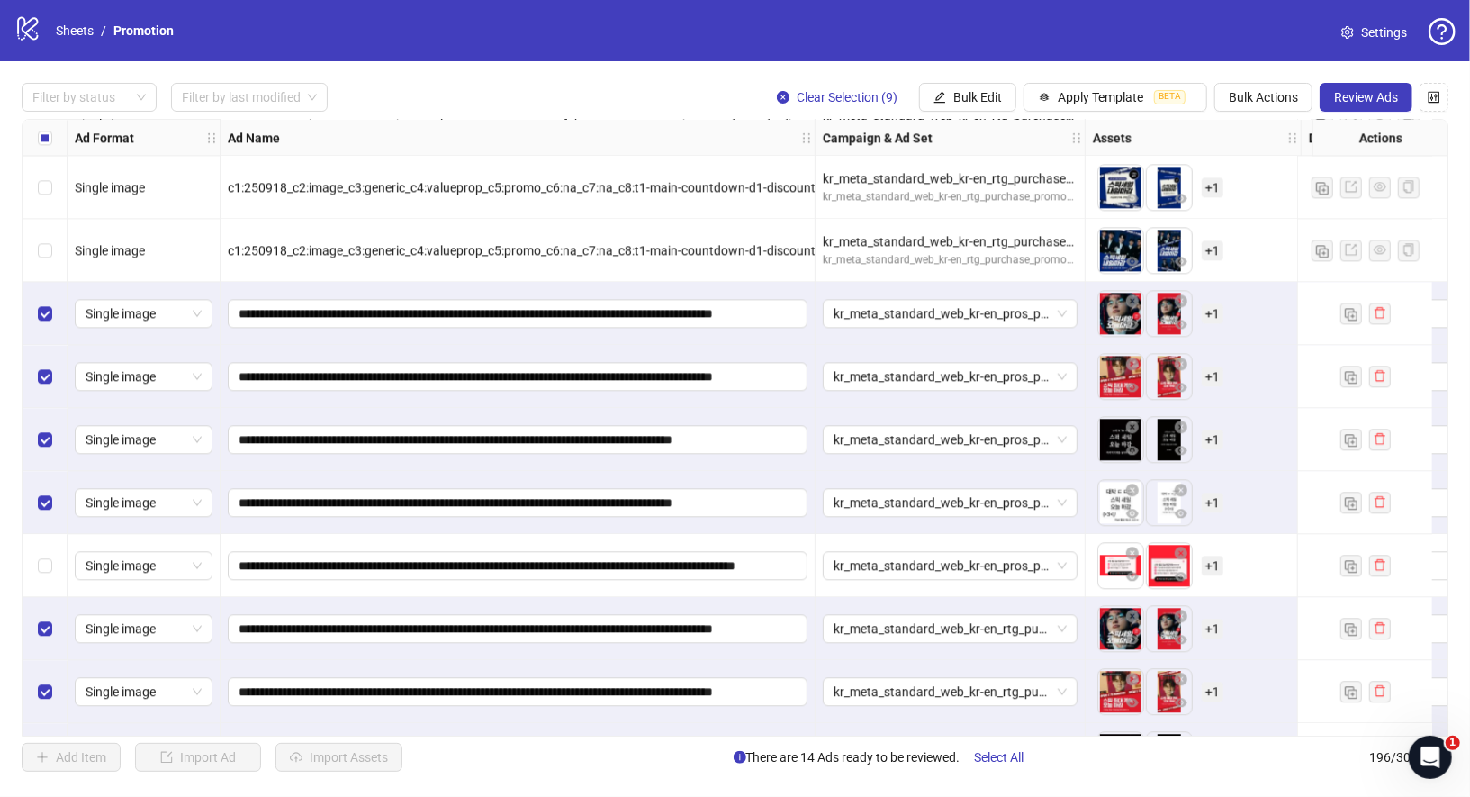
click at [41, 545] on div "Select row 191" at bounding box center [45, 565] width 45 height 63
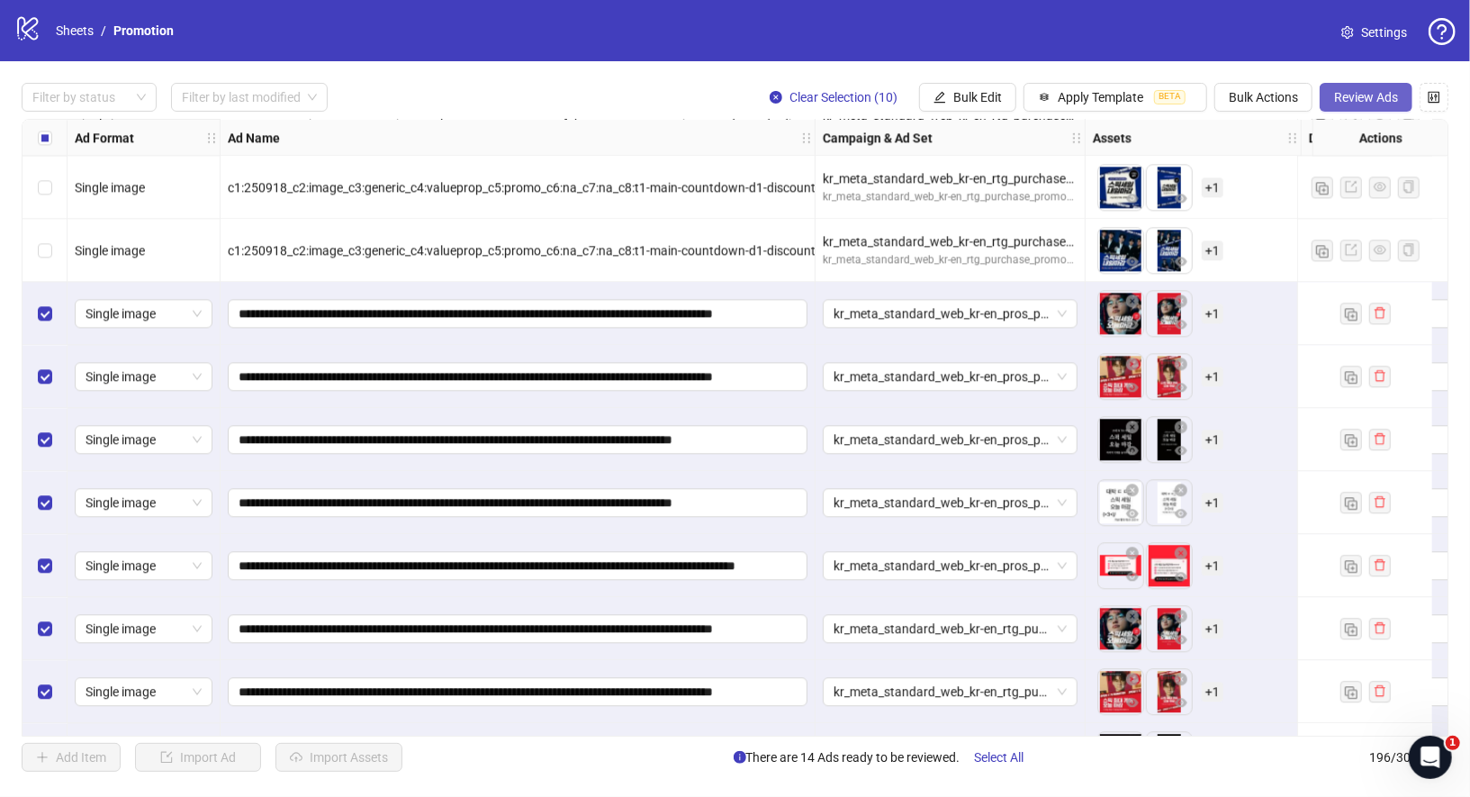
click at [1375, 89] on button "Review Ads" at bounding box center [1366, 97] width 93 height 29
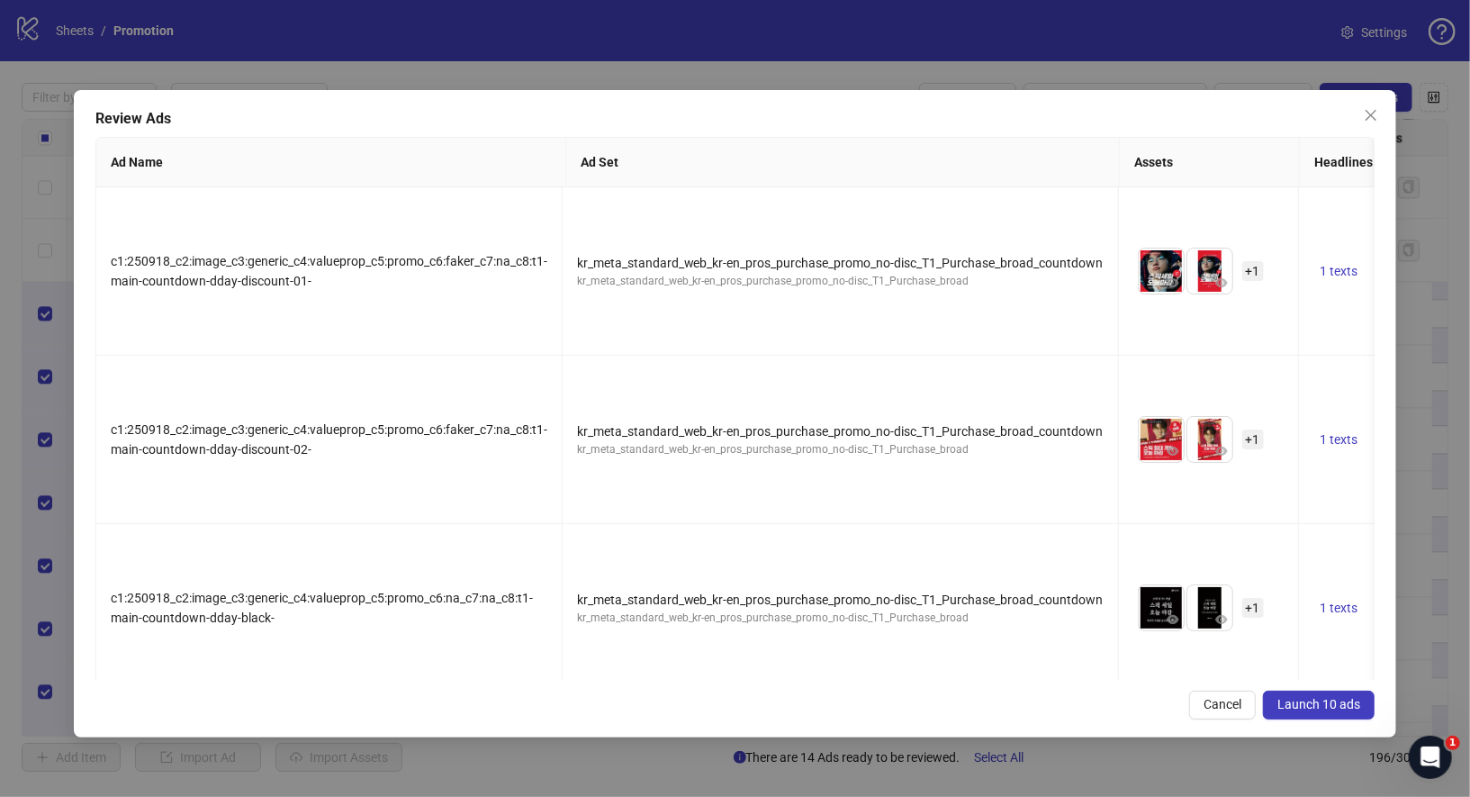
click at [1350, 710] on span "Launch 10 ads" at bounding box center [1319, 704] width 83 height 14
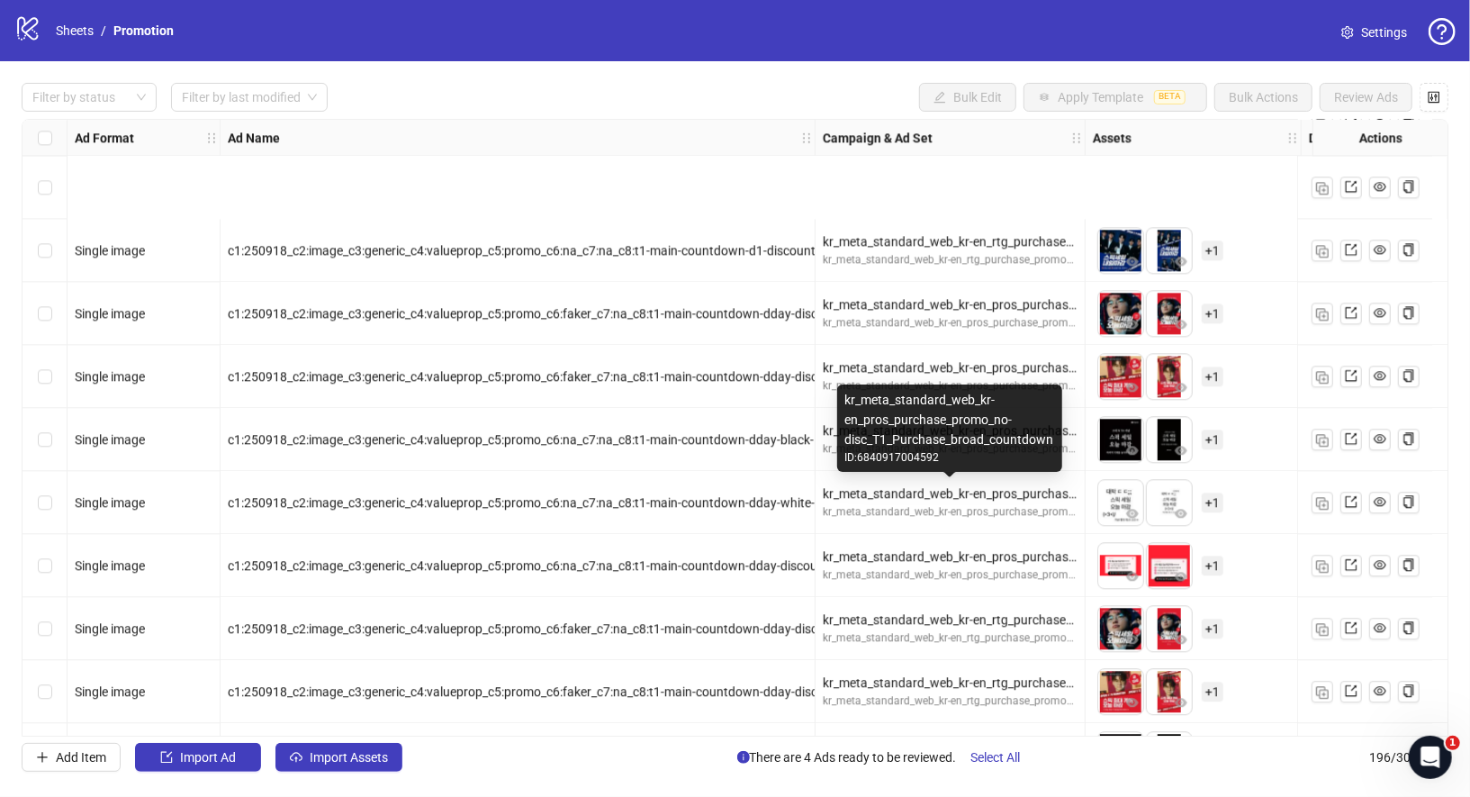
scroll to position [11779, 0]
